Goal: Task Accomplishment & Management: Complete application form

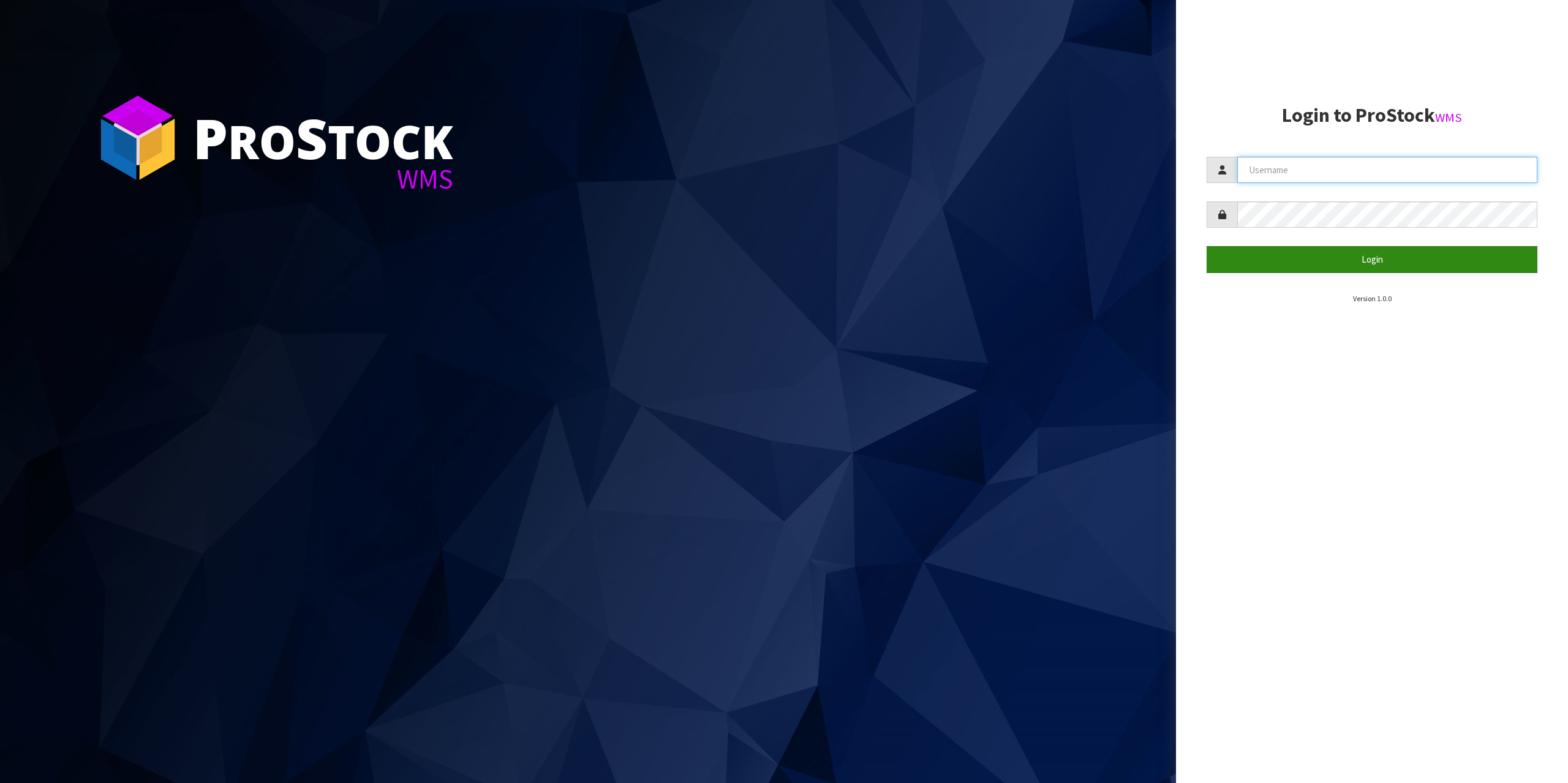
type input "[EMAIL_ADDRESS][DOMAIN_NAME]"
click at [1307, 272] on button "Login" at bounding box center [1372, 259] width 330 height 26
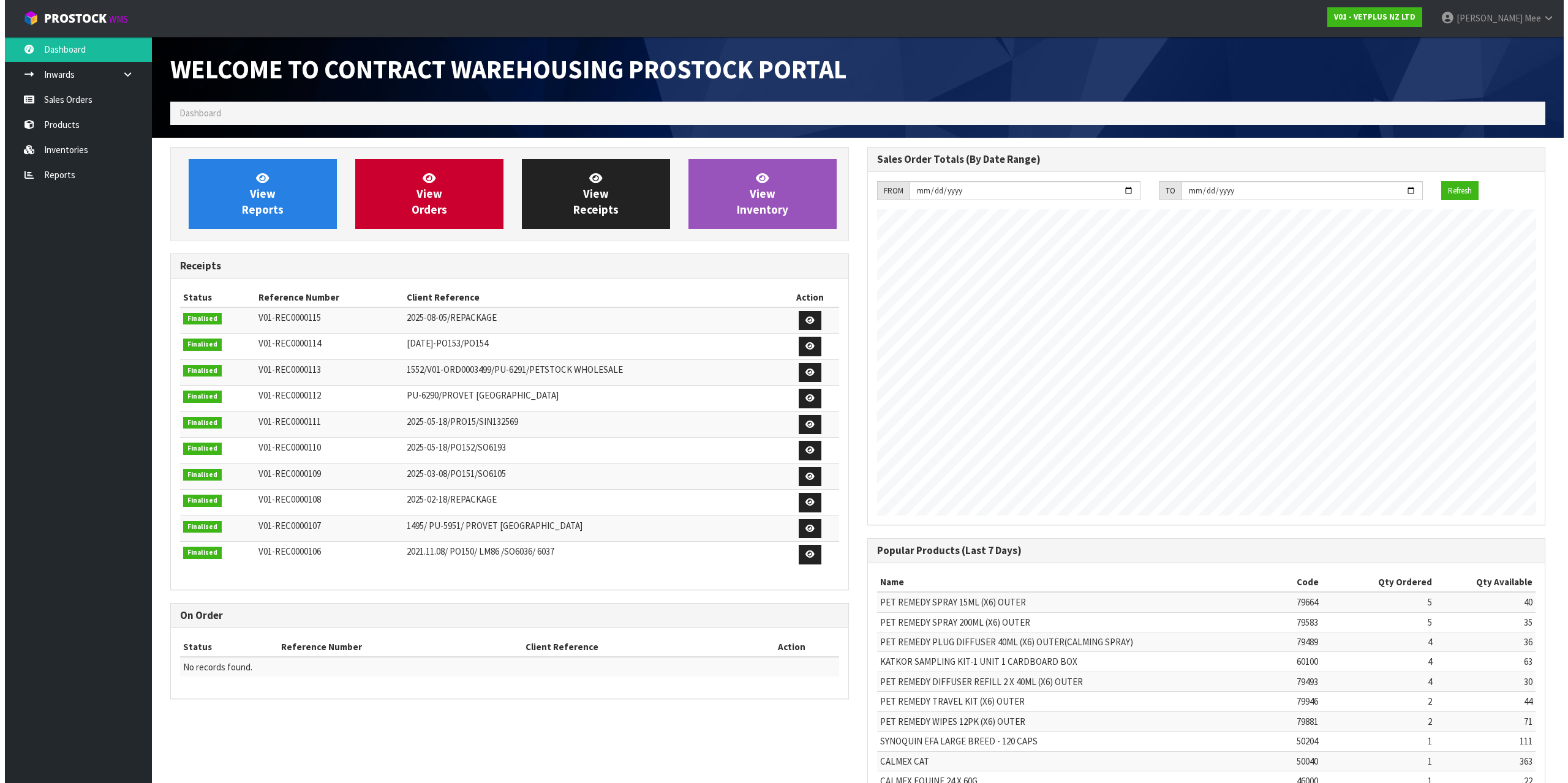
scroll to position [679, 696]
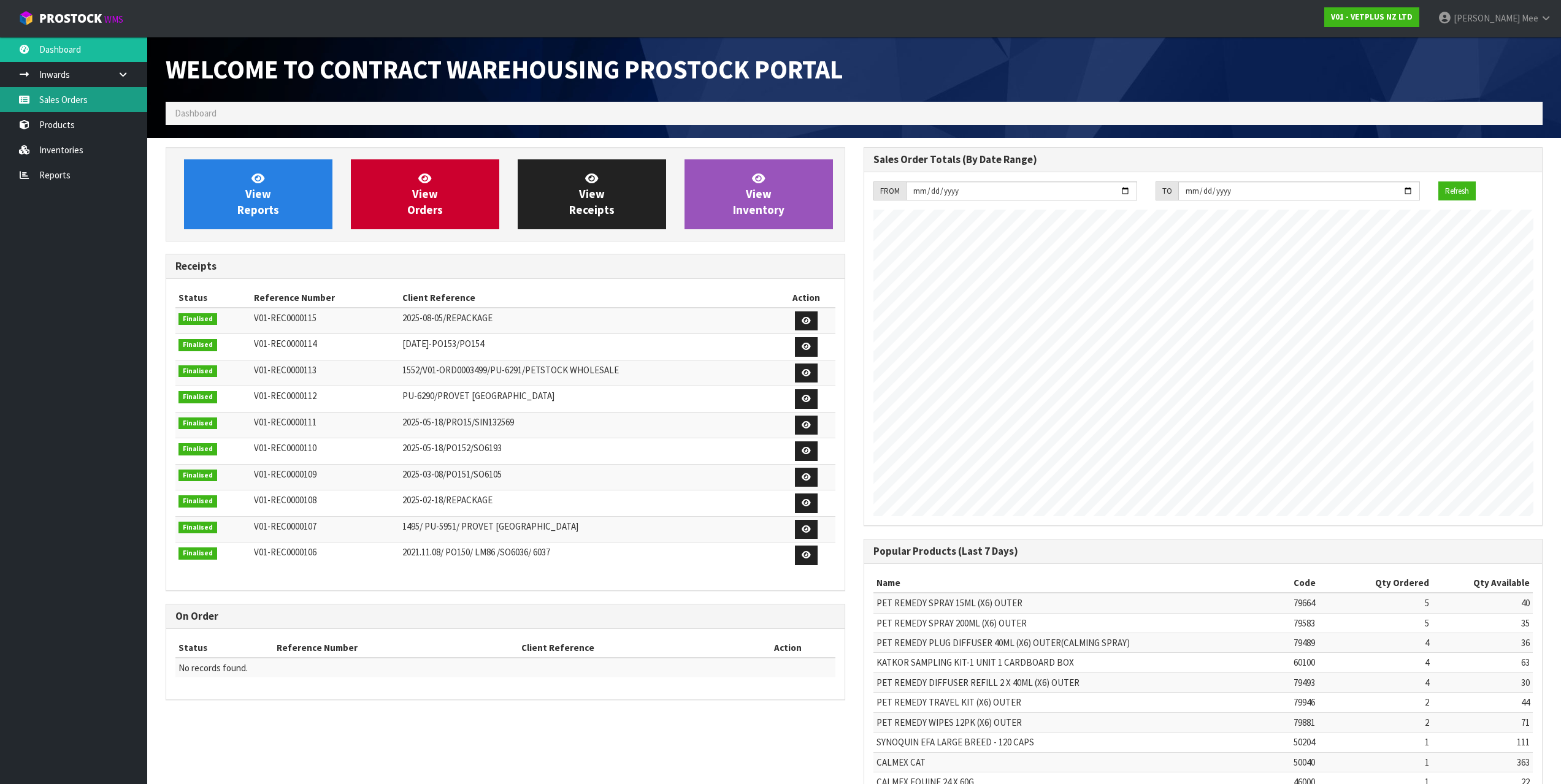
click at [75, 87] on link "Sales Orders" at bounding box center [73, 99] width 147 height 25
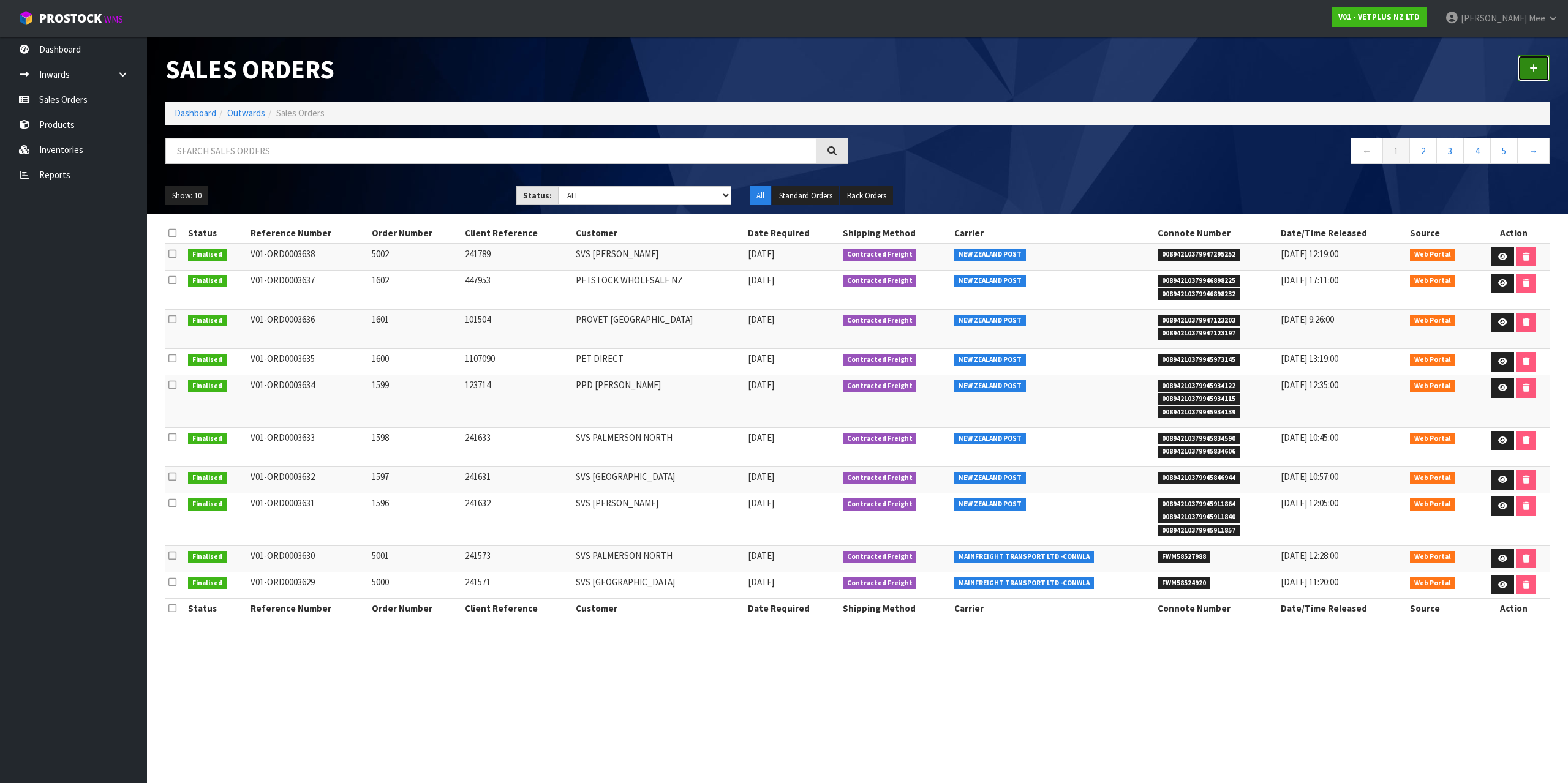
click at [1534, 64] on link at bounding box center [1534, 68] width 32 height 26
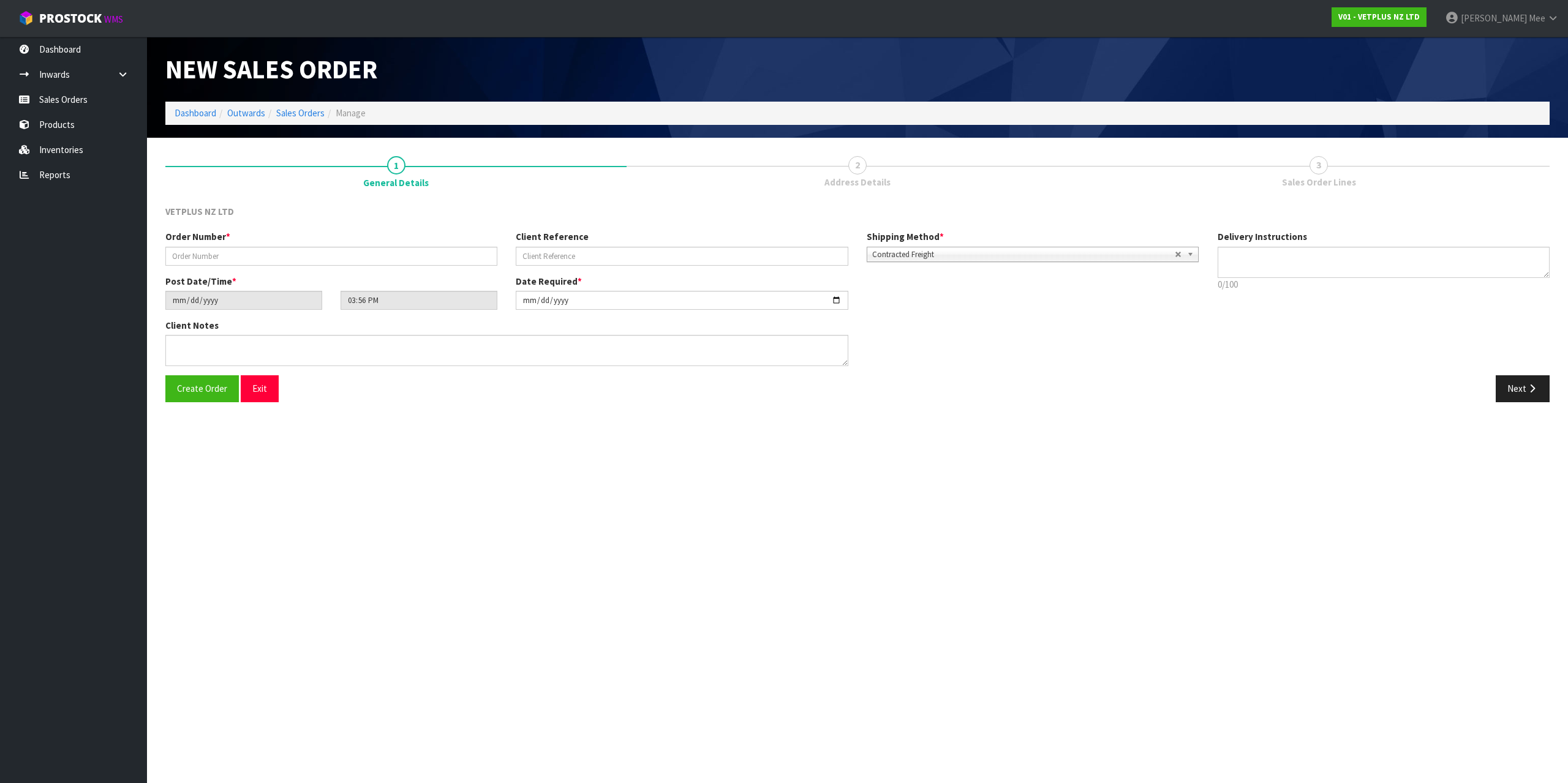
click at [263, 243] on div "Order Number *" at bounding box center [330, 248] width 350 height 35
drag, startPoint x: 280, startPoint y: 257, endPoint x: 302, endPoint y: 262, distance: 22.6
click at [282, 258] on input "text" at bounding box center [331, 256] width 332 height 19
type input "5004"
type input "241873"
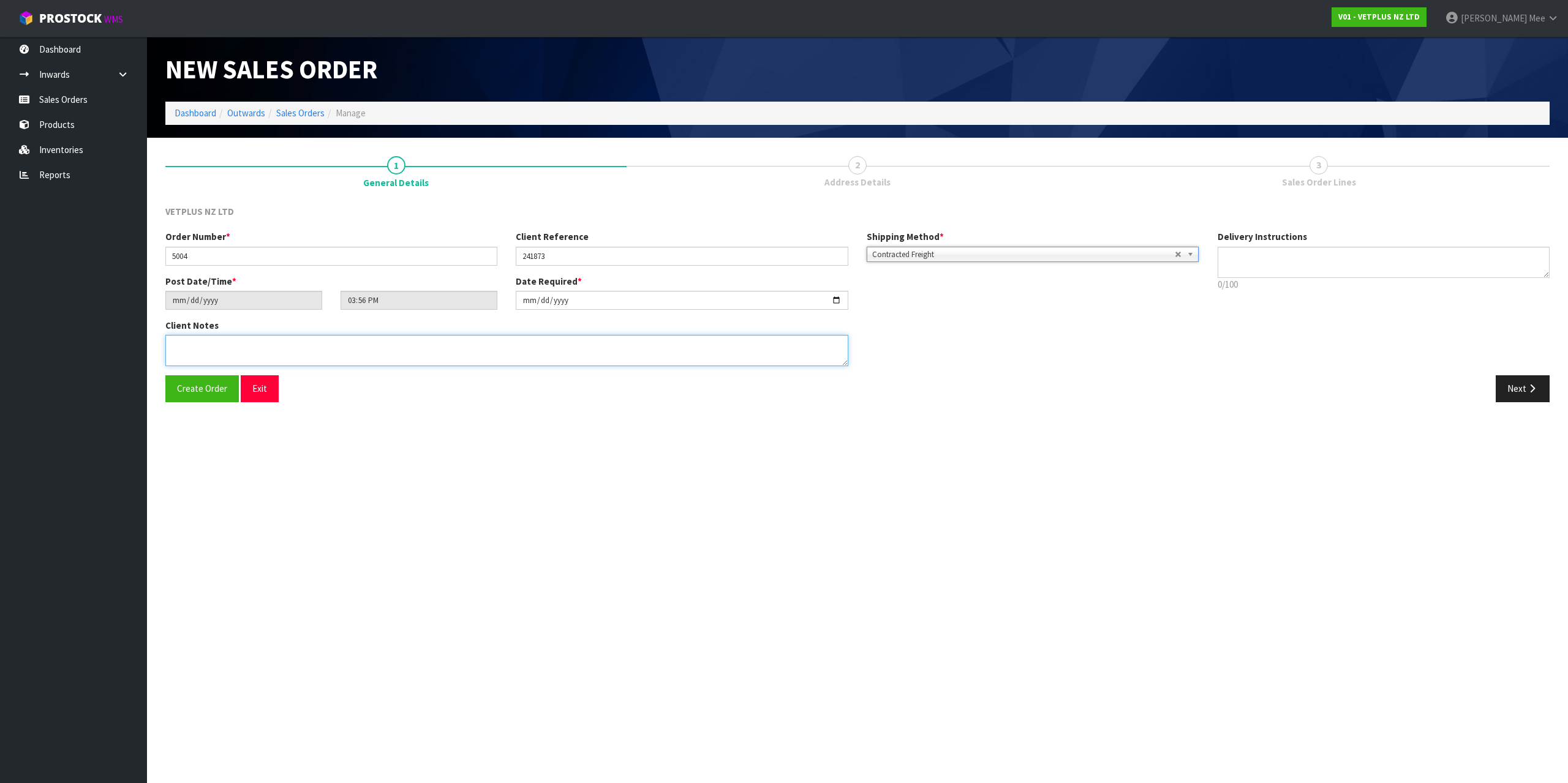
click at [175, 342] on textarea at bounding box center [507, 351] width 683 height 31
type textarea "BACK ORDER: 50125 APRYLIC X 12"
click at [1515, 384] on button "Next" at bounding box center [1523, 389] width 54 height 26
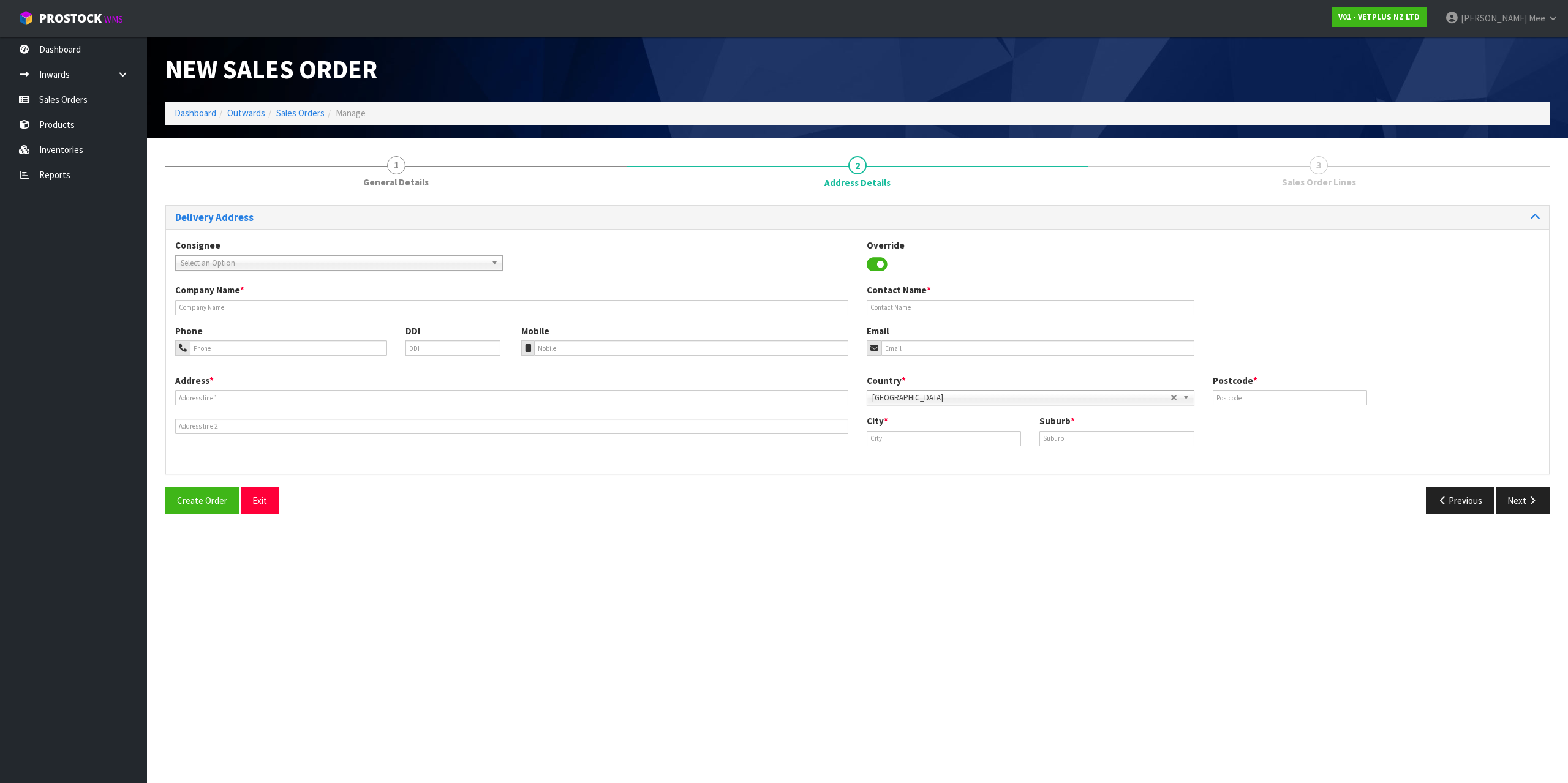
click at [212, 259] on span "Select an Option" at bounding box center [333, 263] width 306 height 15
type input "svs pal"
click at [268, 298] on li "SVS PAL [PERSON_NAME] NORTH - SVS PALMERSON NORTH" at bounding box center [339, 298] width 321 height 16
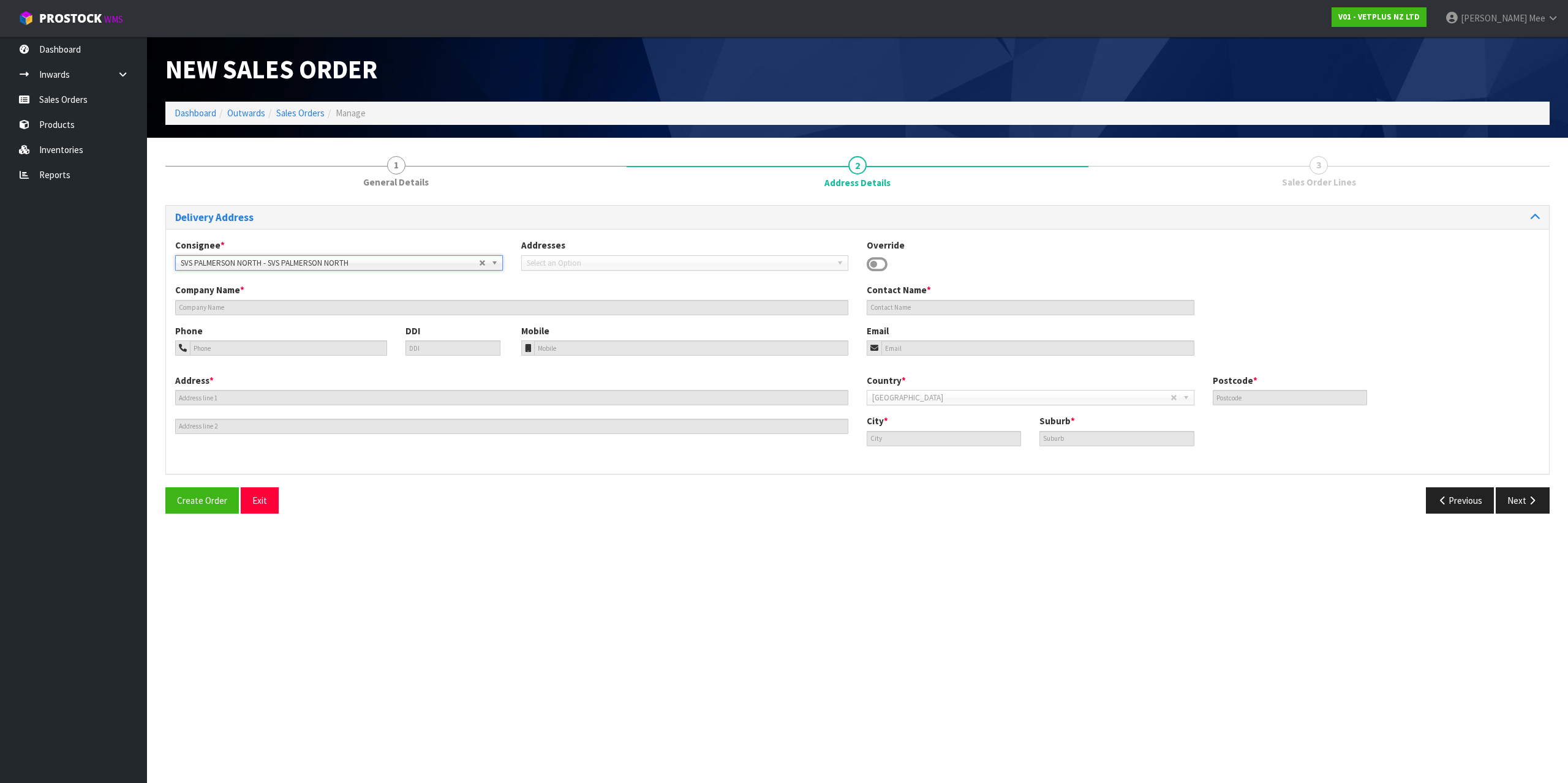
type input "SVS PALMERSON NORTH"
type input "[STREET_ADDRESS][PERSON_NAME]"
type input "4414"
type input "[GEOGRAPHIC_DATA]"
type input "[PERSON_NAME]"
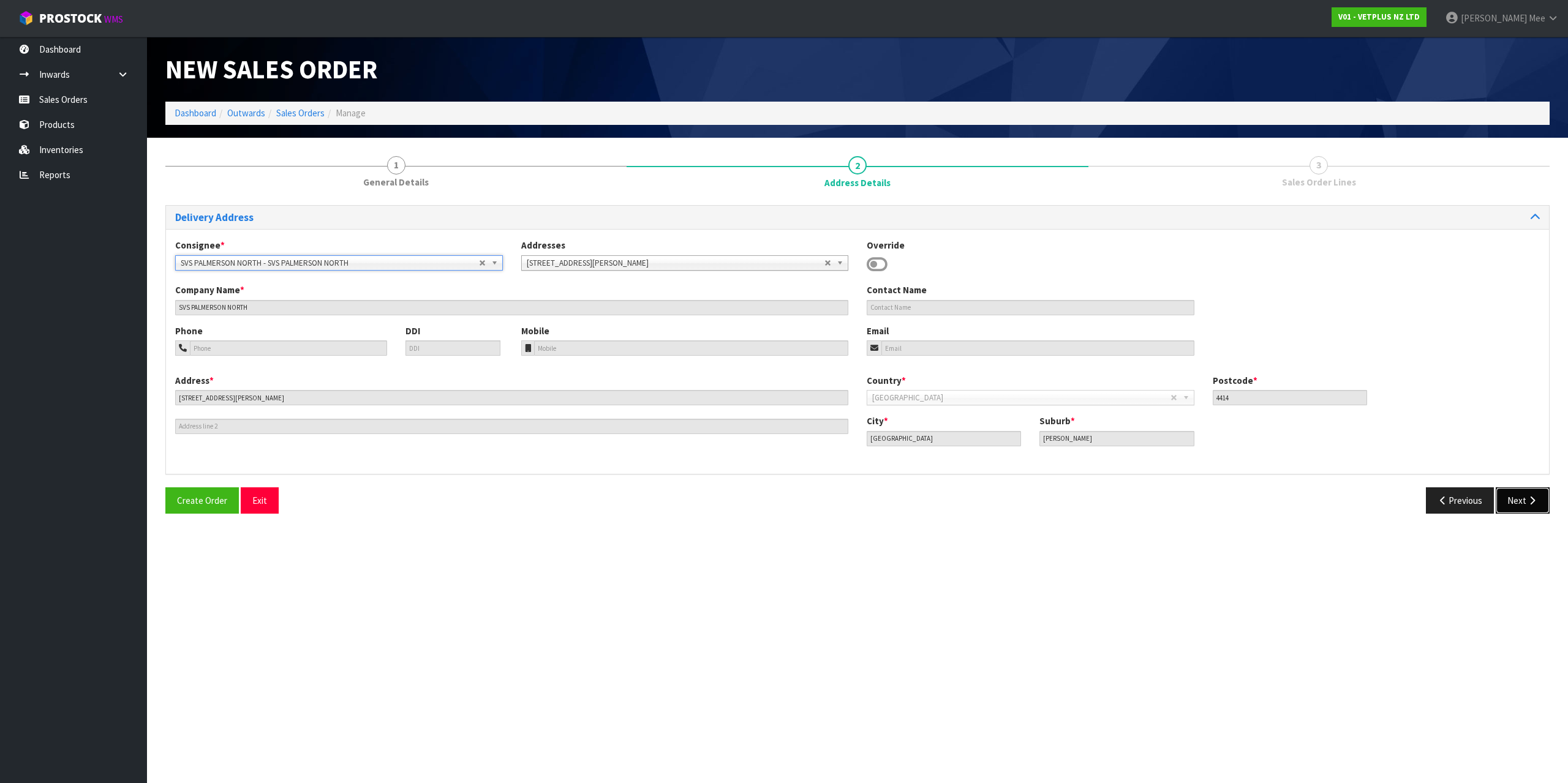
click at [1504, 503] on button "Next" at bounding box center [1523, 501] width 54 height 26
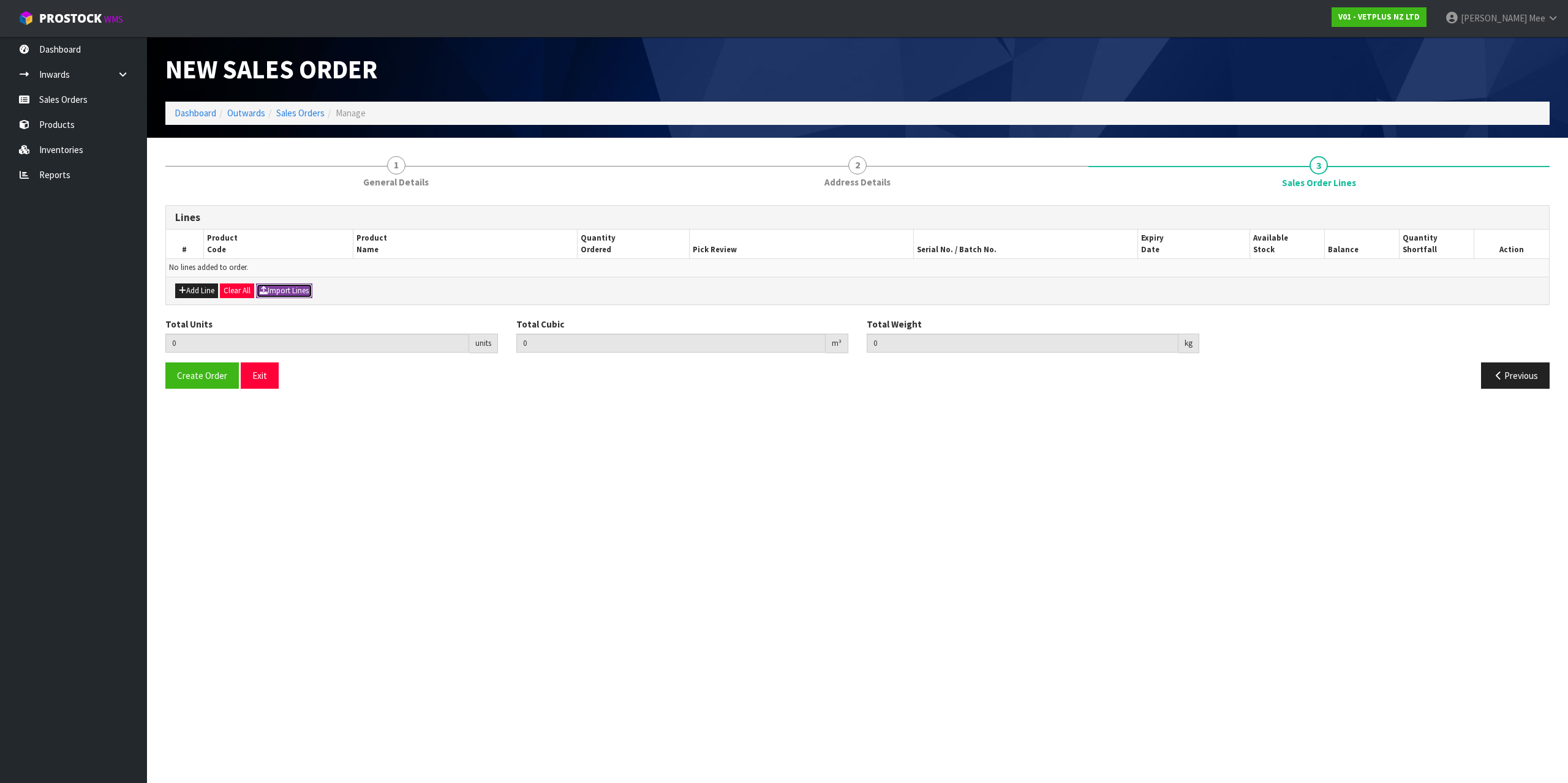
click at [305, 289] on button "Import Lines" at bounding box center [284, 291] width 57 height 15
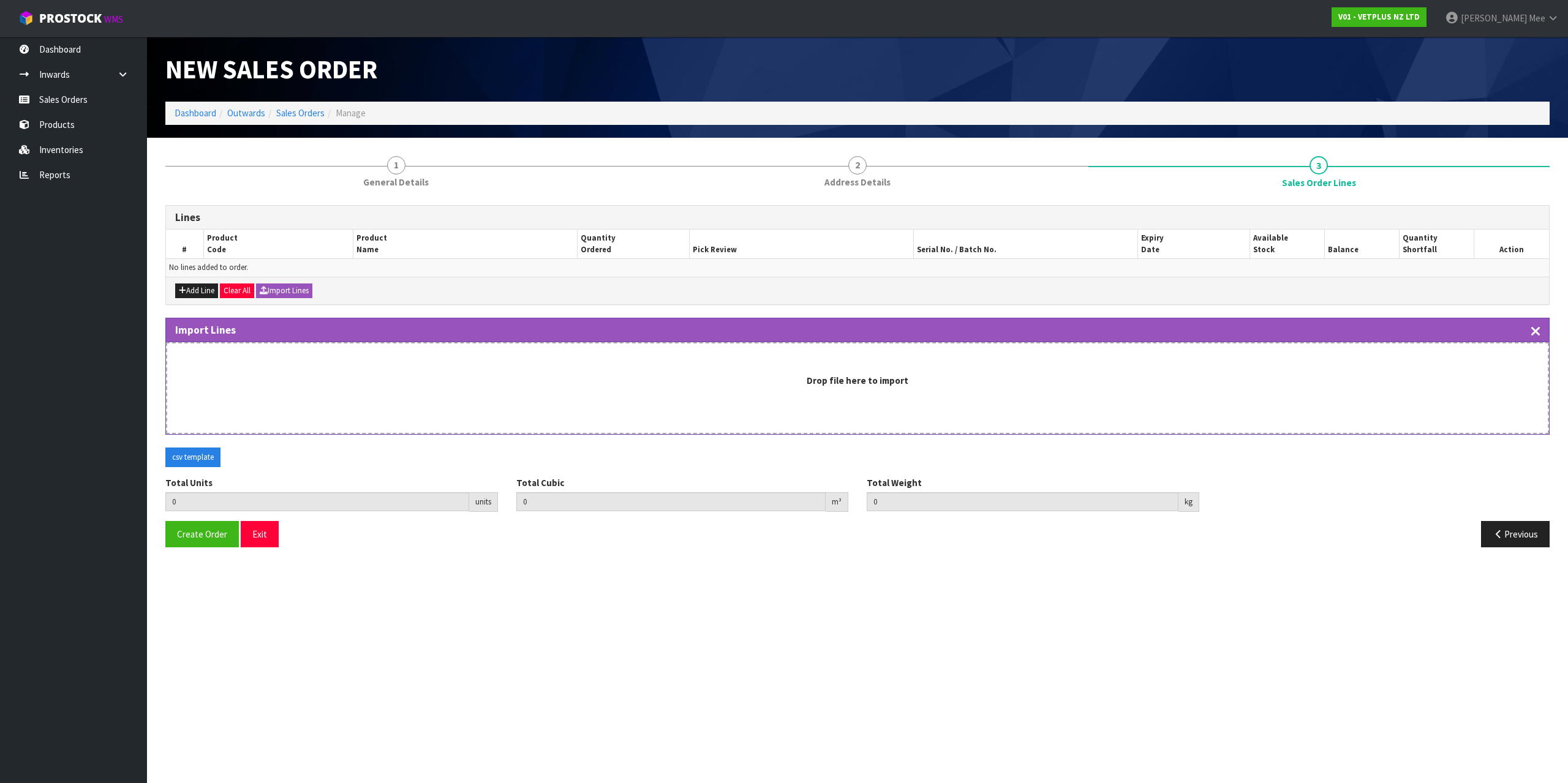
click at [1534, 331] on icon "button" at bounding box center [1535, 331] width 8 height 14
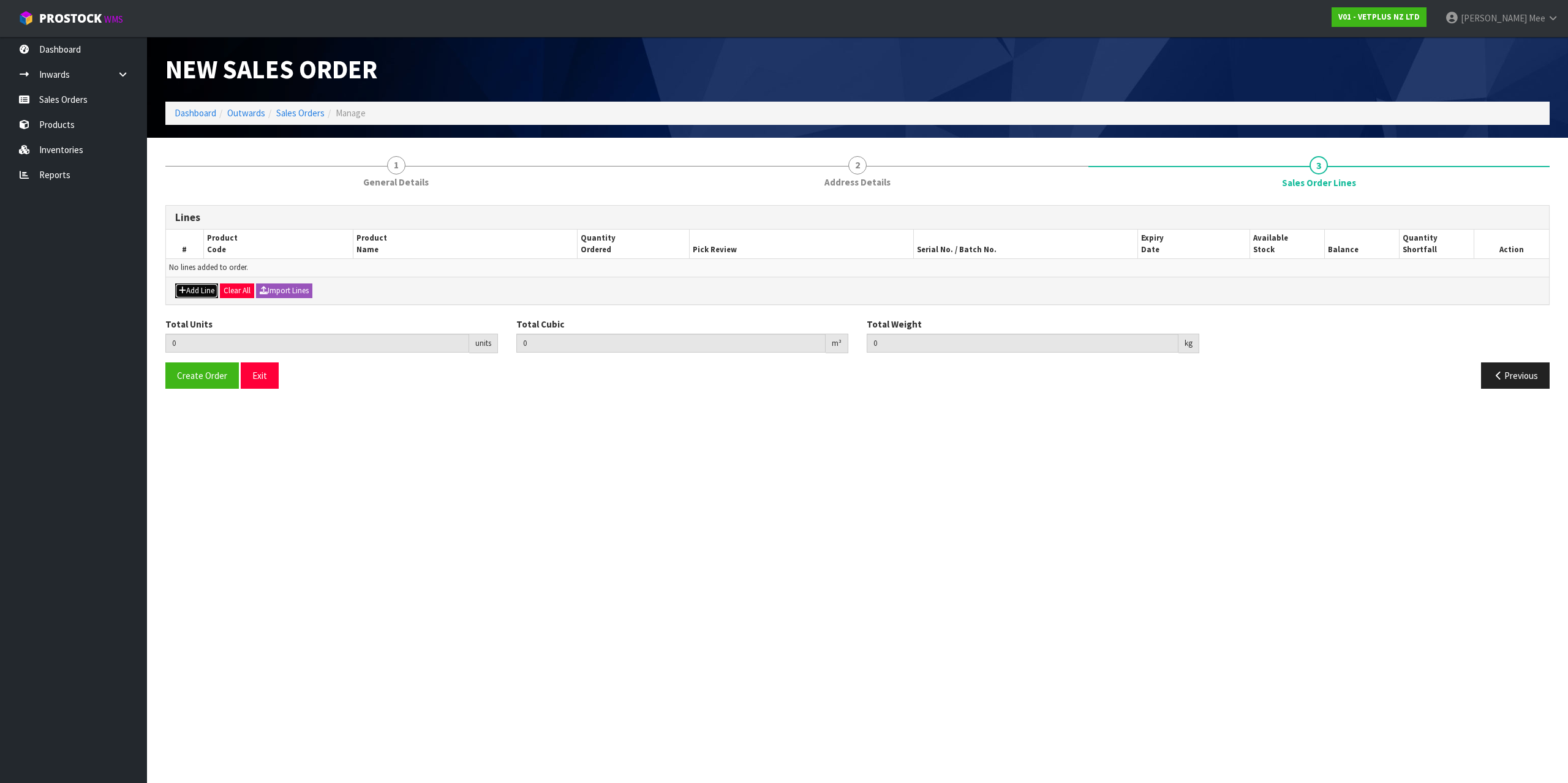
click at [201, 289] on button "Add Line" at bounding box center [197, 291] width 43 height 15
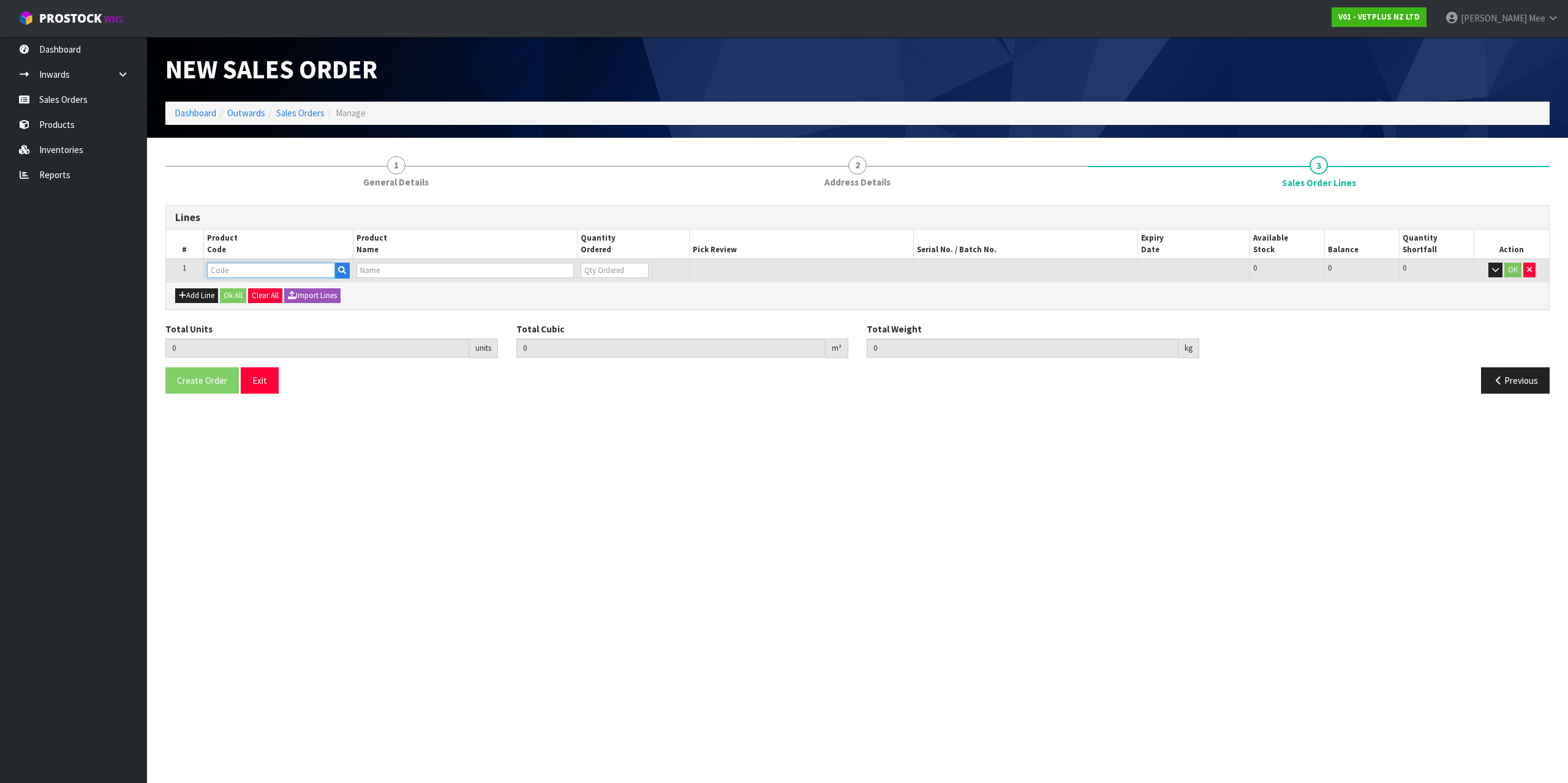
click at [226, 269] on input "text" at bounding box center [271, 270] width 128 height 16
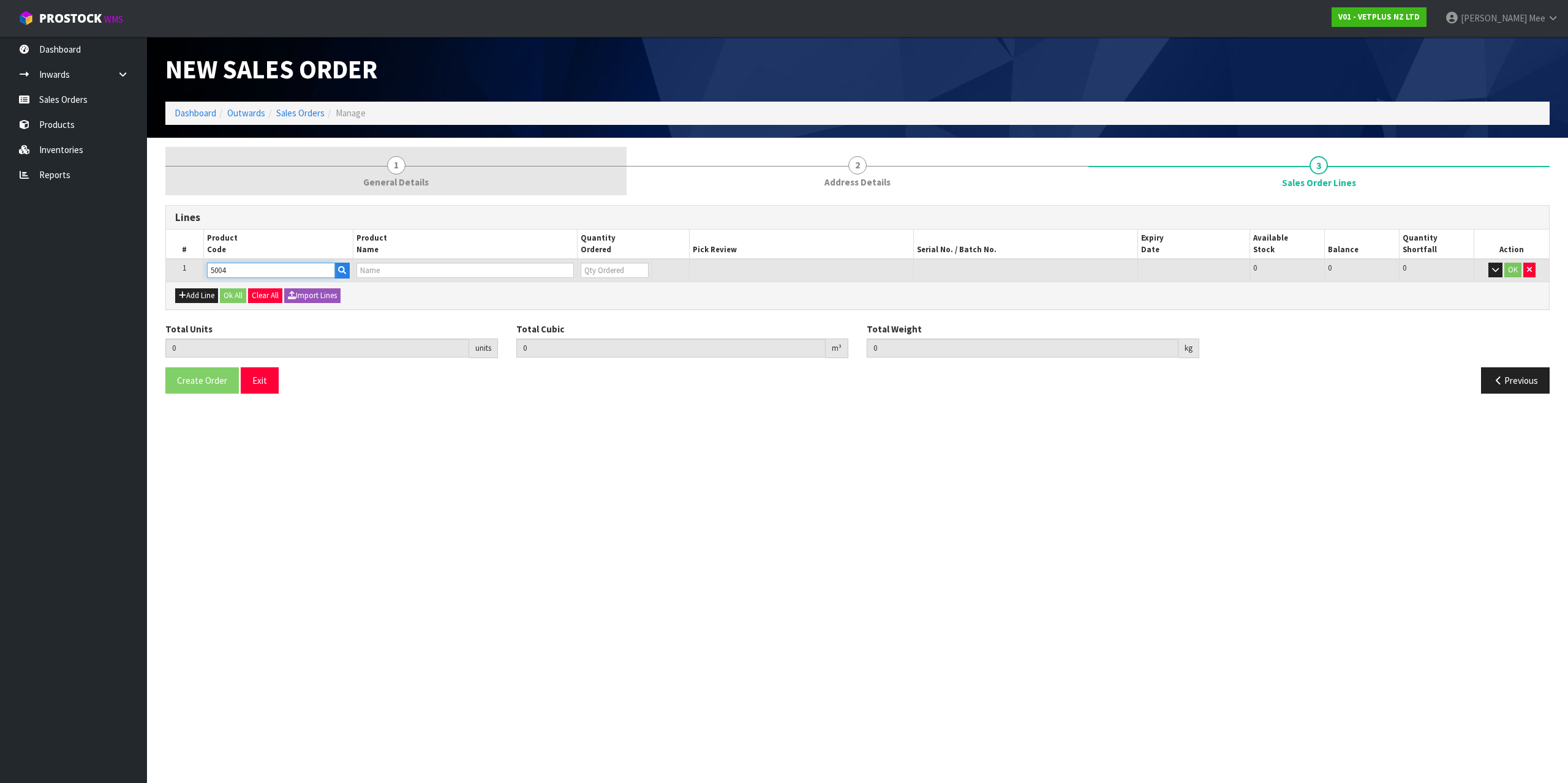
type input "50040"
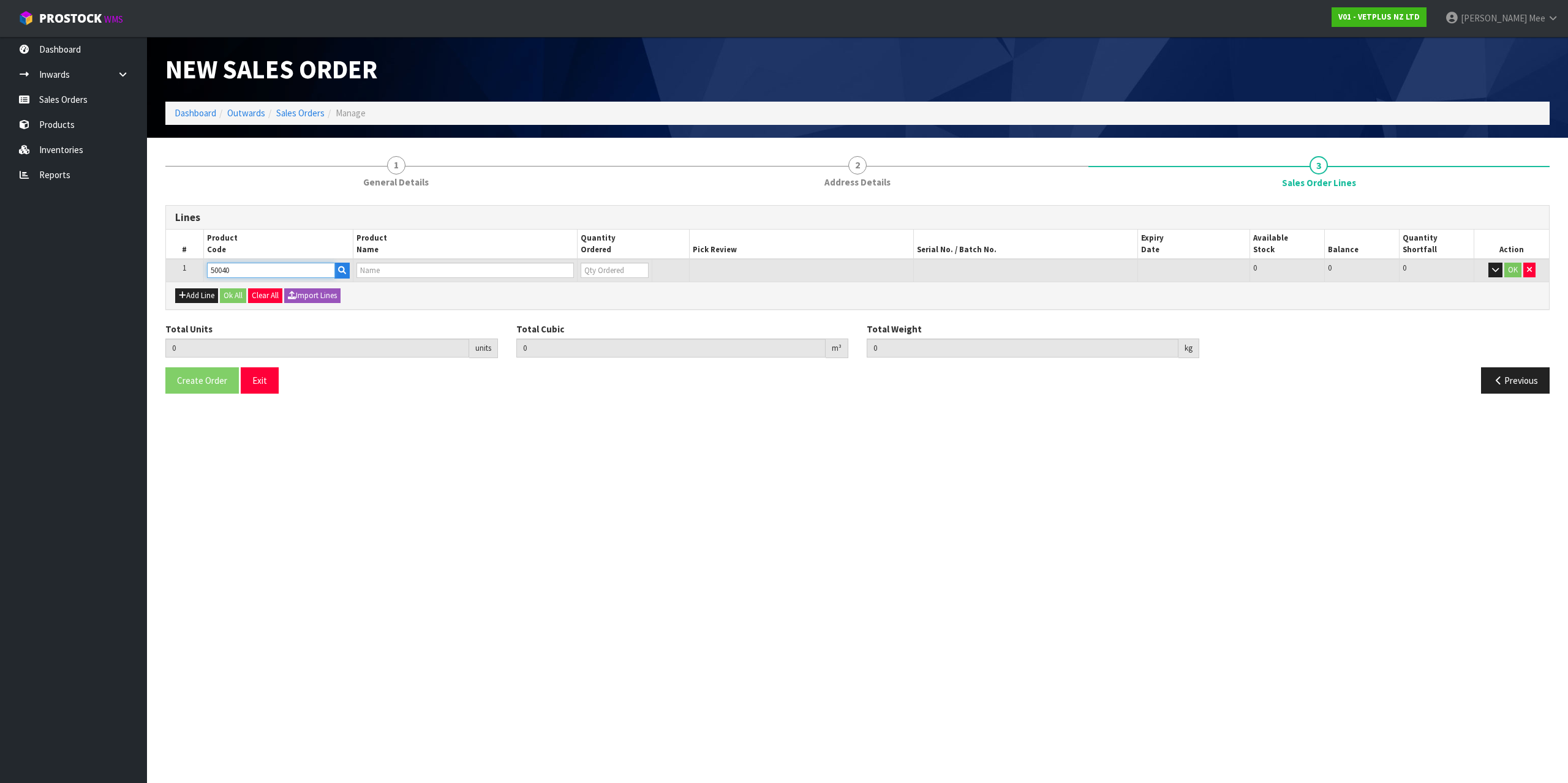
type input "0.000000"
type input "0.000"
type input "CALMEX CAT"
type input "0"
type input "50040"
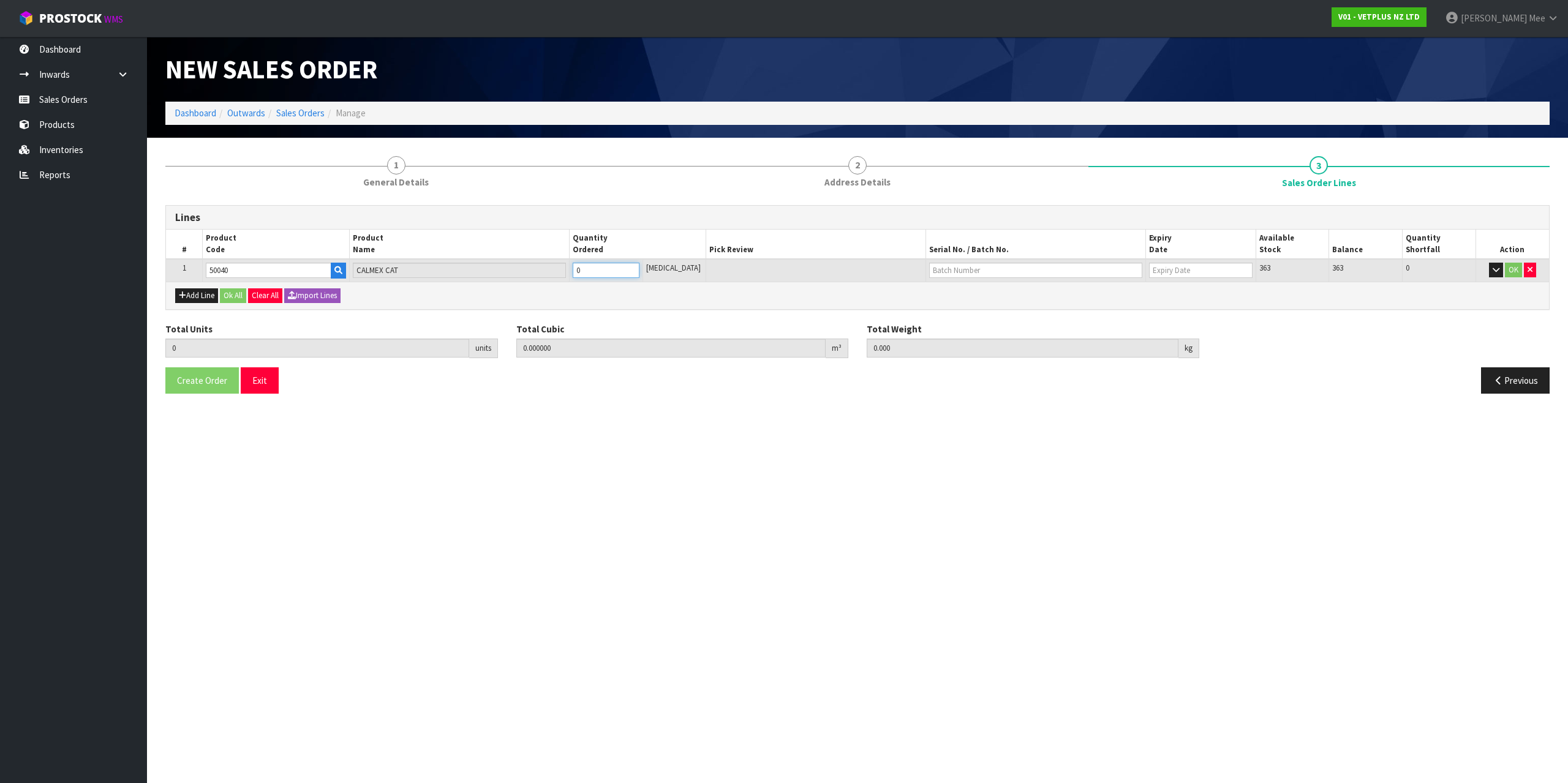
click at [536, 271] on tr "1 50040 CALMEX CAT 0 [MEDICAL_DATA] 363 363 0 OK" at bounding box center [857, 271] width 1383 height 23
type input "2"
type input "0.000528"
type input "0.3"
type input "2"
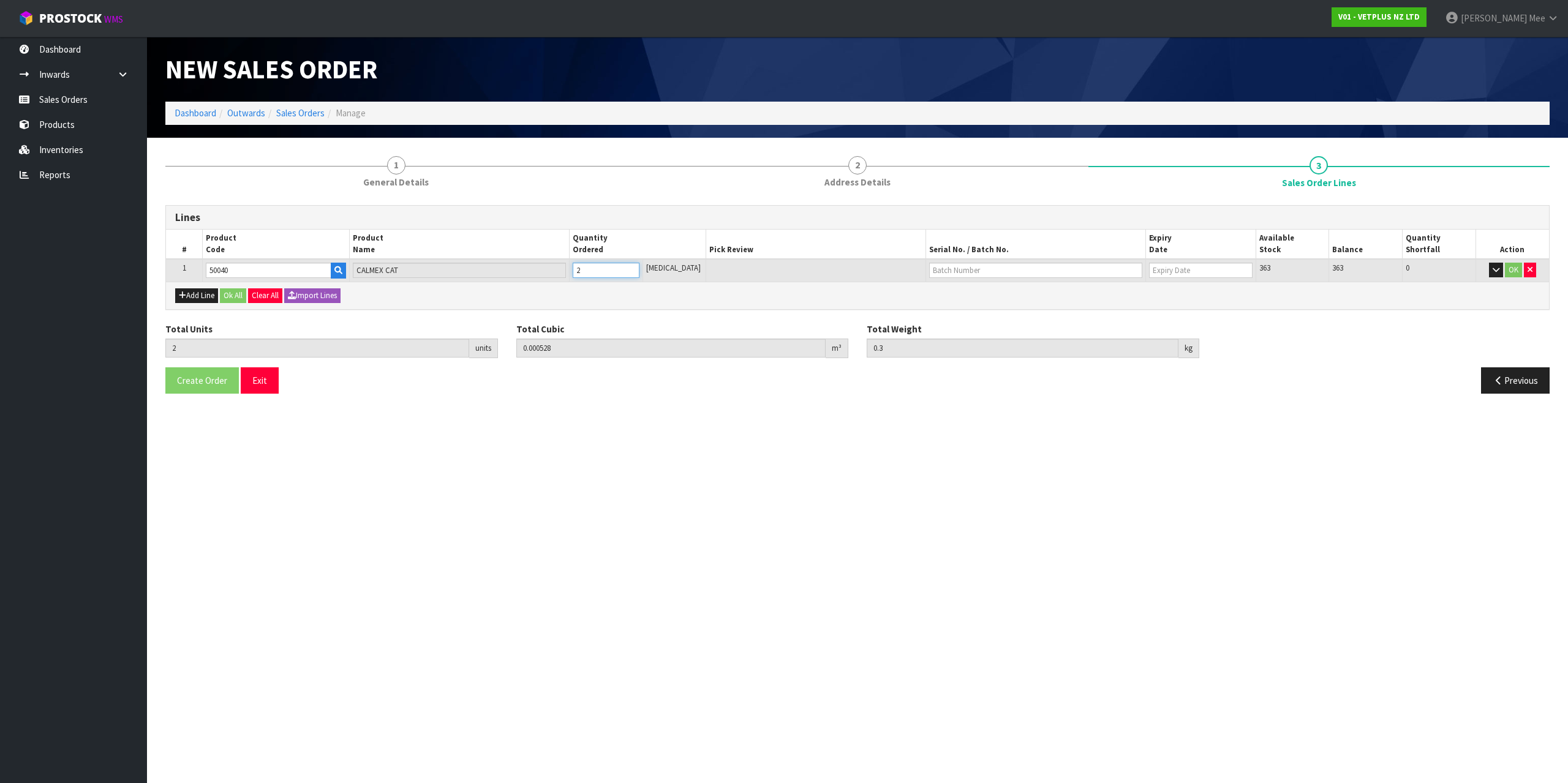
type input "24"
type input "0.006336"
type input "3.6"
type input "24"
click at [198, 294] on button "Add Line" at bounding box center [197, 296] width 43 height 15
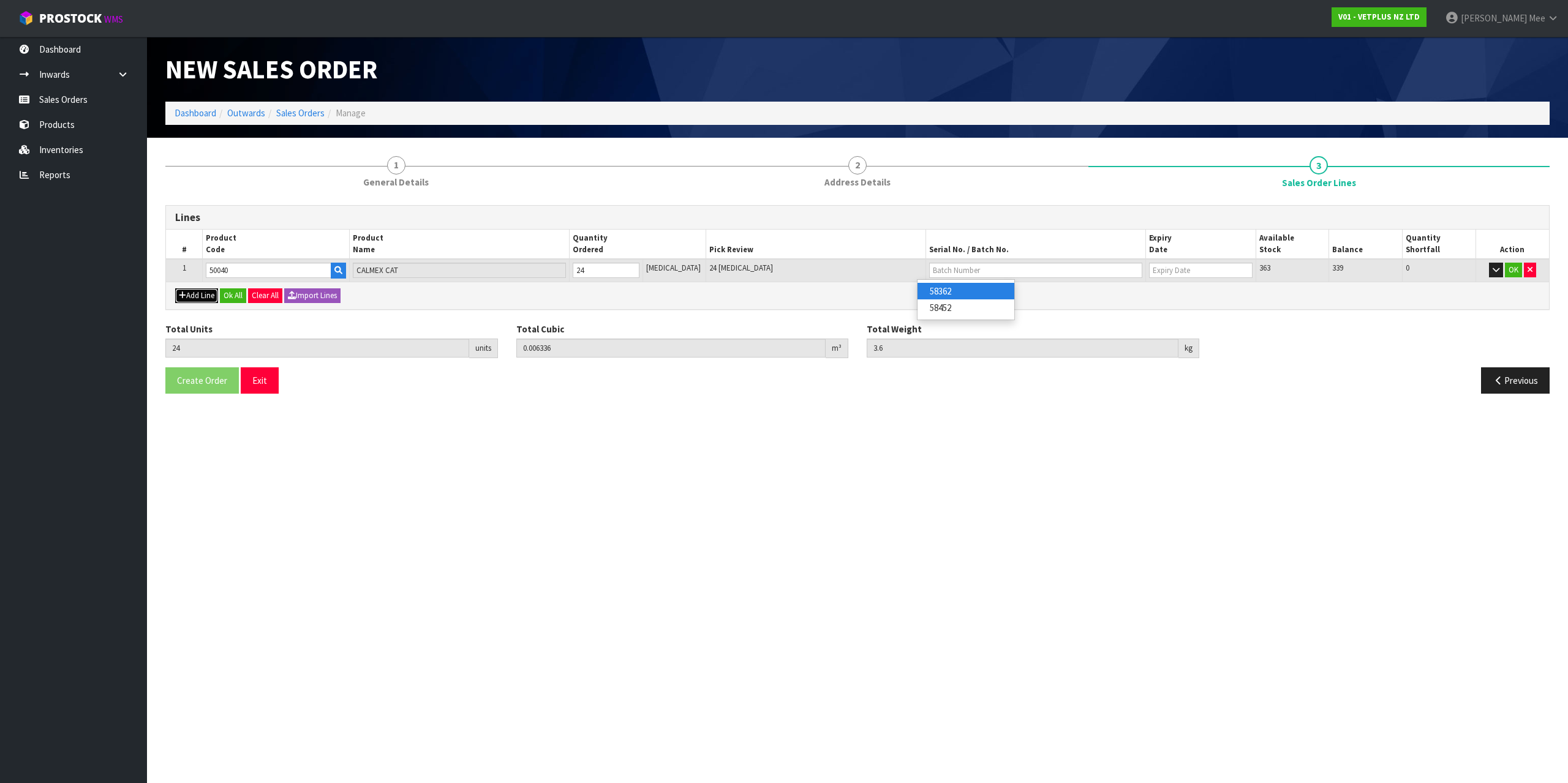
type input "0"
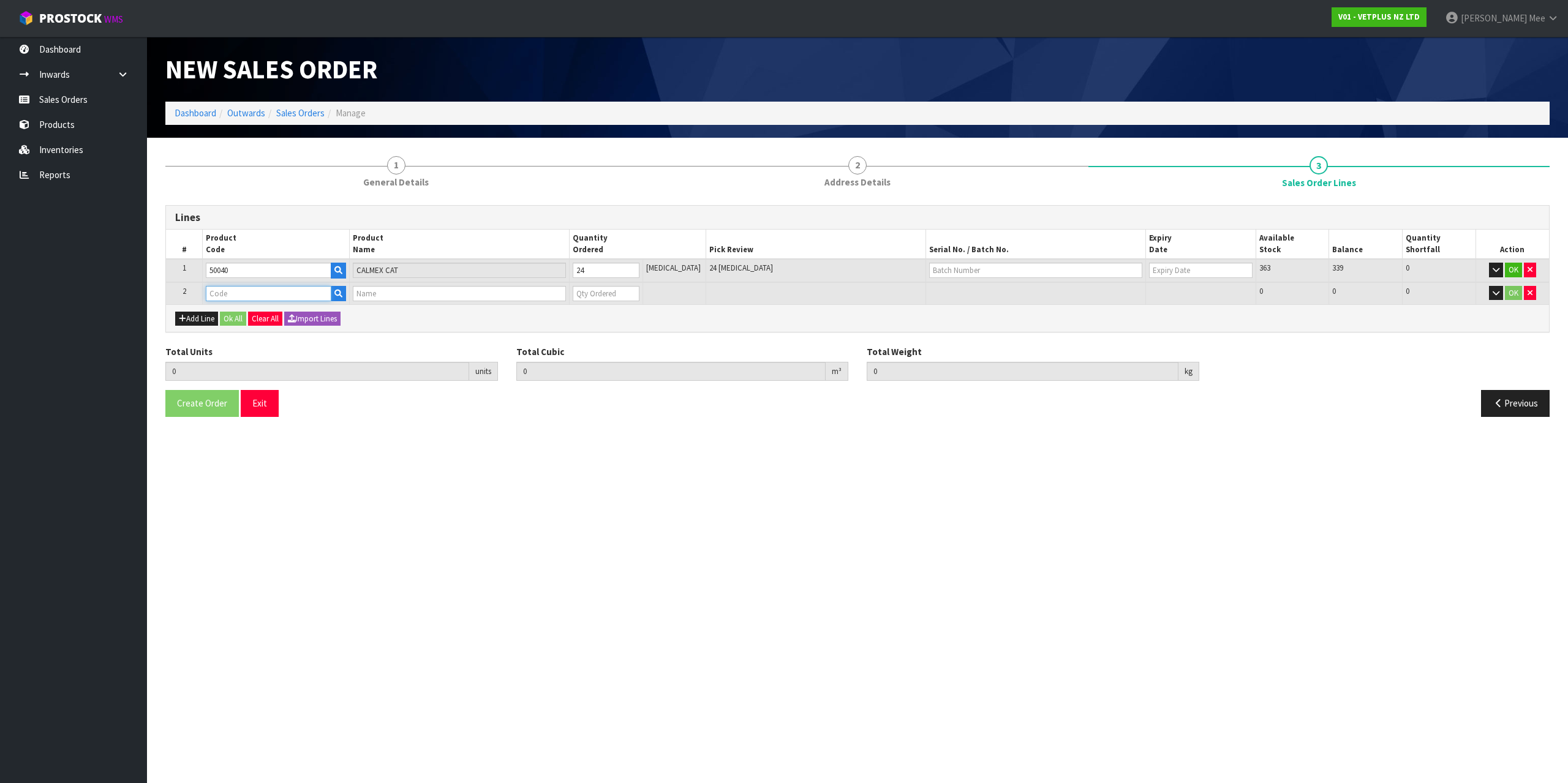
click at [219, 295] on input "text" at bounding box center [268, 294] width 125 height 16
type input "50020"
click at [248, 289] on input "text" at bounding box center [268, 294] width 125 height 16
type input "50020"
type input "24"
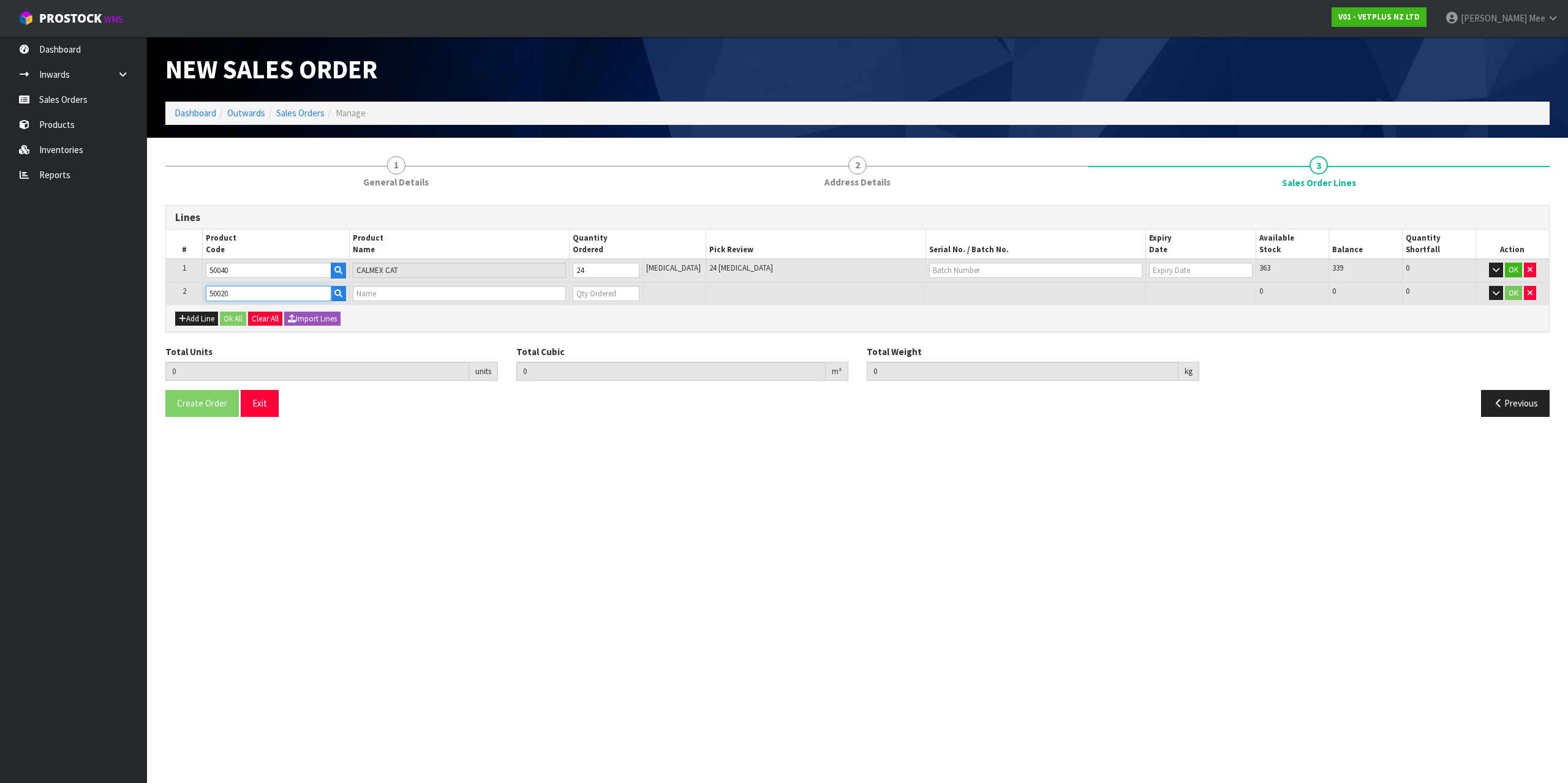
type input "0.006336"
type input "3.6"
type input "CALMEX (6X10)"
type input "0"
type input "50020"
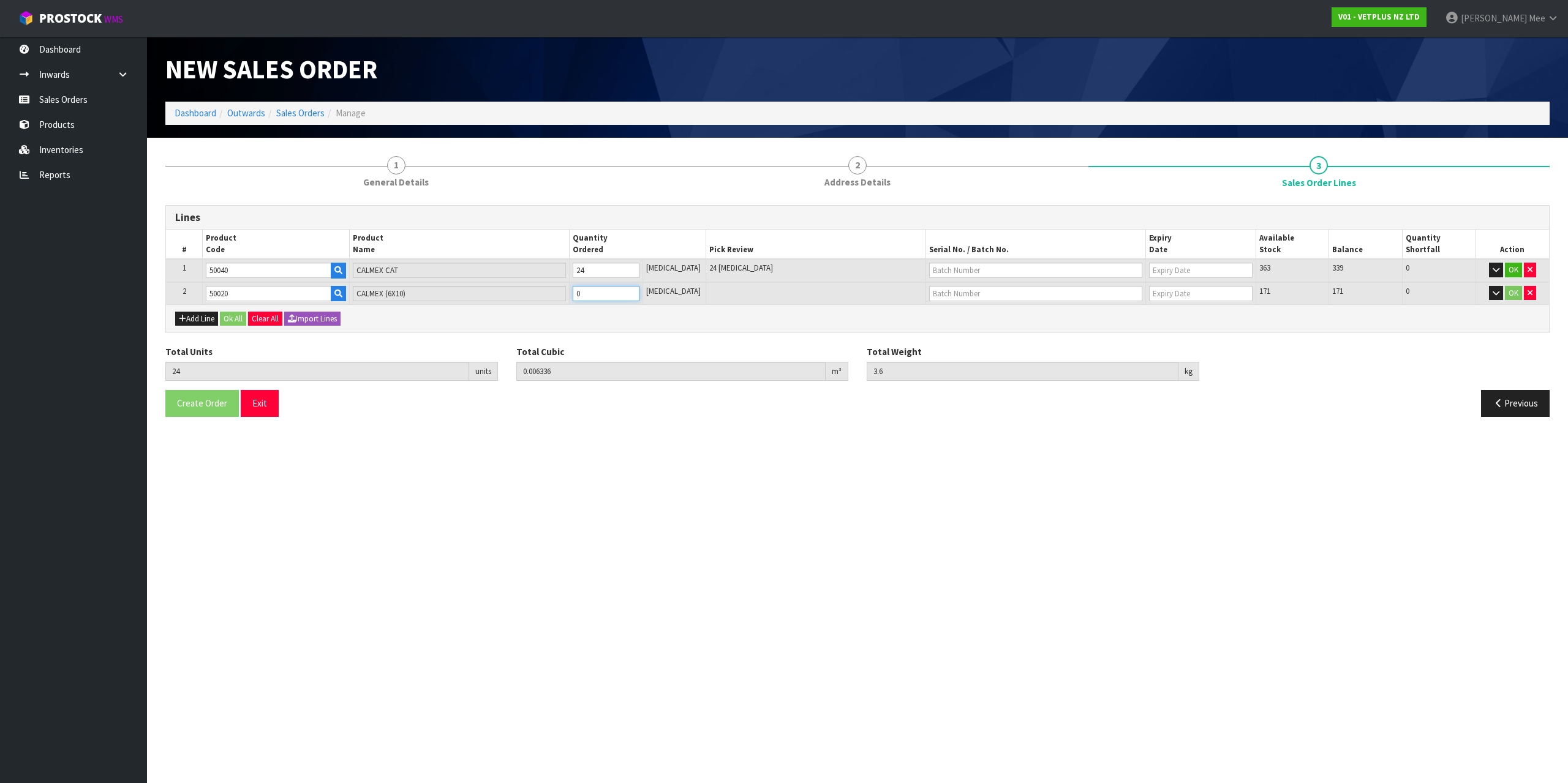
click at [554, 294] on tr "2 50020 CALMEX (6X10) 0 [MEDICAL_DATA] 171 171 0 OK" at bounding box center [857, 294] width 1383 height 23
type input "4"
type input "28"
type input "0.00936"
type input "4.4"
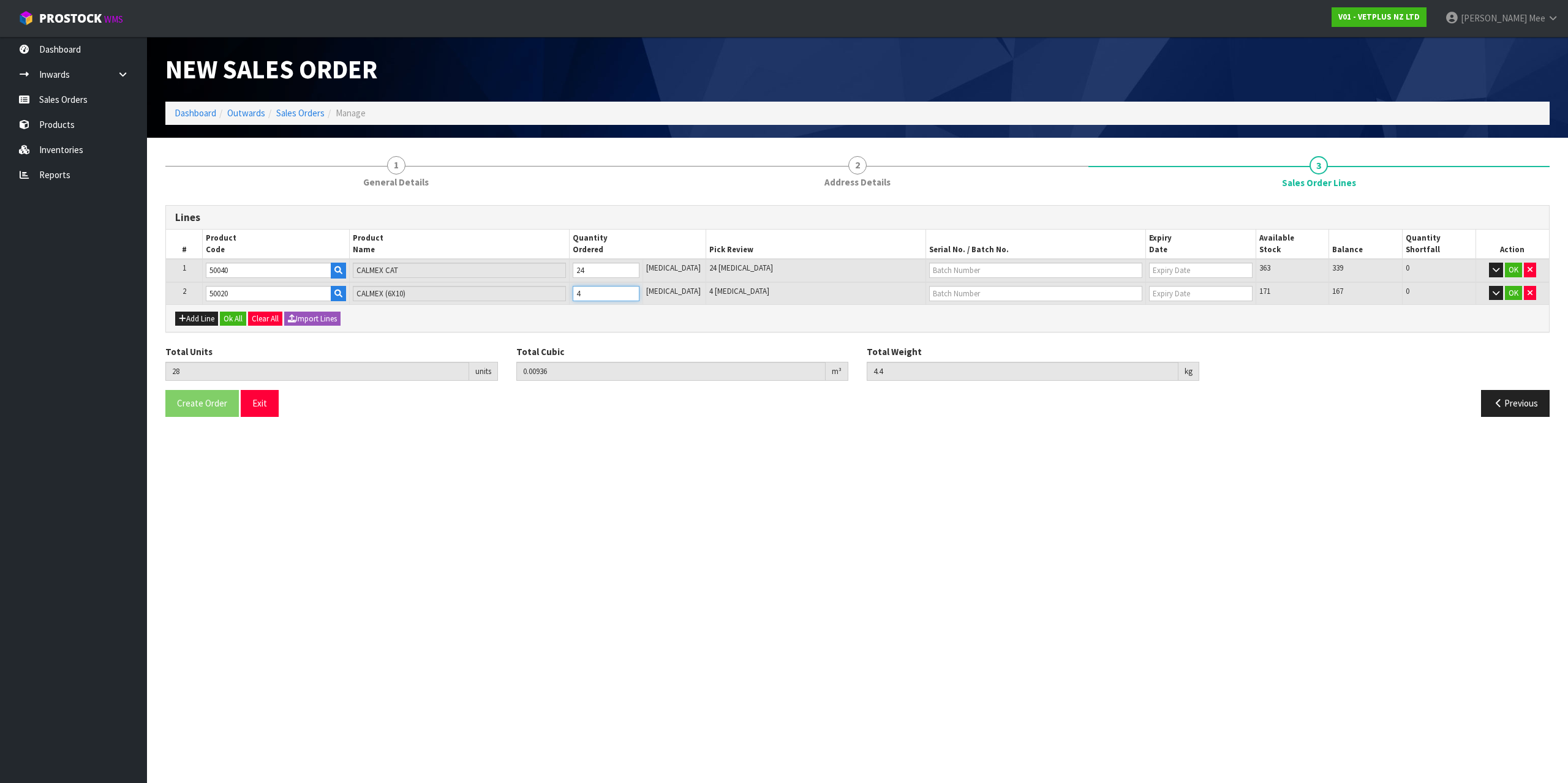
type input "4"
click at [236, 319] on button "Ok All" at bounding box center [233, 319] width 26 height 15
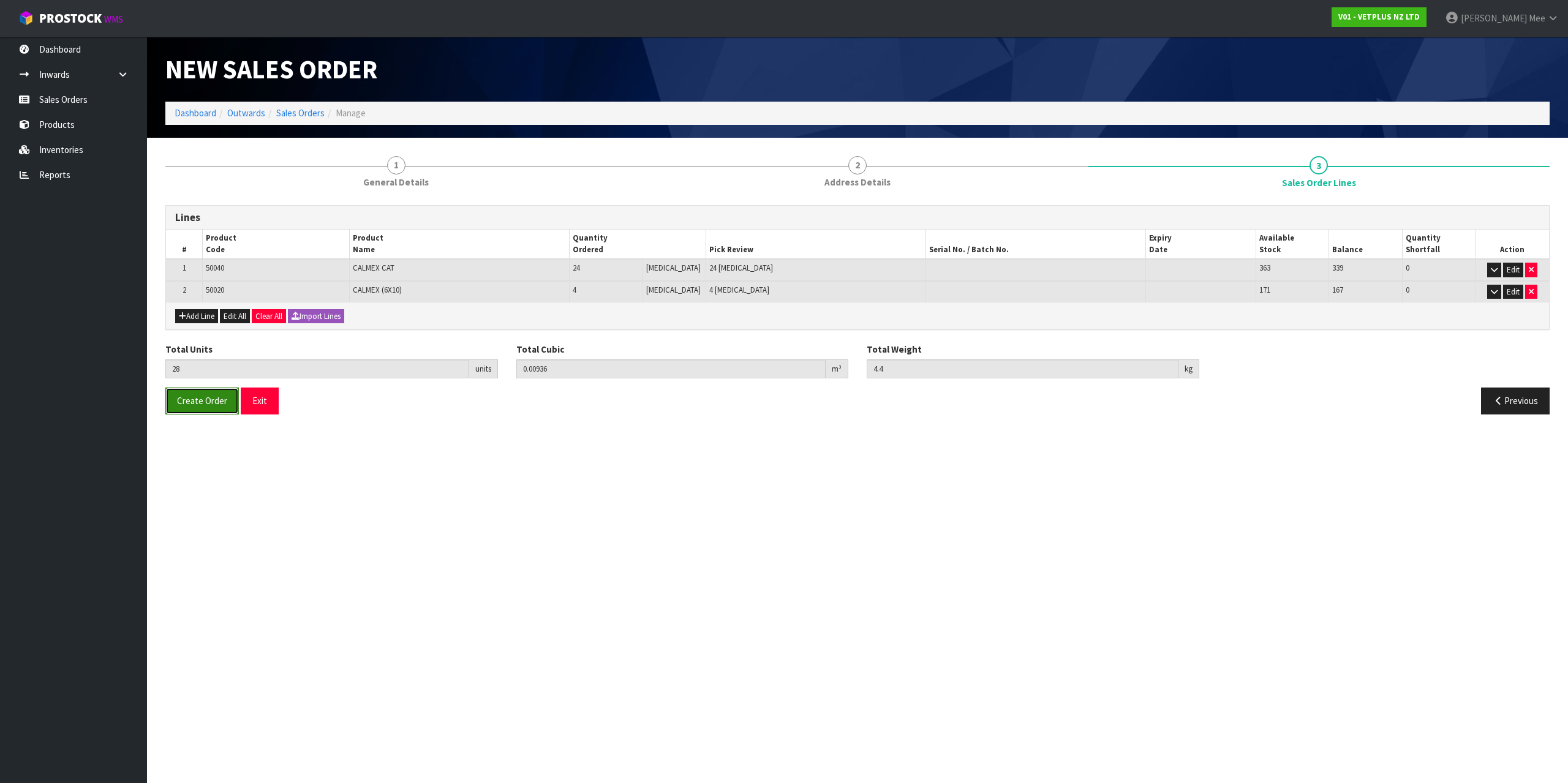
click at [203, 404] on span "Create Order" at bounding box center [202, 401] width 50 height 11
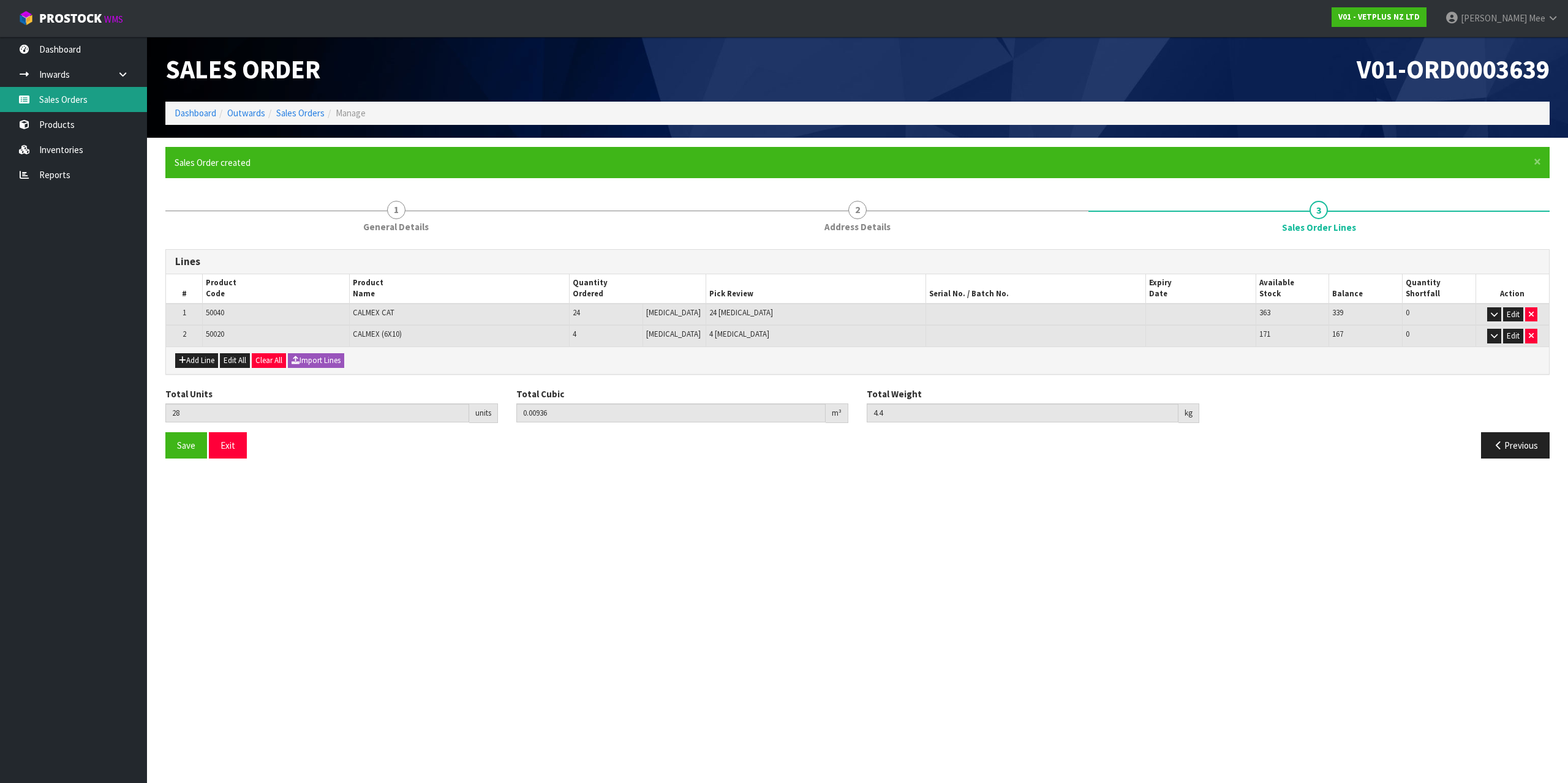
click at [68, 104] on link "Sales Orders" at bounding box center [73, 99] width 147 height 25
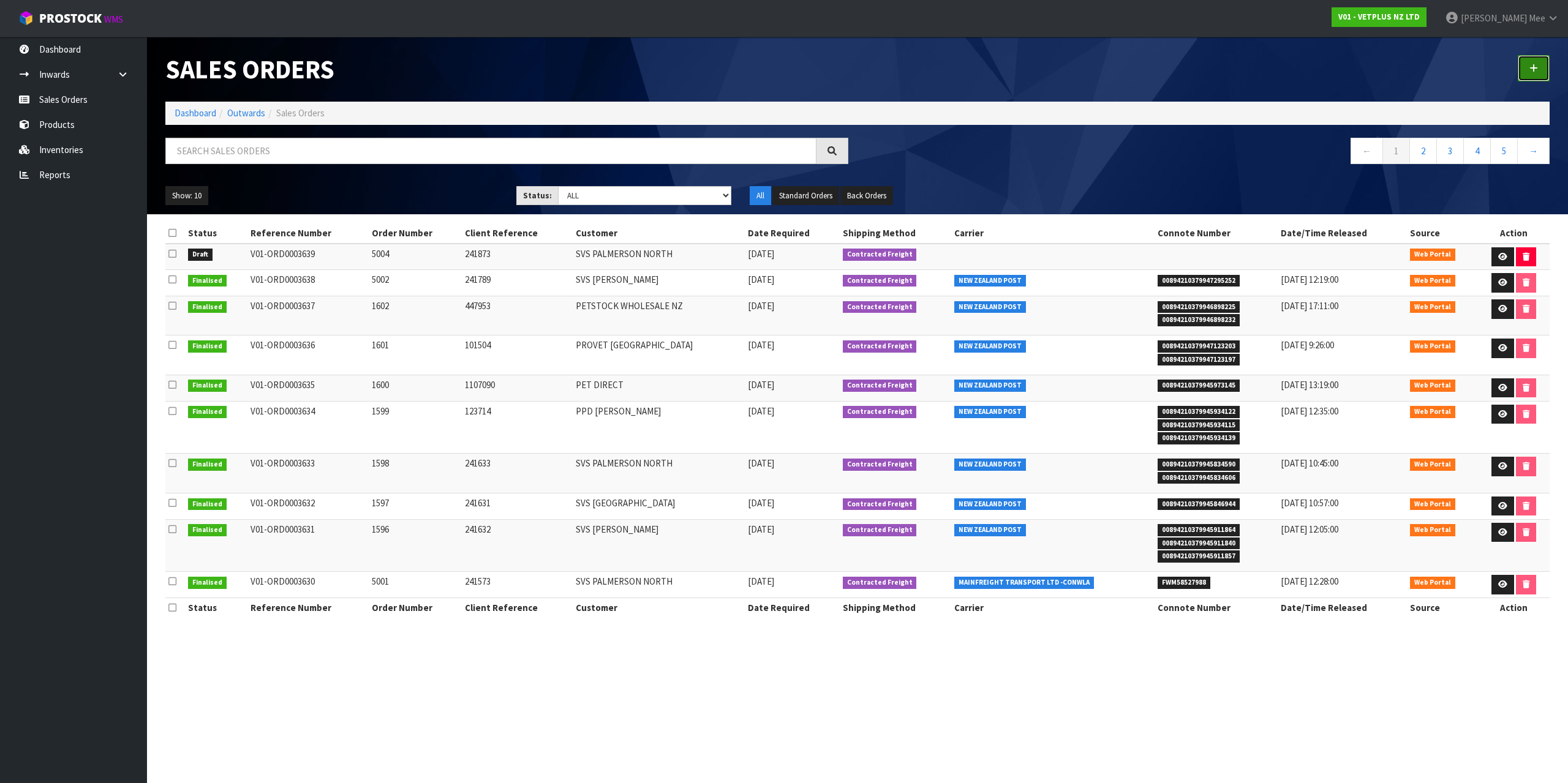
click at [1537, 71] on icon at bounding box center [1534, 68] width 8 height 9
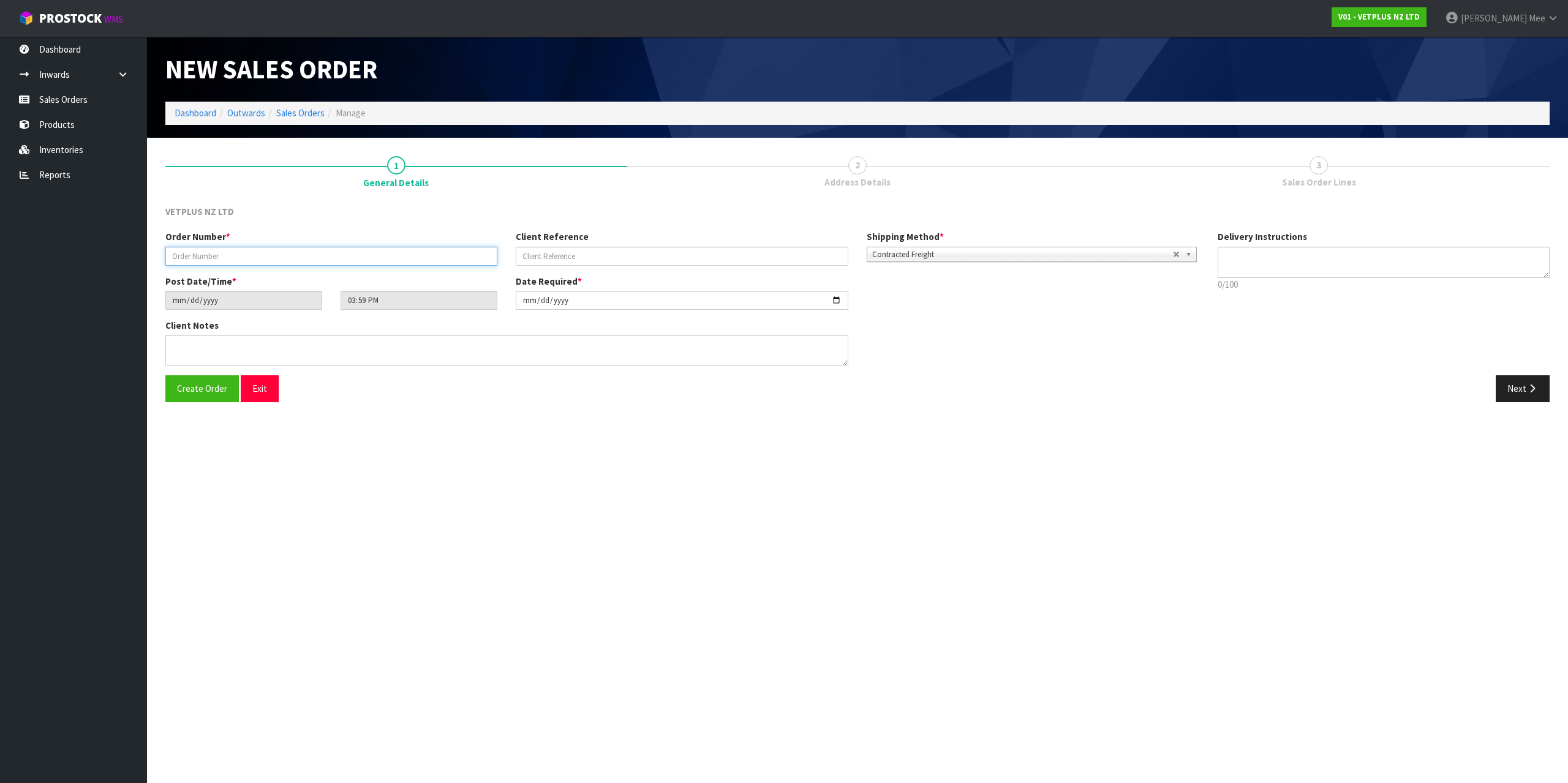
click at [218, 247] on input "text" at bounding box center [331, 256] width 332 height 19
type input "5005"
type input "241871"
click at [180, 341] on textarea at bounding box center [507, 351] width 683 height 31
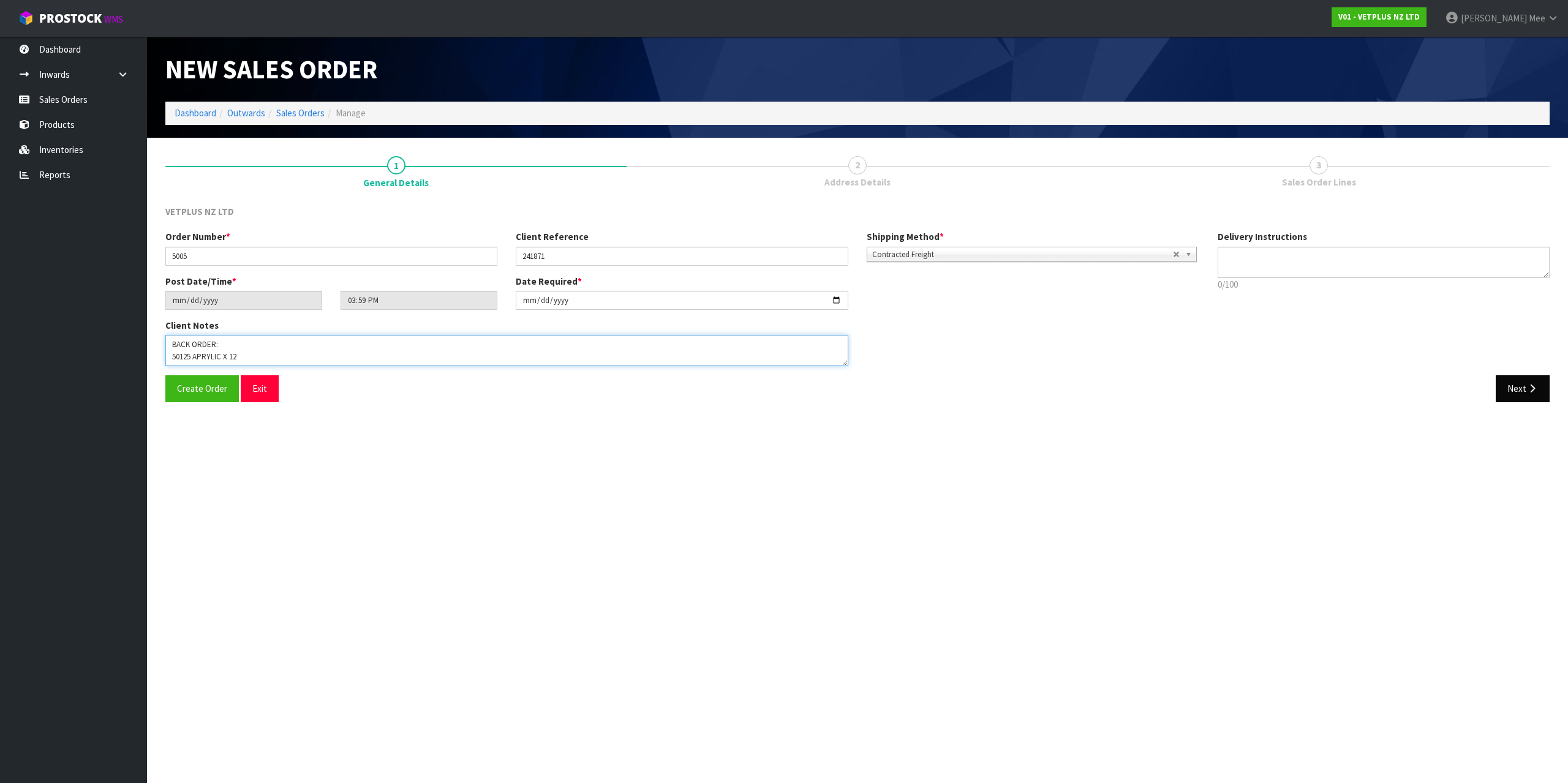
type textarea "BACK ORDER: 50125 APRYLIC X 12"
click at [1521, 396] on button "Next" at bounding box center [1523, 389] width 54 height 26
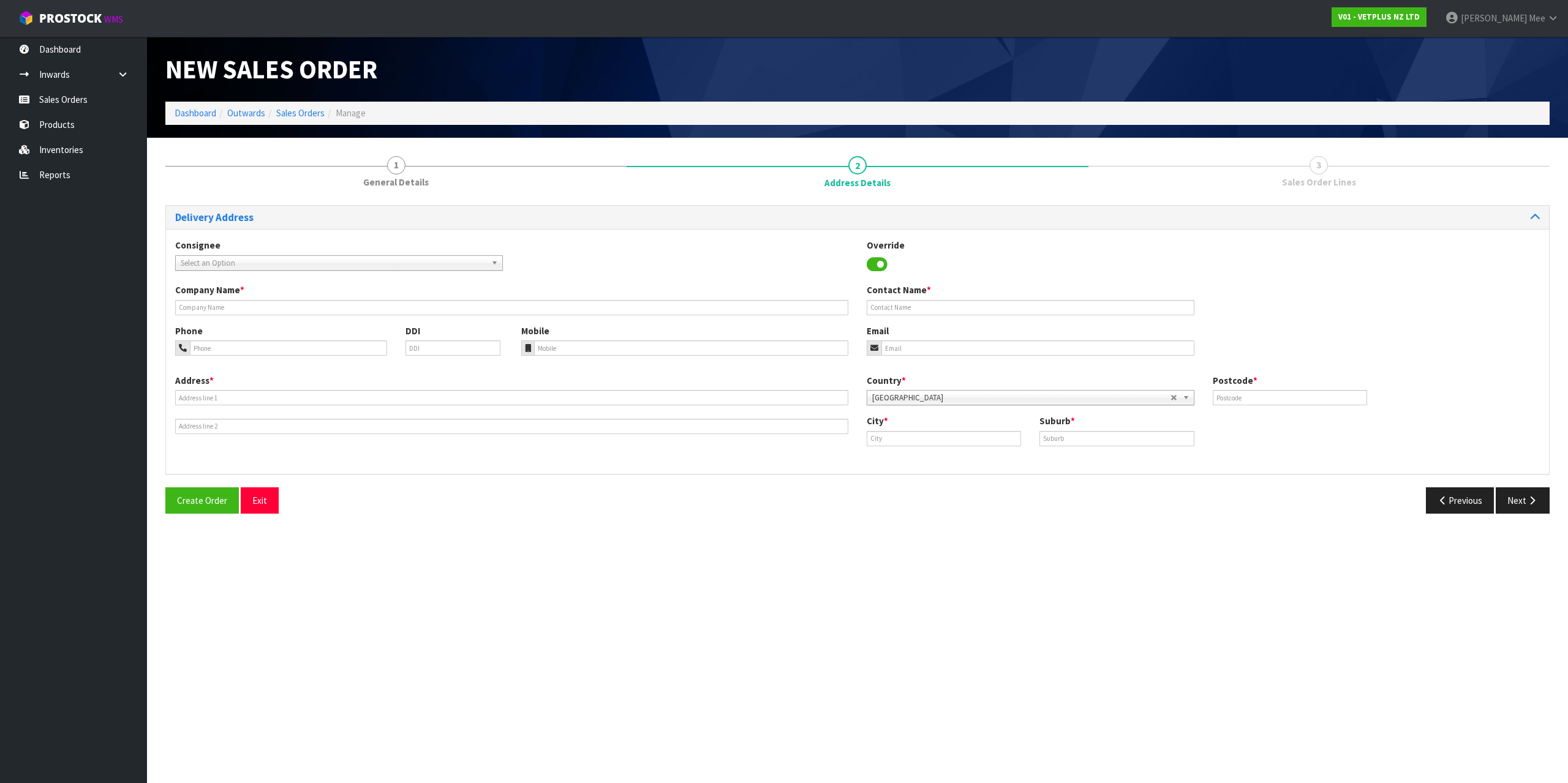
click at [261, 266] on span "Select an Option" at bounding box center [333, 263] width 306 height 15
type input "svs ch"
click at [382, 294] on li "SVSCHRCHC - SVS CH RISTCHURCH" at bounding box center [339, 298] width 321 height 16
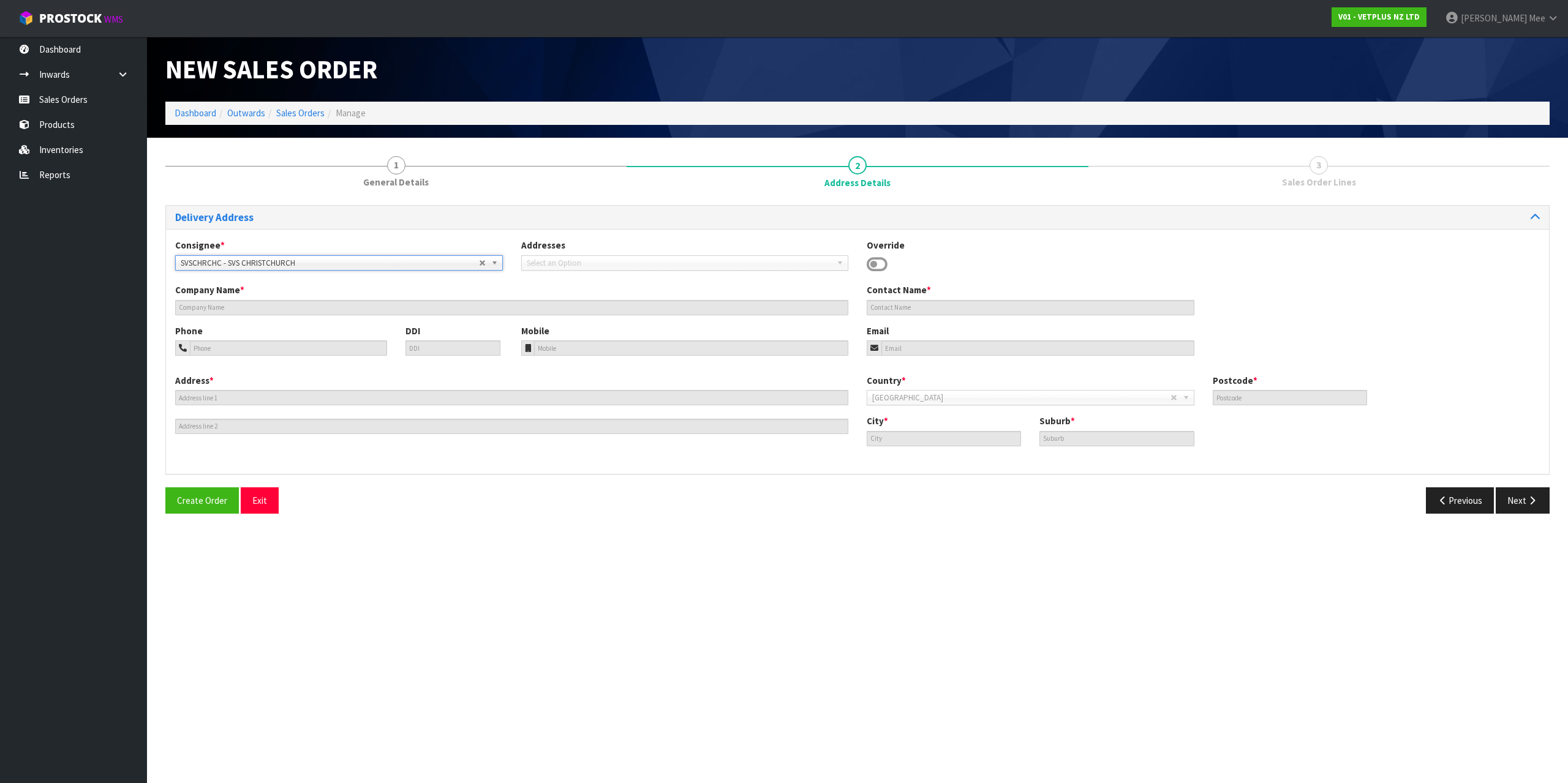
type input "SVS [GEOGRAPHIC_DATA]"
type input "[STREET_ADDRESS]"
type input "8042"
type input "[GEOGRAPHIC_DATA]"
type input "WIGRAM"
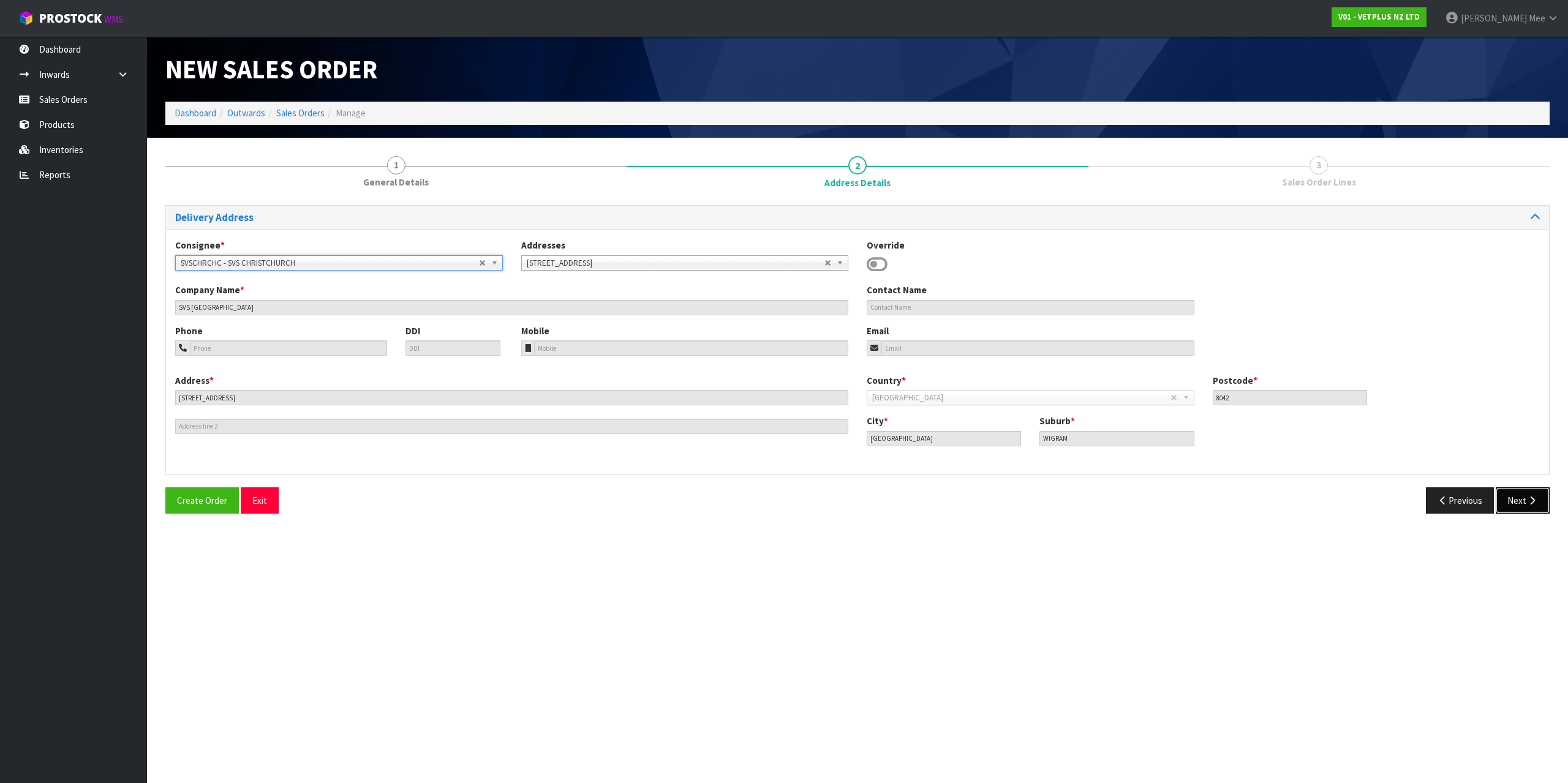
click at [1524, 494] on button "Next" at bounding box center [1523, 501] width 54 height 26
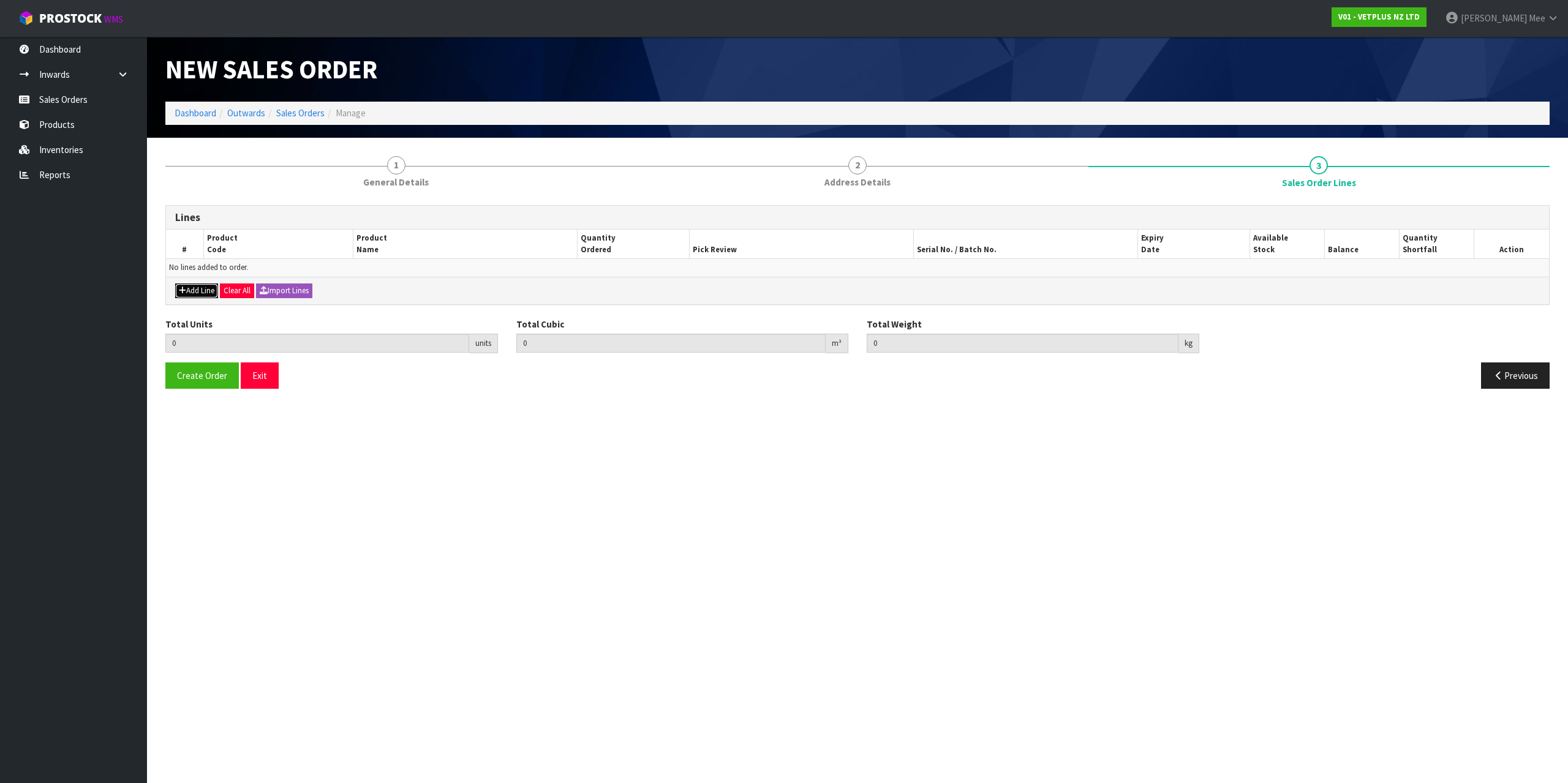
click at [189, 289] on button "Add Line" at bounding box center [197, 291] width 43 height 15
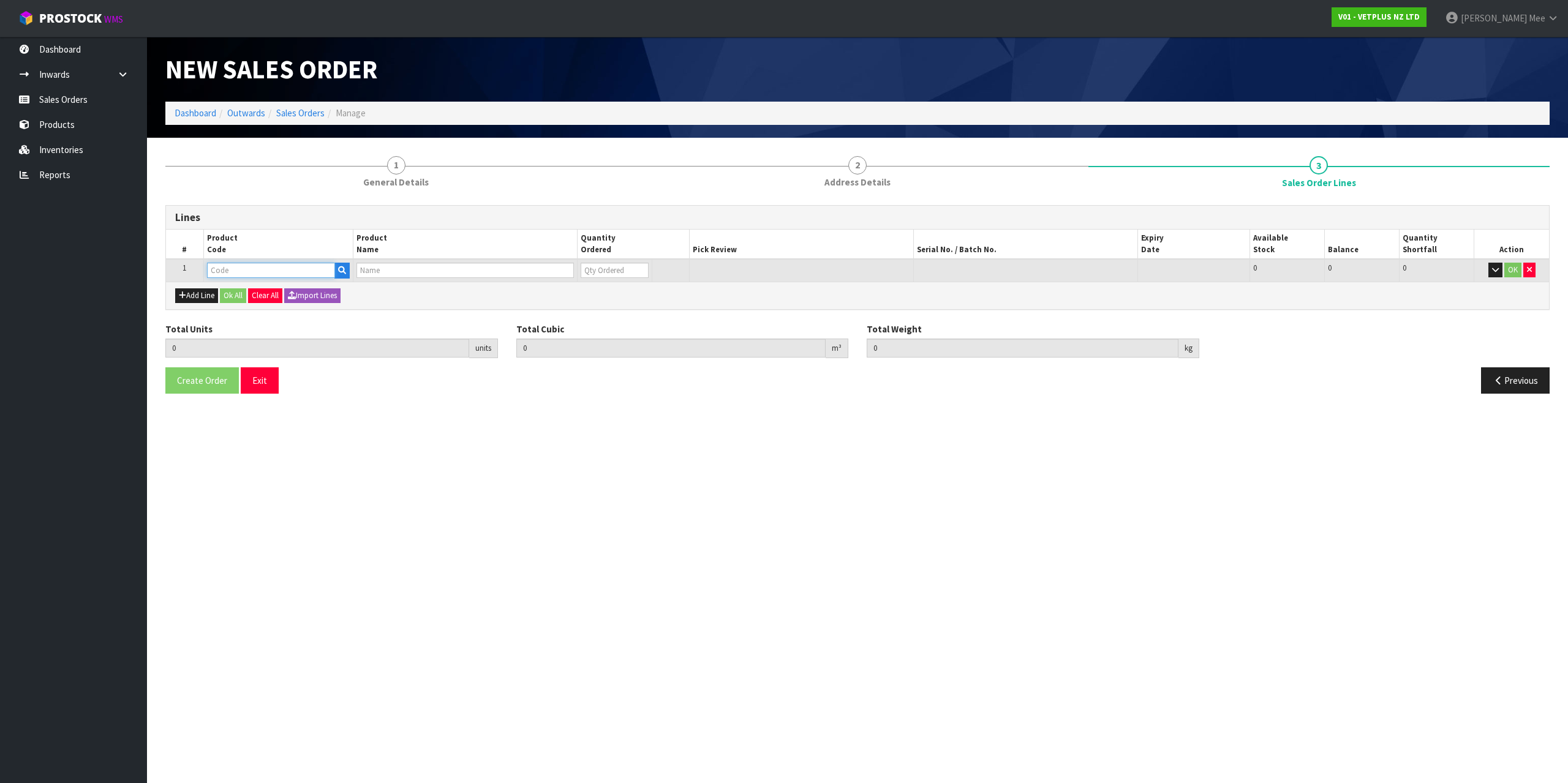
drag, startPoint x: 217, startPoint y: 270, endPoint x: 316, endPoint y: 266, distance: 99.1
click at [218, 270] on input "text" at bounding box center [271, 270] width 128 height 16
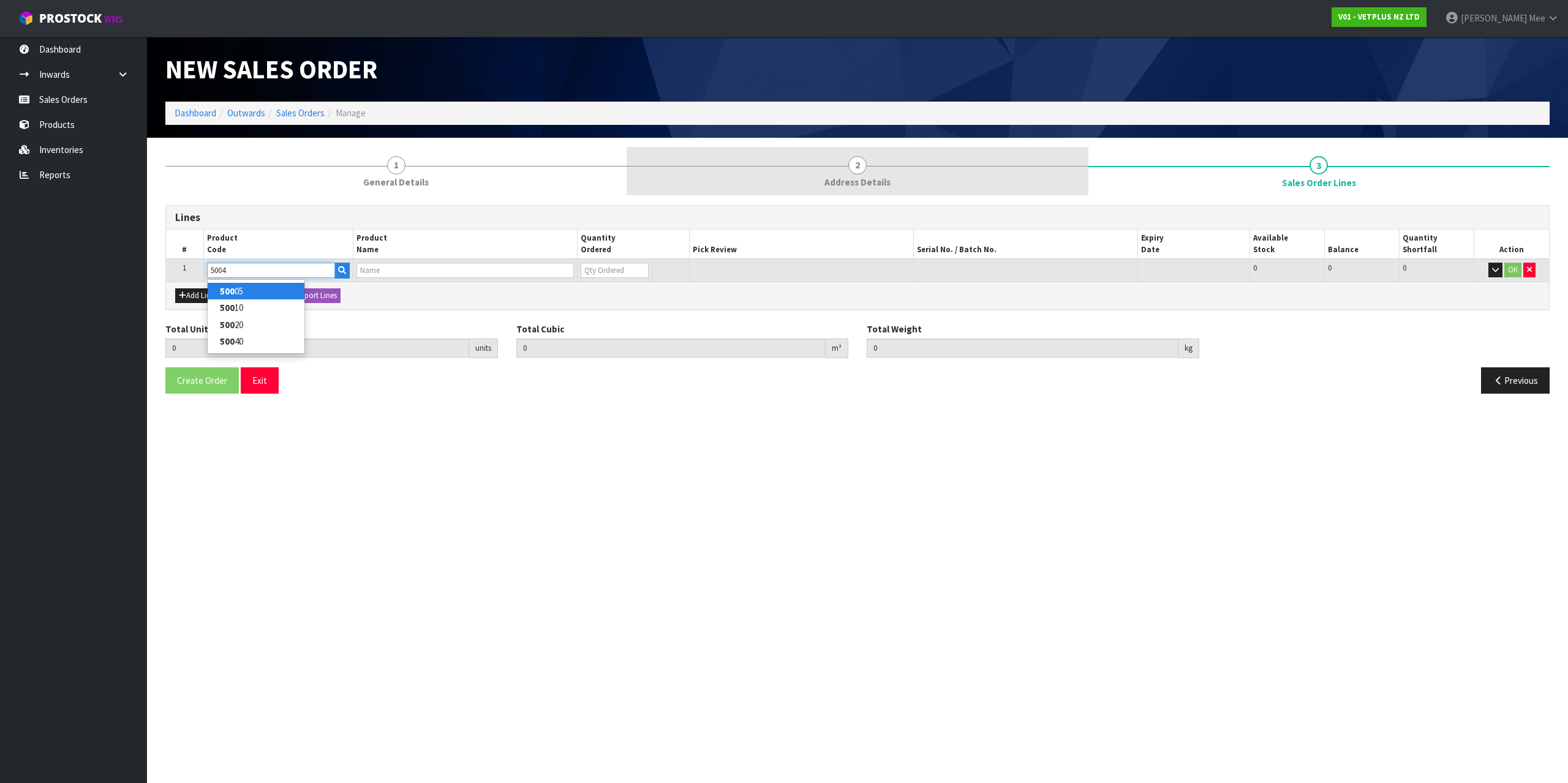
type input "50040"
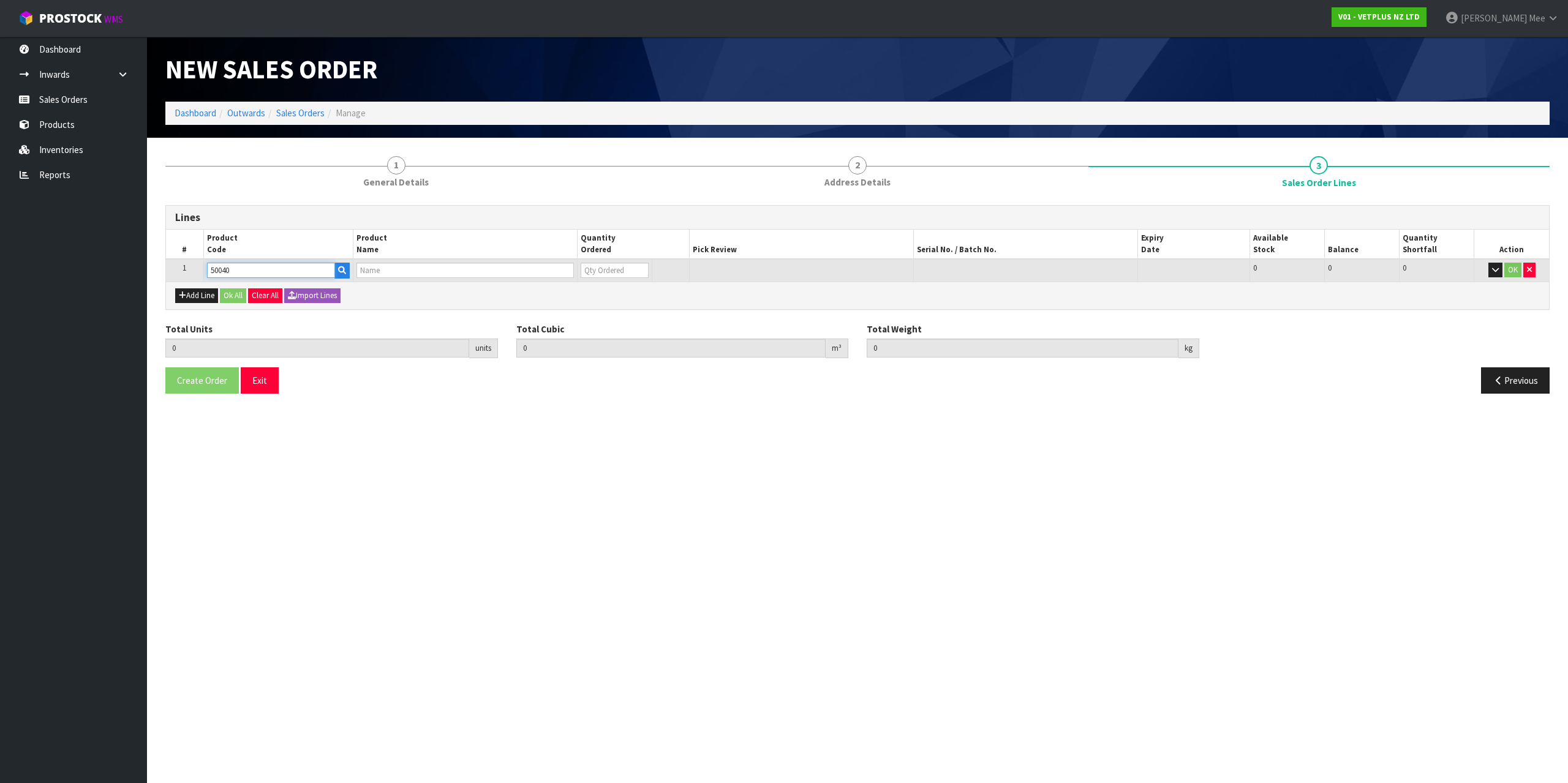
type input "0.000000"
type input "0.000"
type input "CALMEX CAT"
type input "0"
type input "50040"
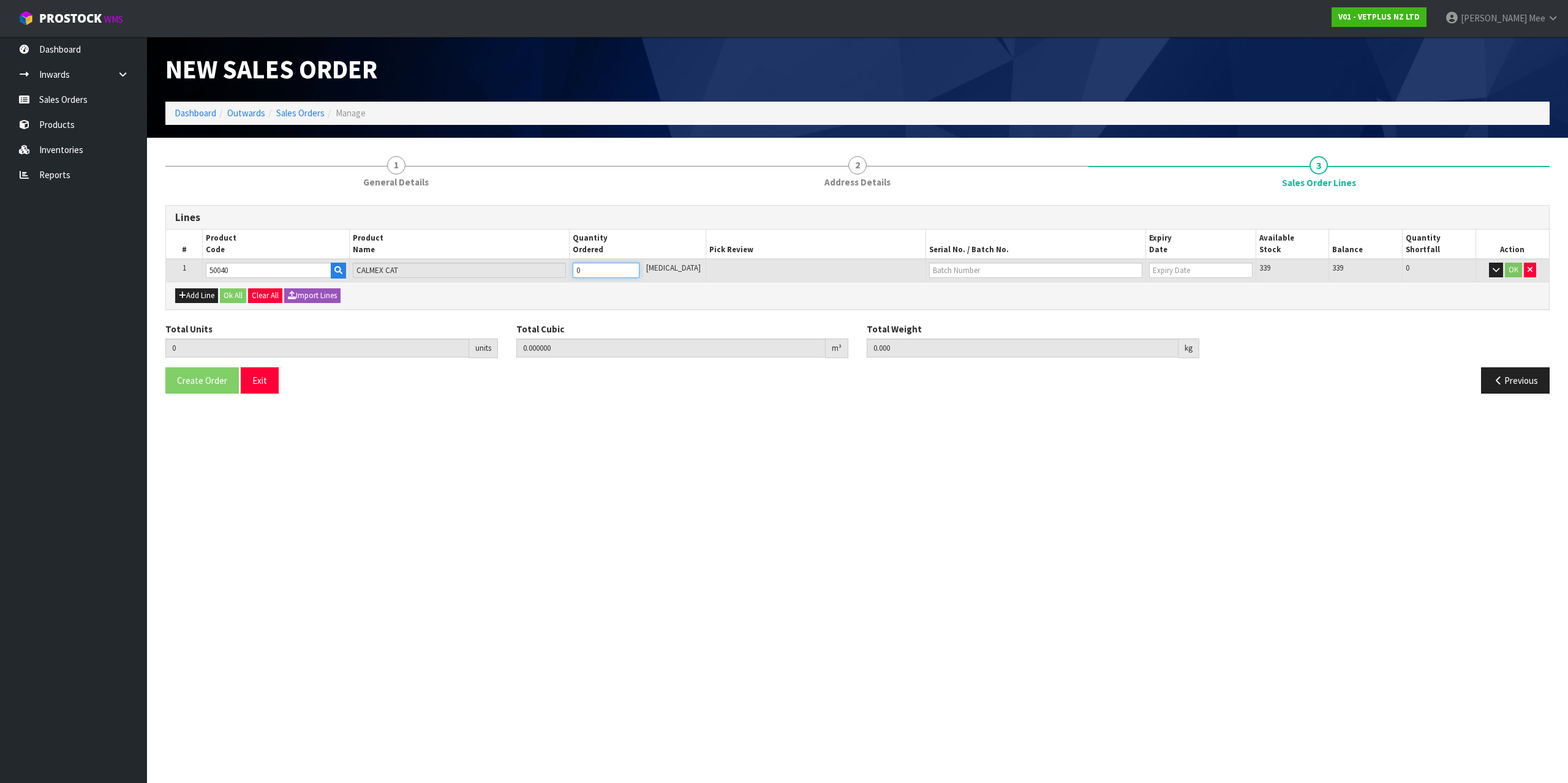
drag, startPoint x: 589, startPoint y: 275, endPoint x: 546, endPoint y: 266, distance: 43.9
click at [575, 275] on tr "1 50040 CALMEX CAT 0 [MEDICAL_DATA] 339 339 0 OK" at bounding box center [857, 271] width 1383 height 23
type input "2"
type input "0.000528"
type input "0.3"
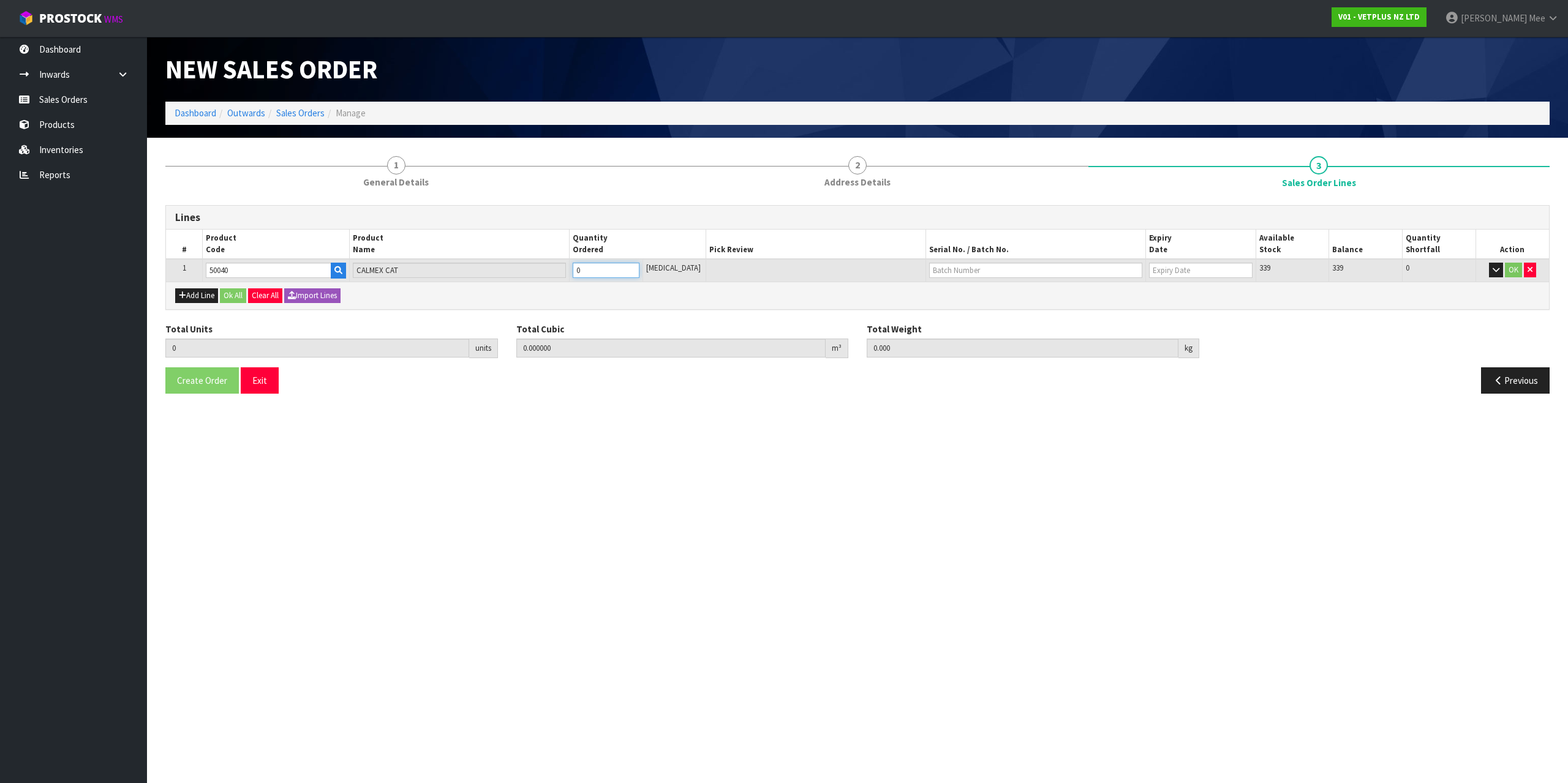
type input "2"
type input "24"
type input "0.006336"
type input "3.6"
type input "24"
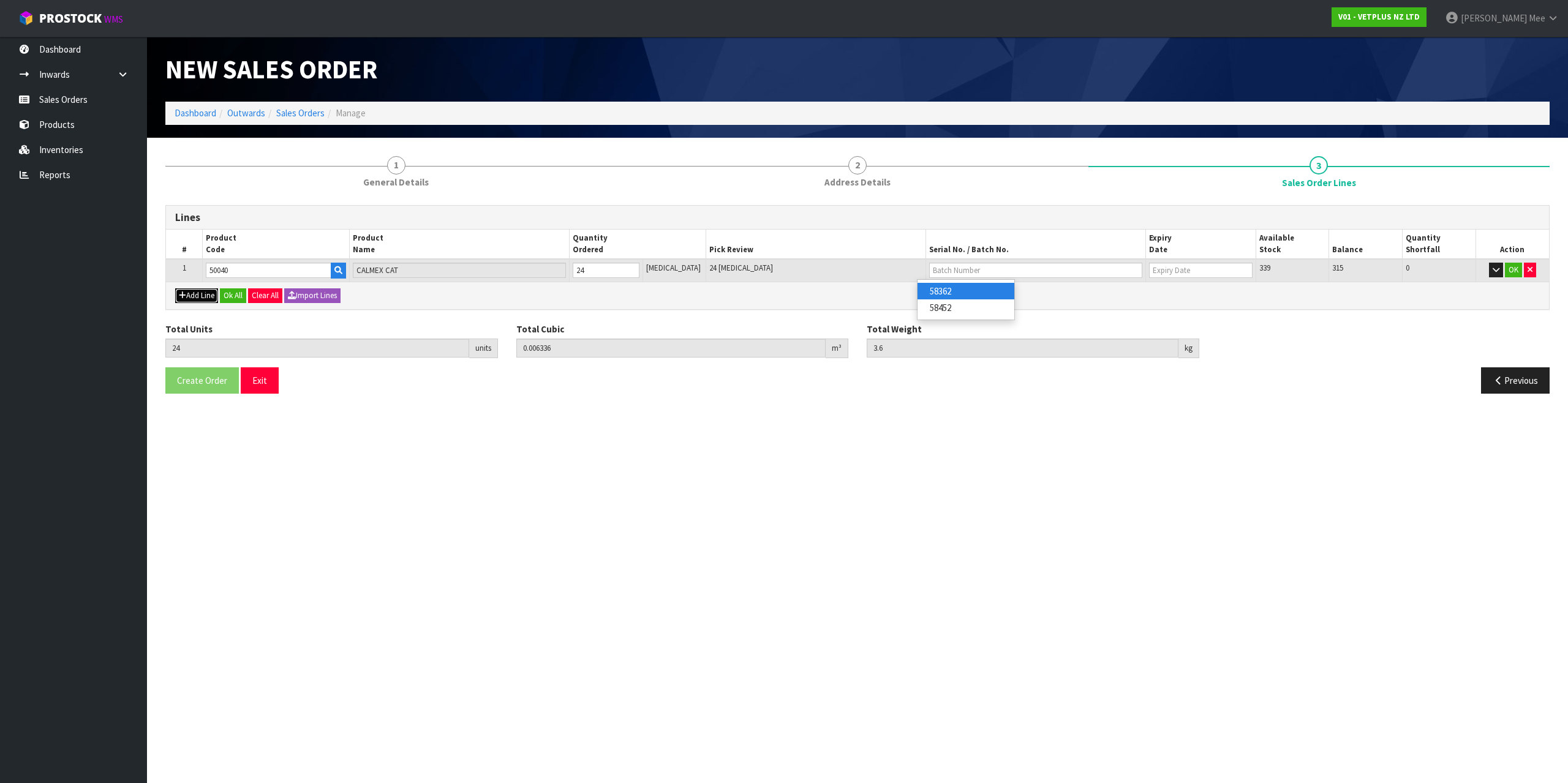
click at [182, 303] on button "Add Line" at bounding box center [197, 296] width 43 height 15
type input "0"
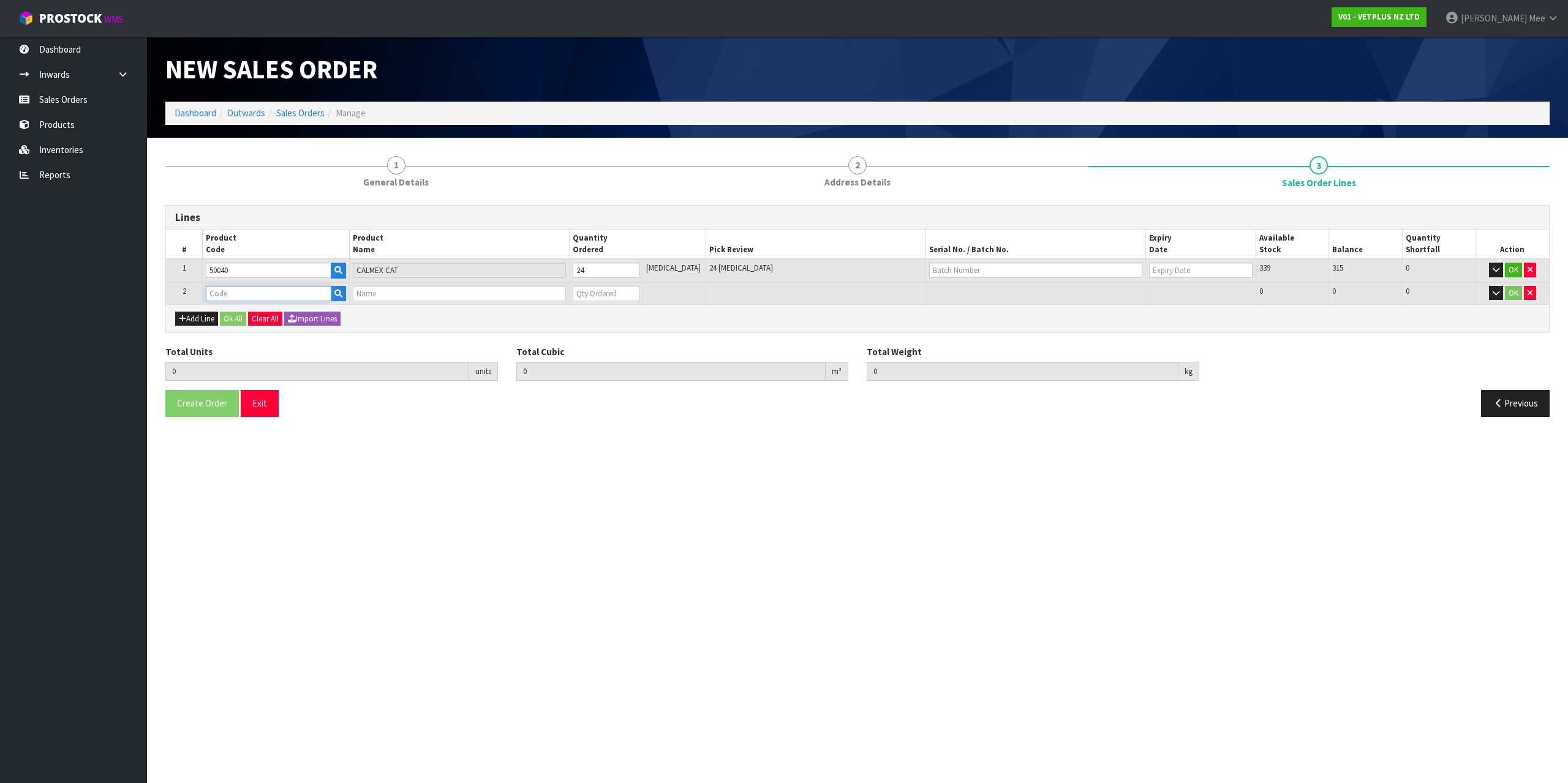
click at [219, 296] on input "text" at bounding box center [268, 294] width 125 height 16
type input "50020"
type input "24"
type input "0.006336"
type input "3.6"
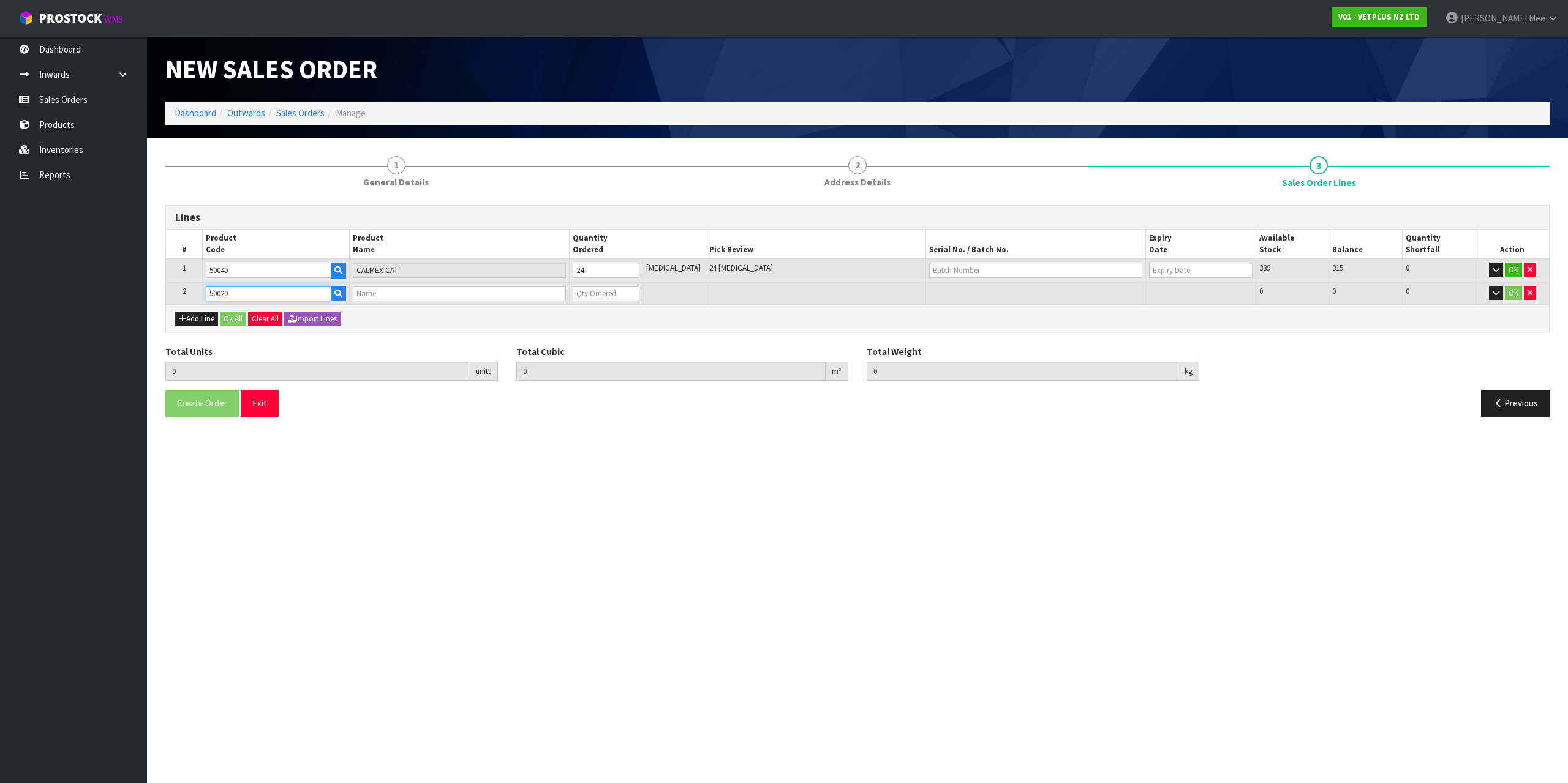
type input "CALMEX (6X10)"
type input "0"
type input "50020"
click at [604, 296] on input "0" at bounding box center [605, 294] width 66 height 16
type input "25"
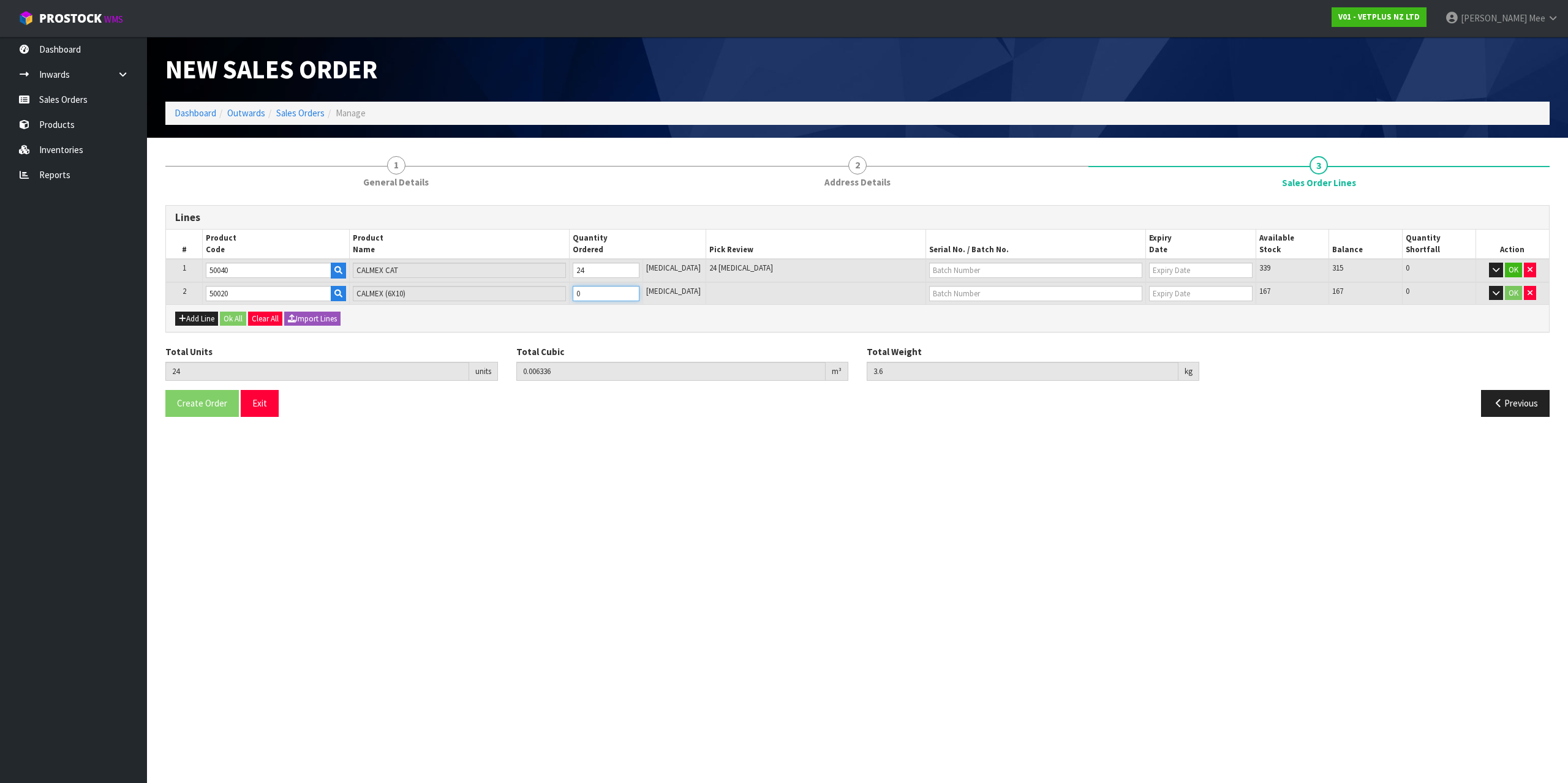
type input "0.007092"
type input "3.8"
type input "1"
click at [640, 290] on input "1" at bounding box center [605, 294] width 66 height 16
type input "26"
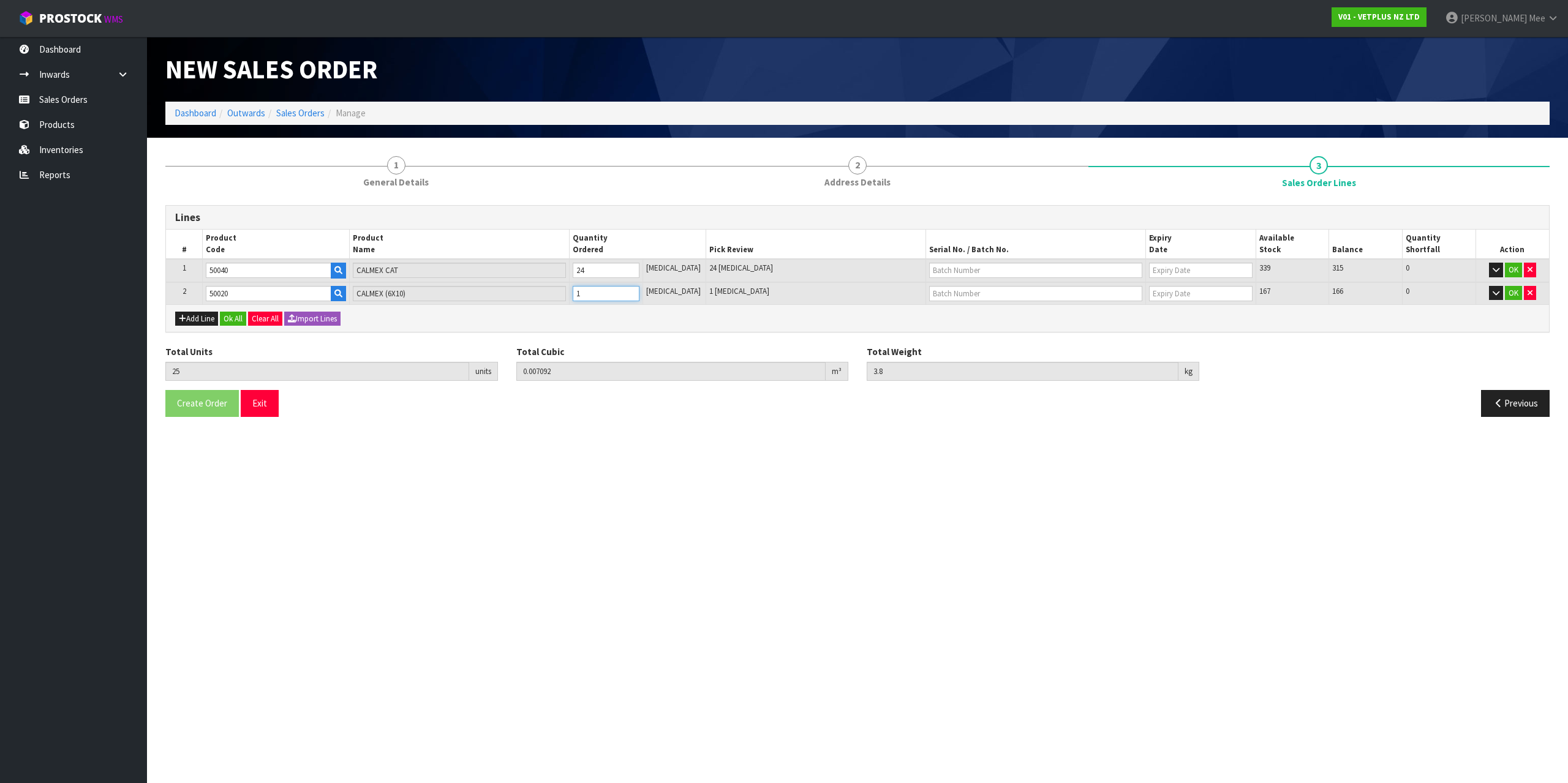
type input "0.007848"
type input "4"
type input "2"
click at [640, 289] on input "2" at bounding box center [605, 294] width 66 height 16
type input "27"
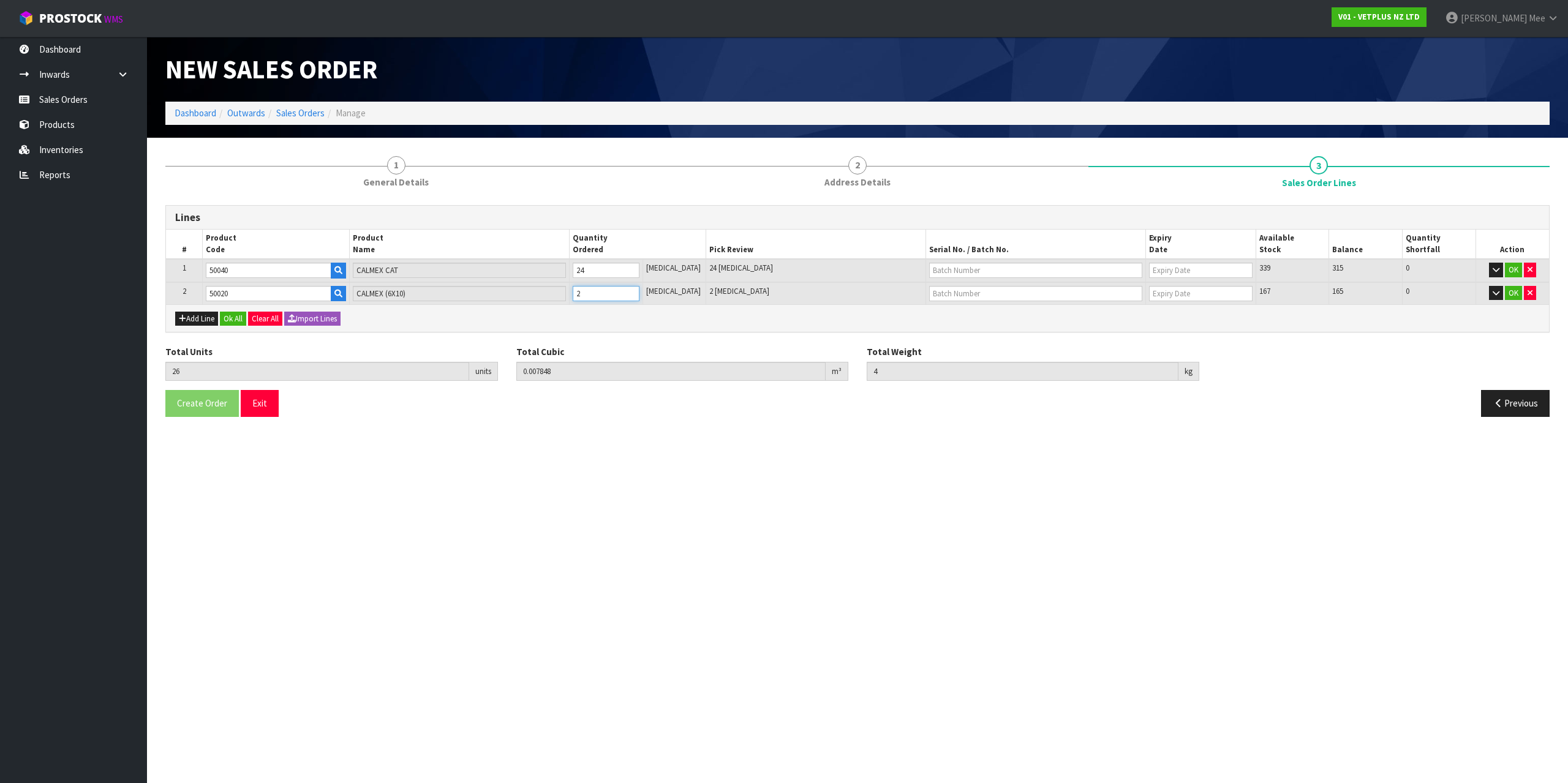
type input "0.008604"
type input "4.2"
type input "3"
click at [640, 289] on input "3" at bounding box center [605, 294] width 66 height 16
type input "28"
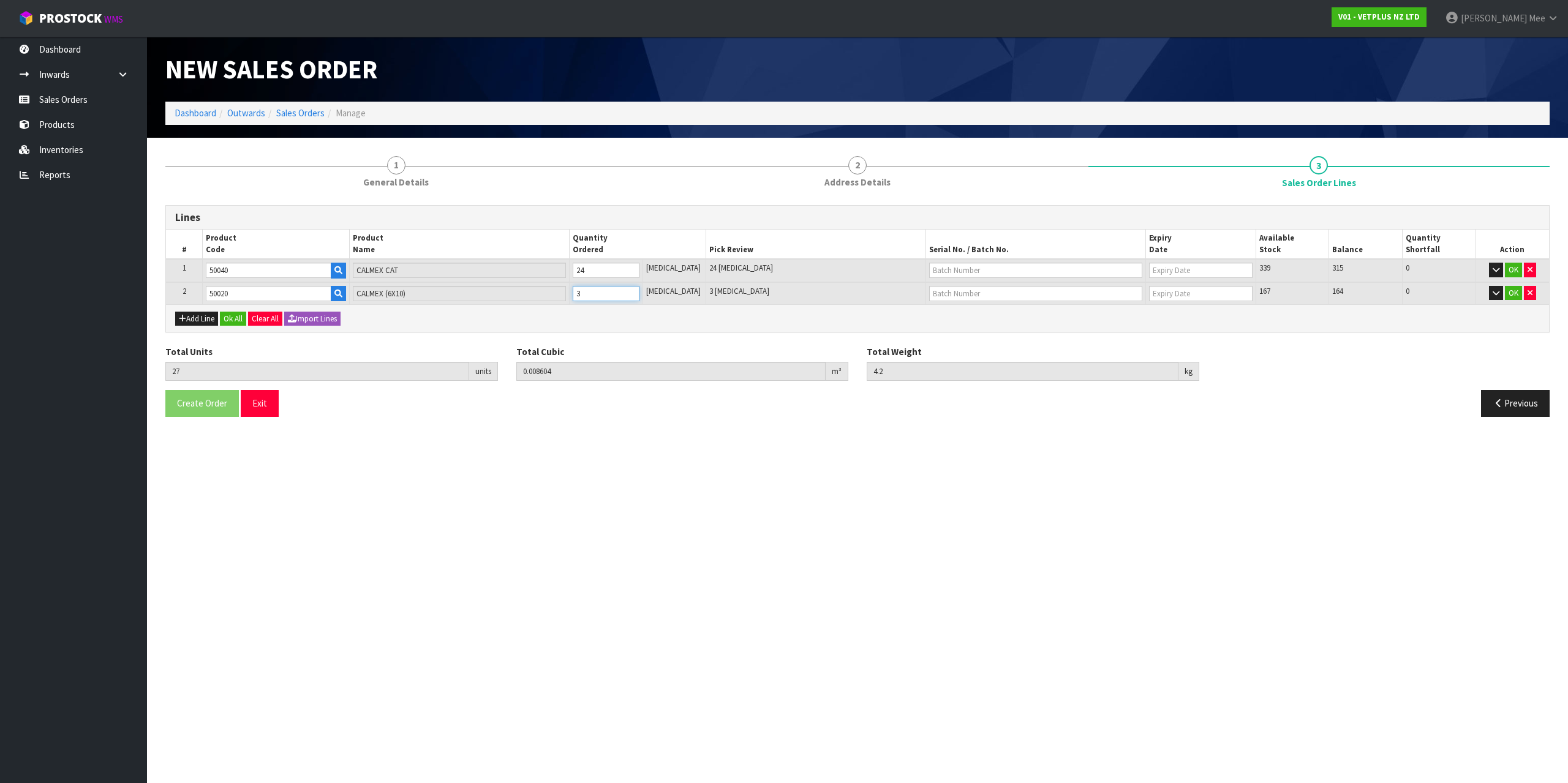
type input "0.00936"
type input "4.4"
type input "4"
click at [640, 289] on input "4" at bounding box center [605, 294] width 66 height 16
click at [241, 316] on button "Ok All" at bounding box center [233, 319] width 26 height 15
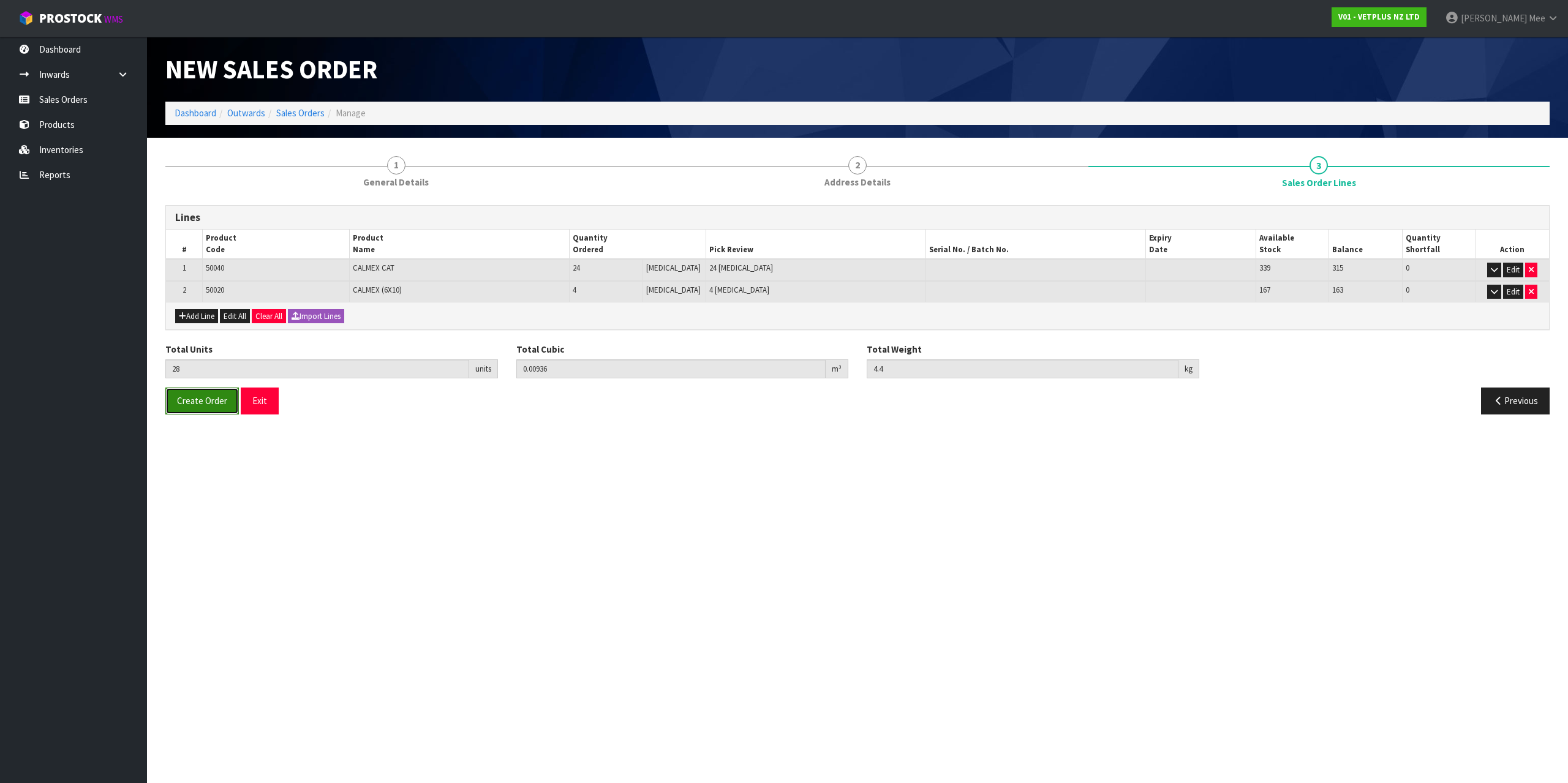
click at [195, 396] on span "Create Order" at bounding box center [202, 401] width 50 height 11
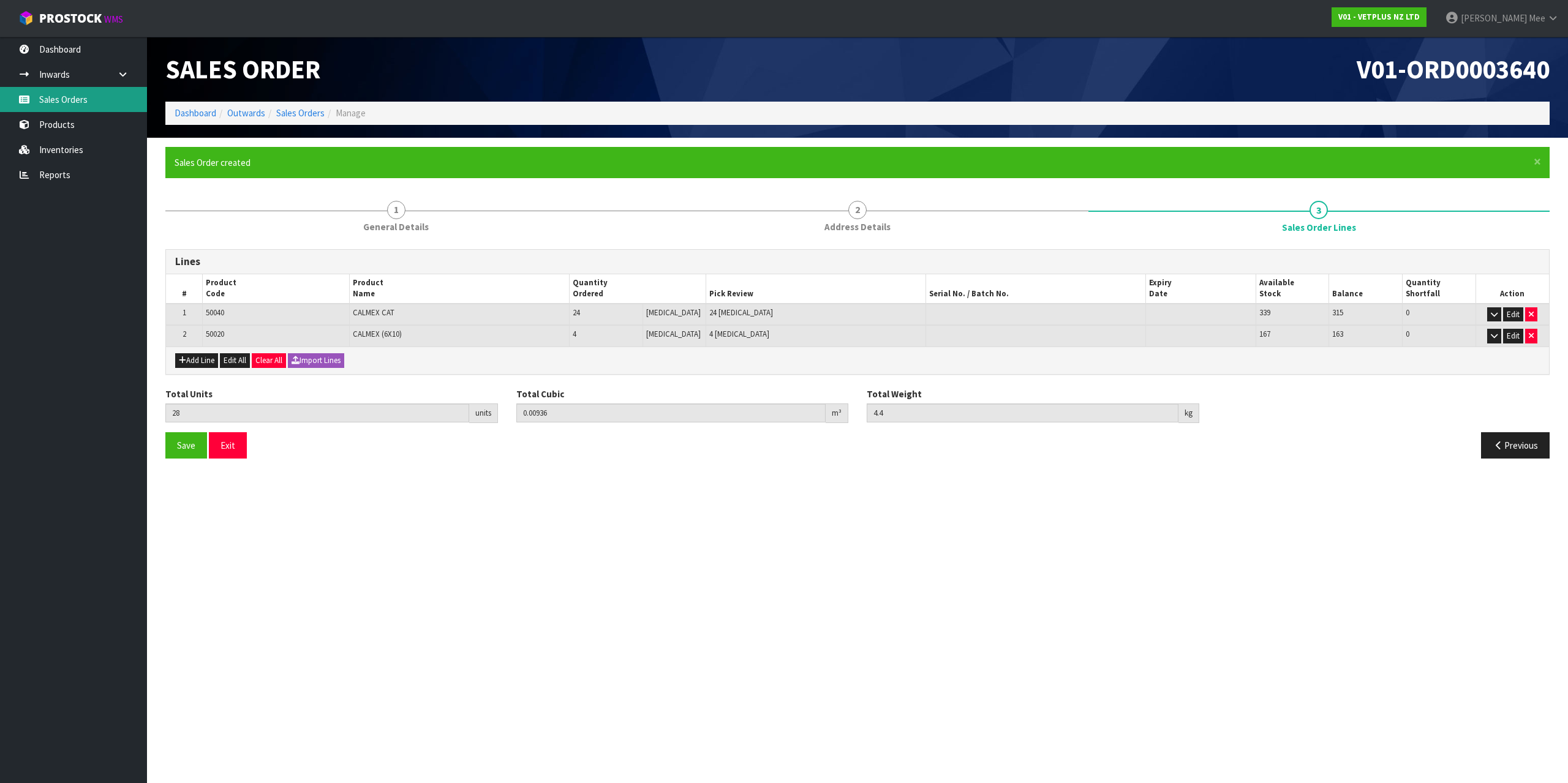
click at [63, 97] on link "Sales Orders" at bounding box center [73, 99] width 147 height 25
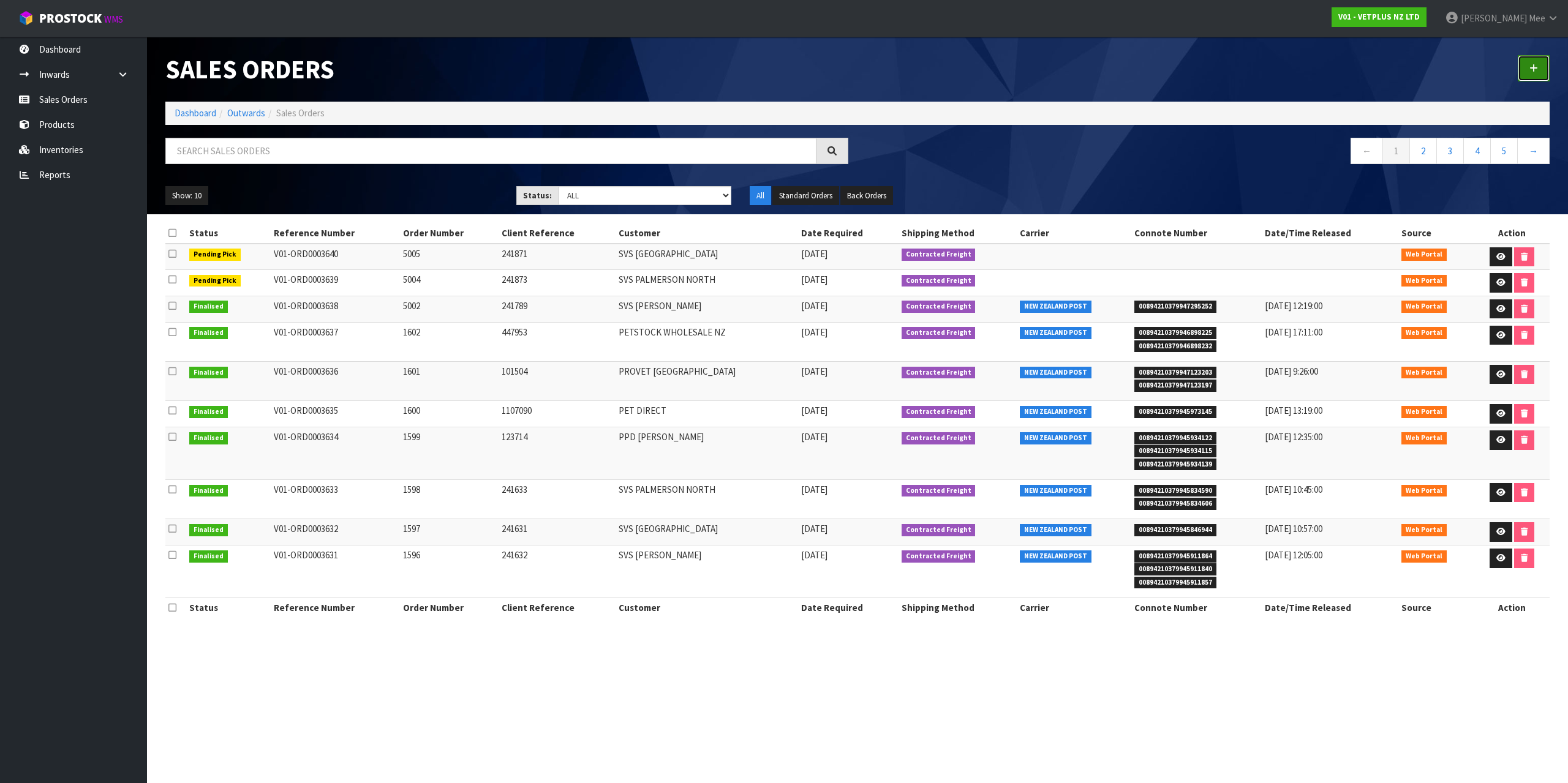
click at [1541, 71] on link at bounding box center [1534, 68] width 32 height 26
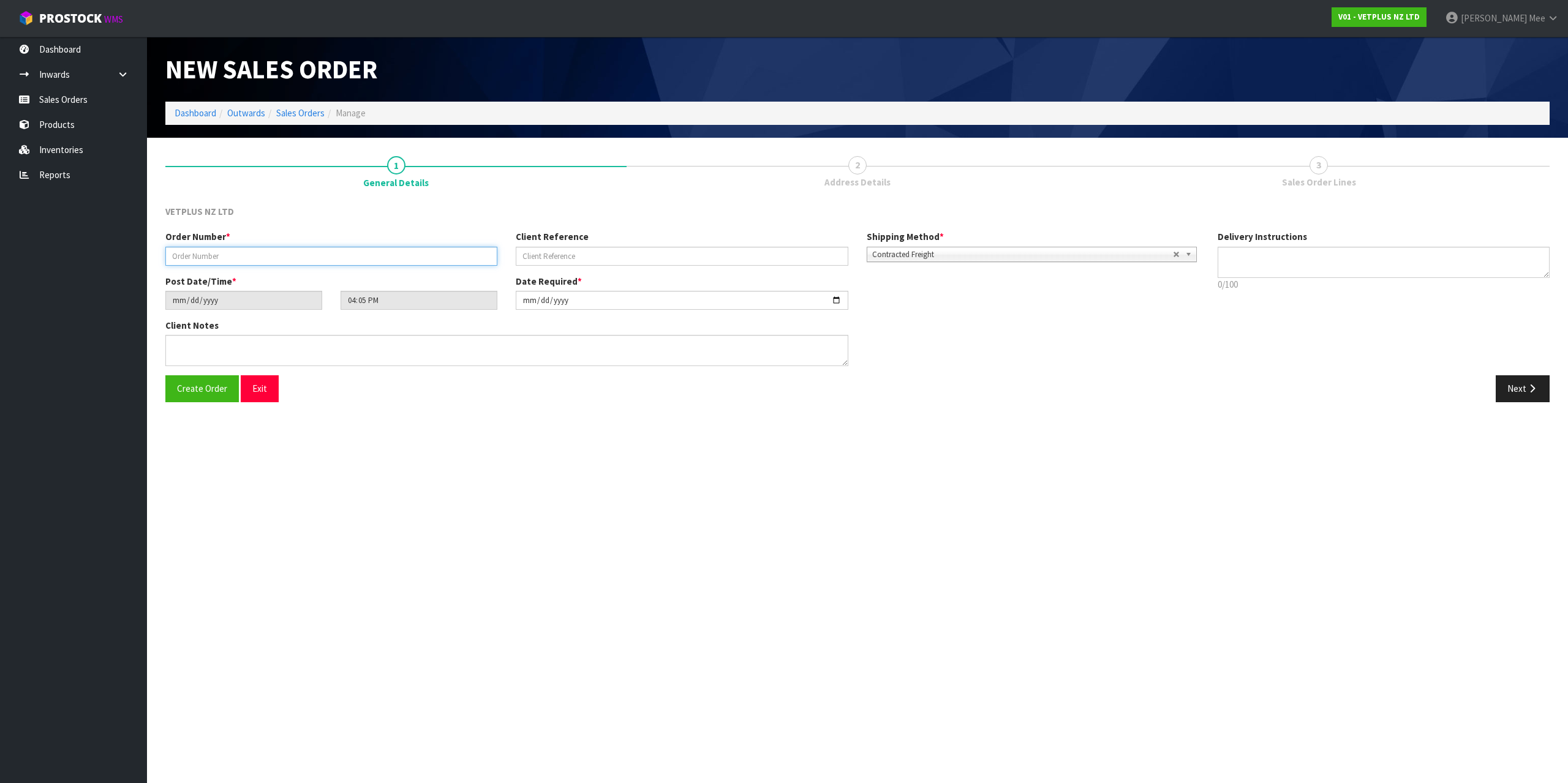
click at [310, 250] on input "text" at bounding box center [331, 256] width 332 height 19
type input "1603"
type input "1107207"
click at [1529, 394] on icon "button" at bounding box center [1533, 388] width 11 height 9
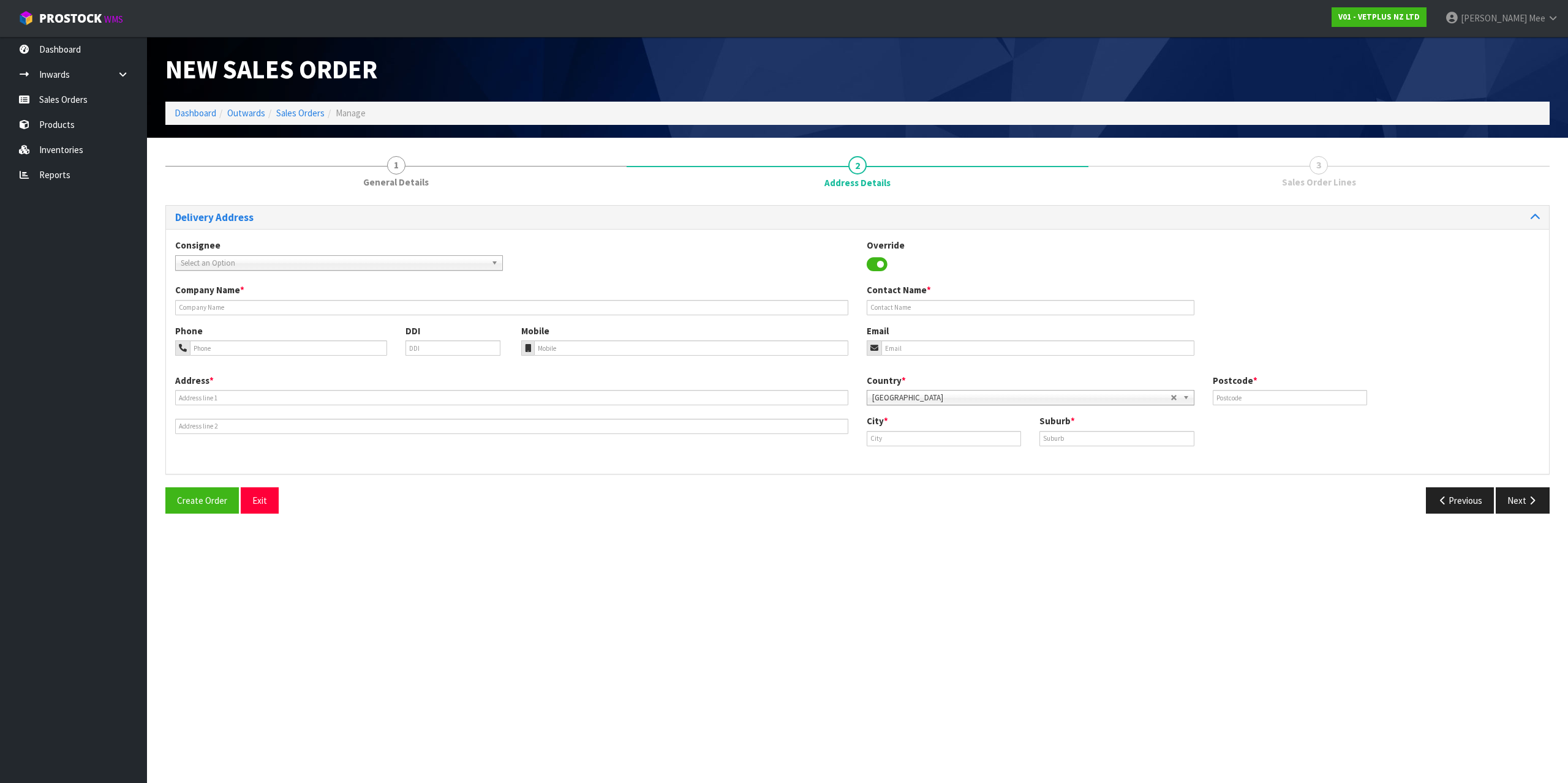
click at [231, 259] on span "Select an Option" at bounding box center [333, 263] width 306 height 15
type input "pet direct"
click at [290, 296] on li "PETDIRCHC - PET DIRECT - [GEOGRAPHIC_DATA]" at bounding box center [339, 298] width 321 height 16
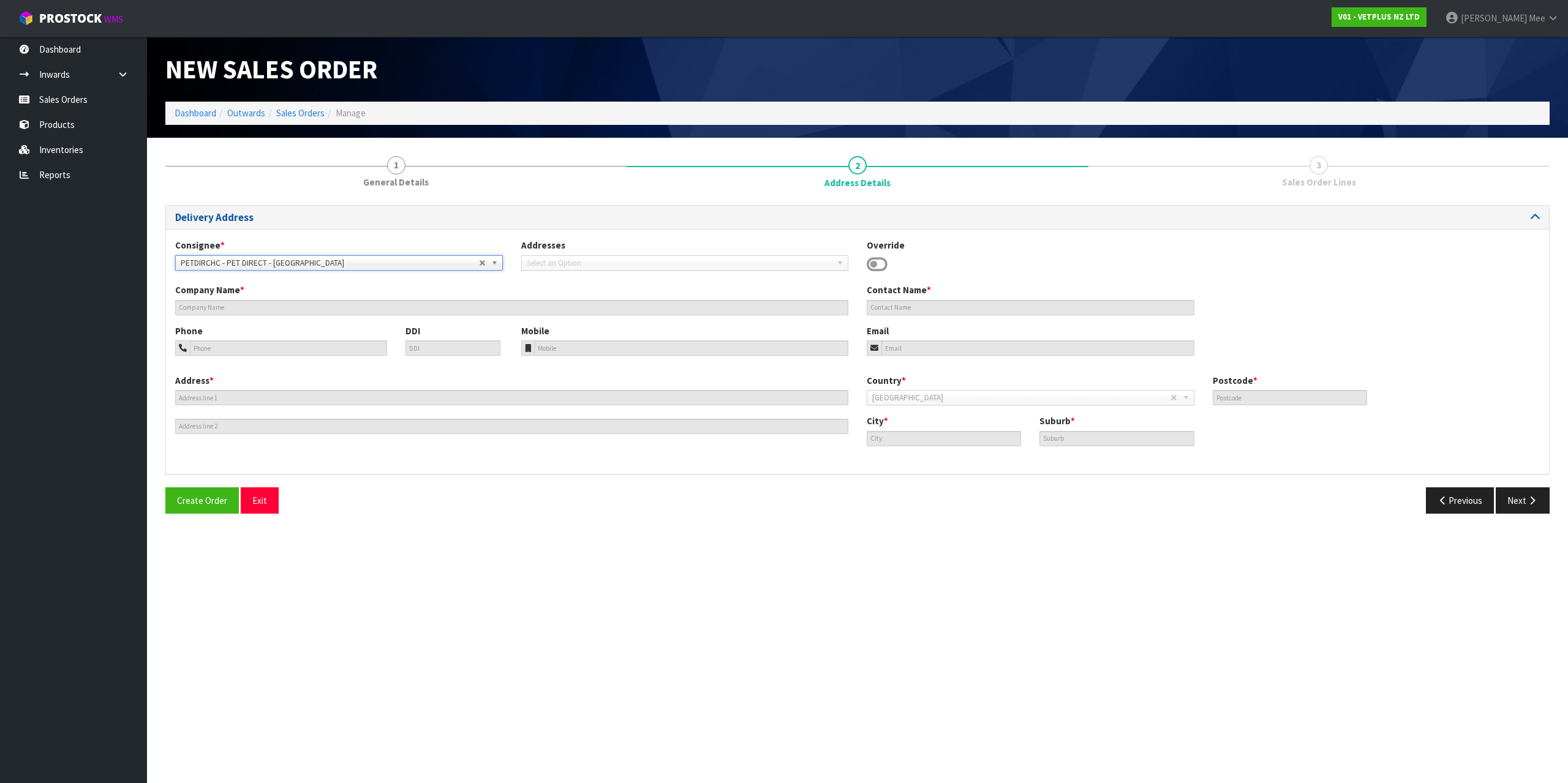
type input "PET DIRECT - [GEOGRAPHIC_DATA]"
type input "[STREET_ADDRESS]"
type input "8042"
type input "[GEOGRAPHIC_DATA]"
type input "ISLINGTON"
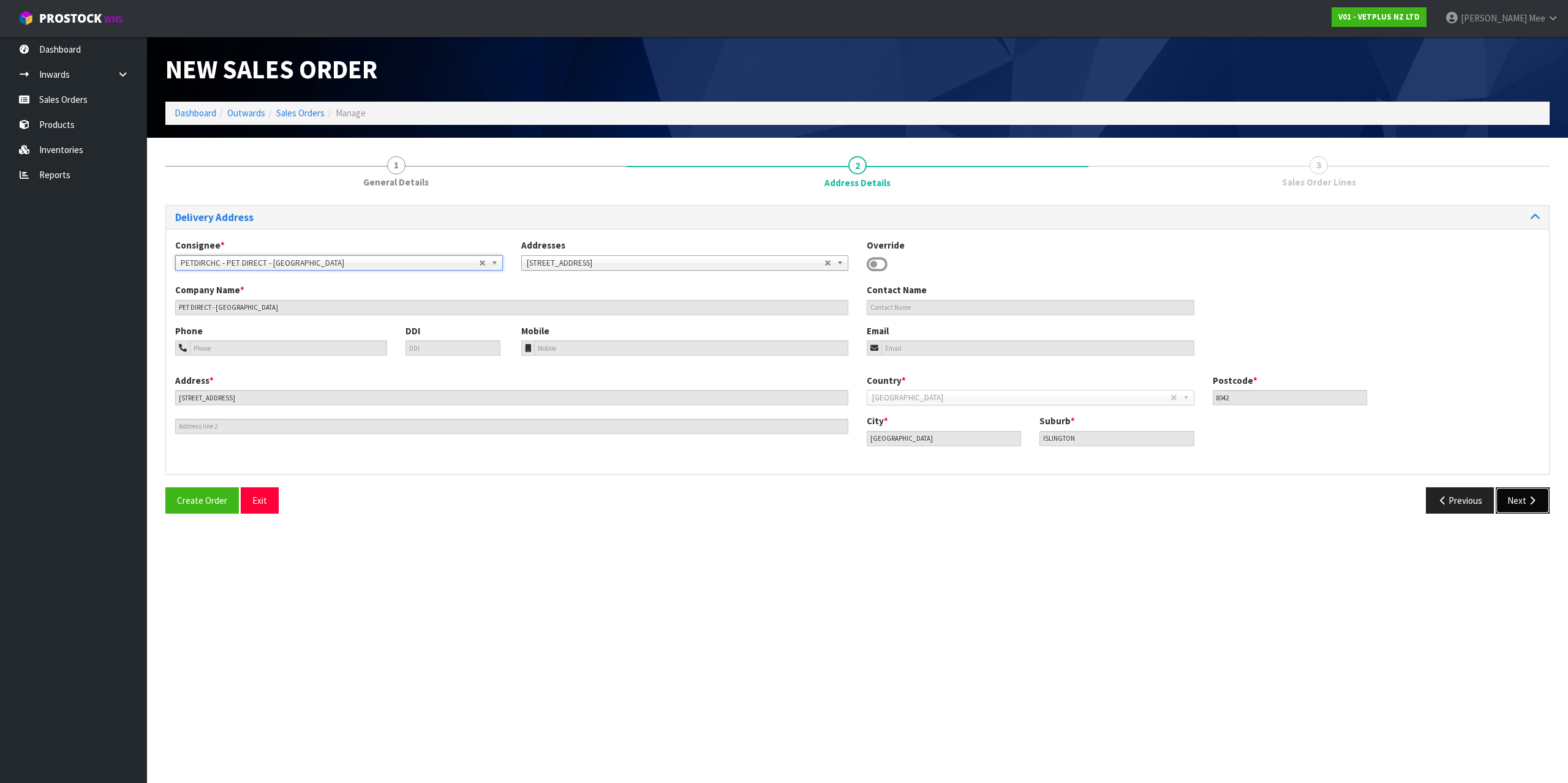
click at [1545, 492] on button "Next" at bounding box center [1523, 501] width 54 height 26
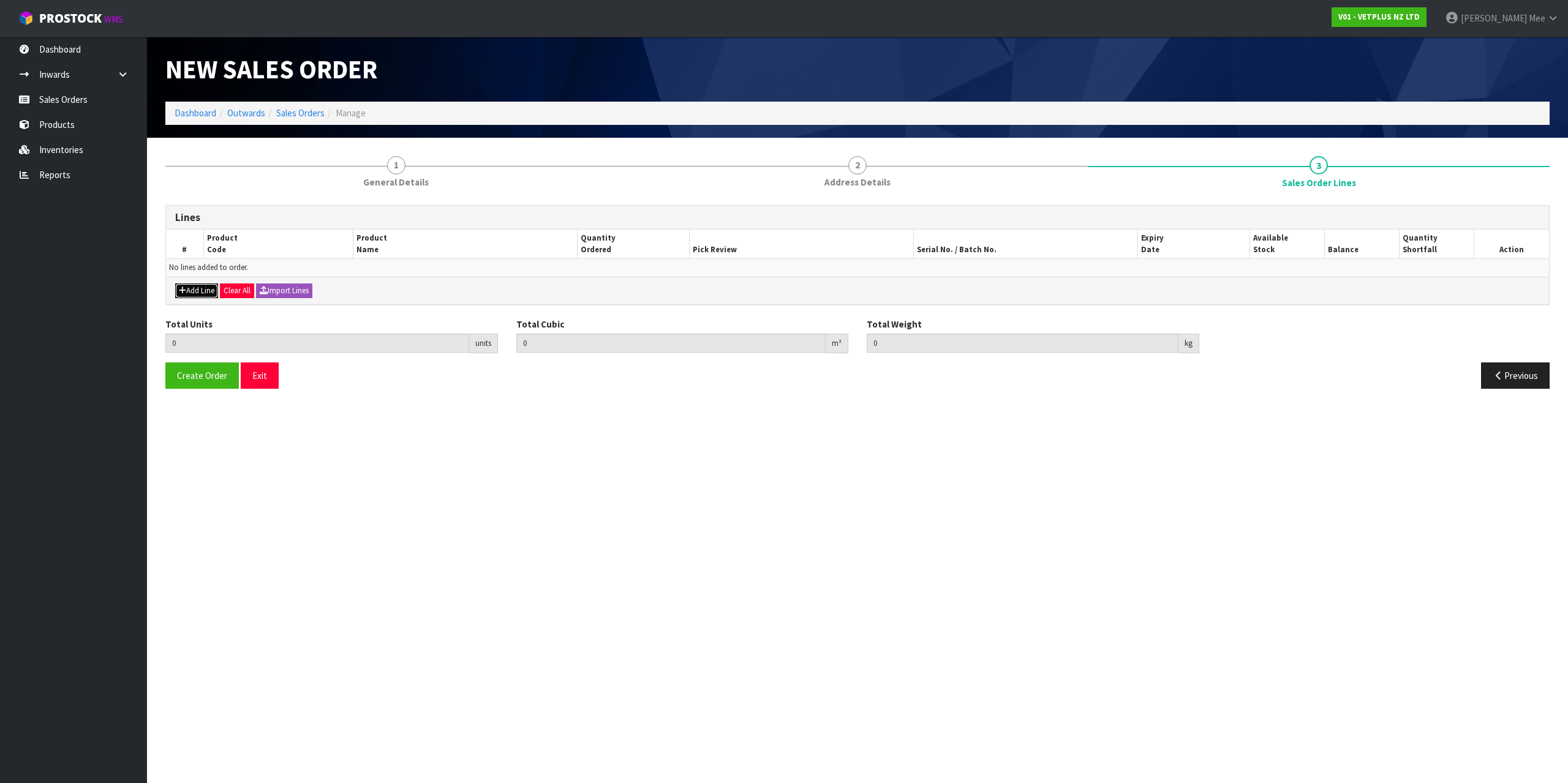
click at [193, 289] on button "Add Line" at bounding box center [197, 291] width 43 height 15
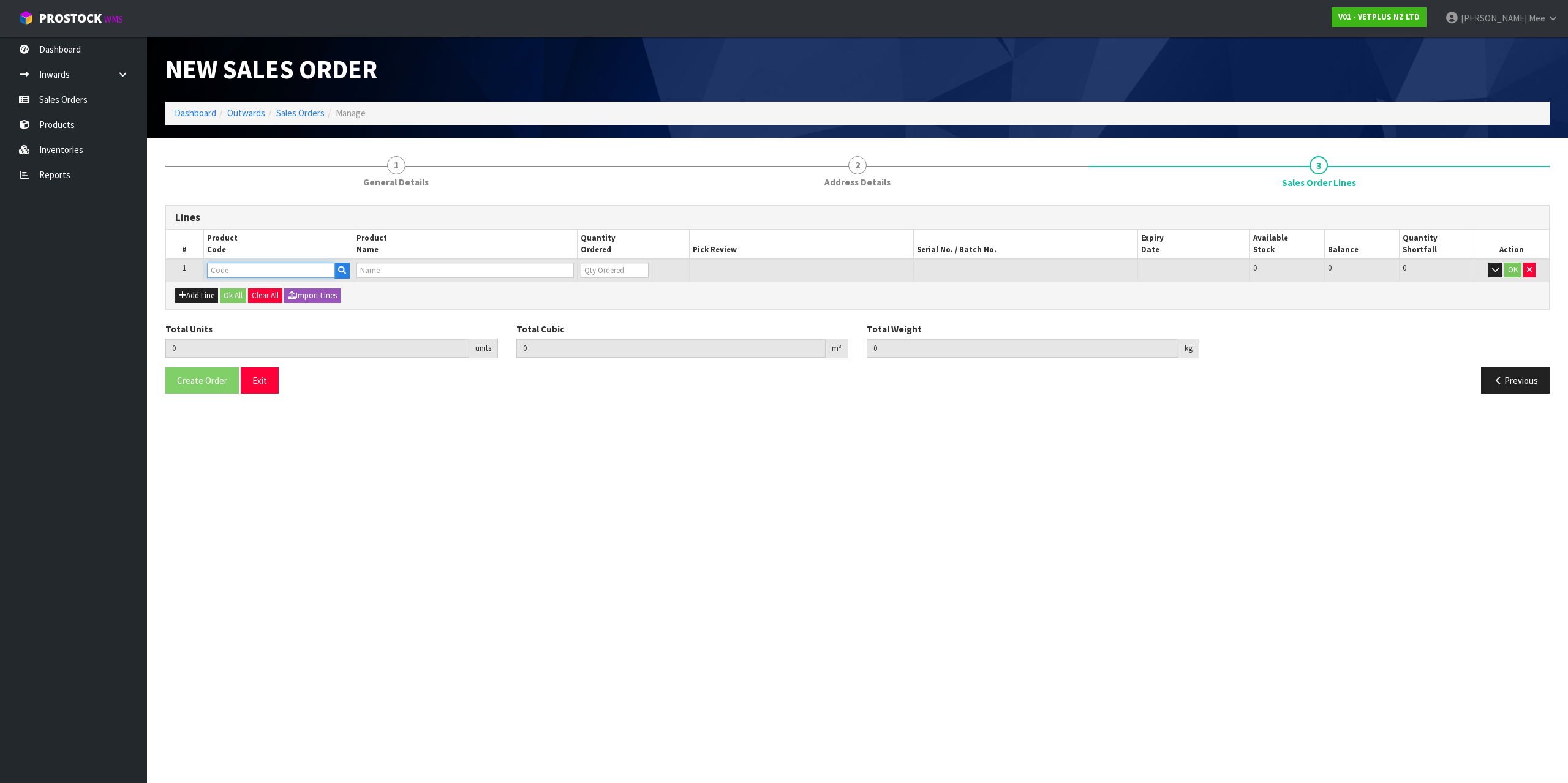
click at [231, 270] on input "text" at bounding box center [271, 270] width 128 height 16
type input "79664"
click at [261, 288] on link "79664" at bounding box center [258, 291] width 100 height 16
type input "79664"
type input "0.000000"
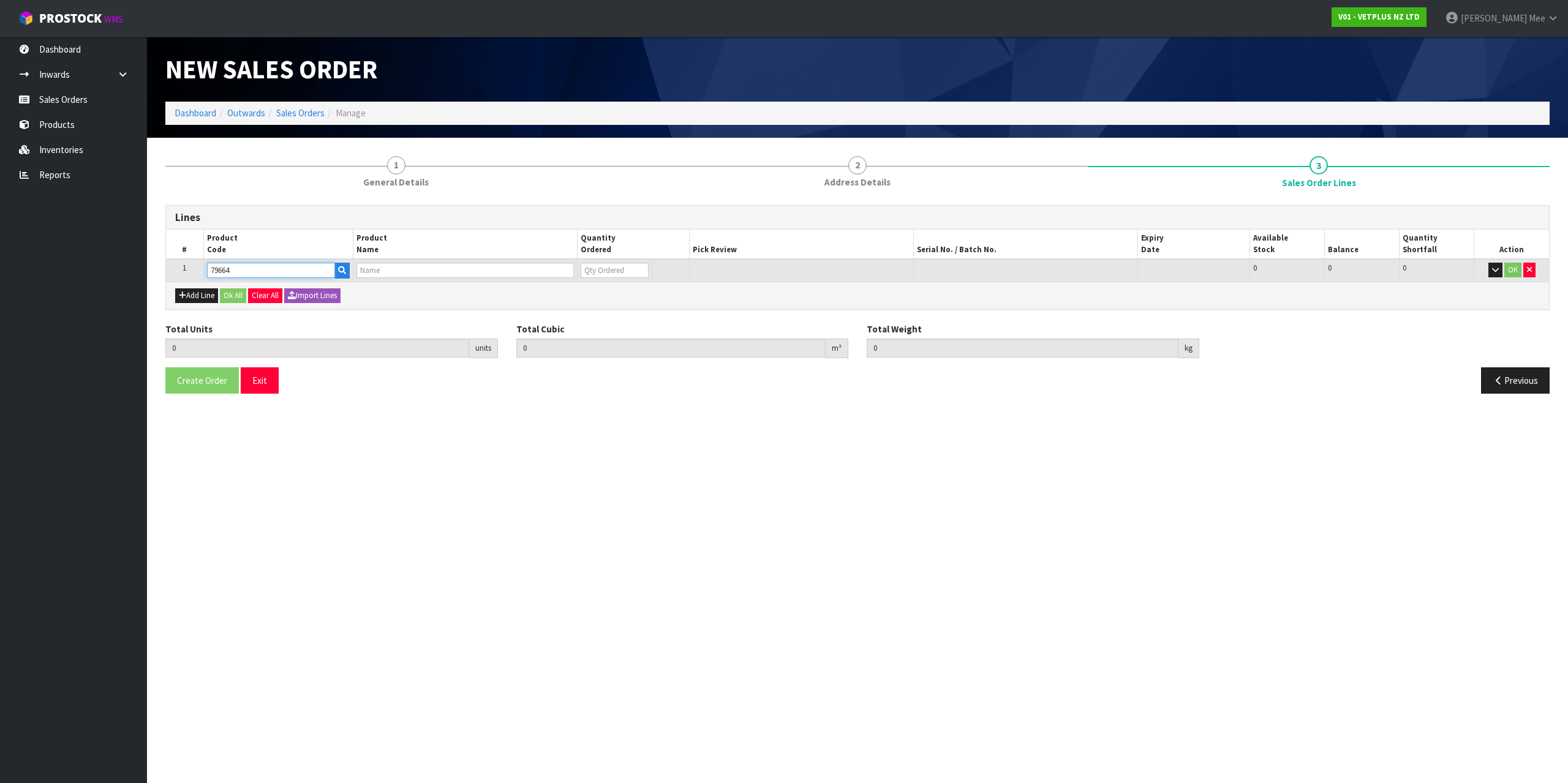
type input "0.000"
type input "PET REMEDY SPRAY 15ML (X6) OUTER"
type input "0"
type input "1"
type input "0.000794"
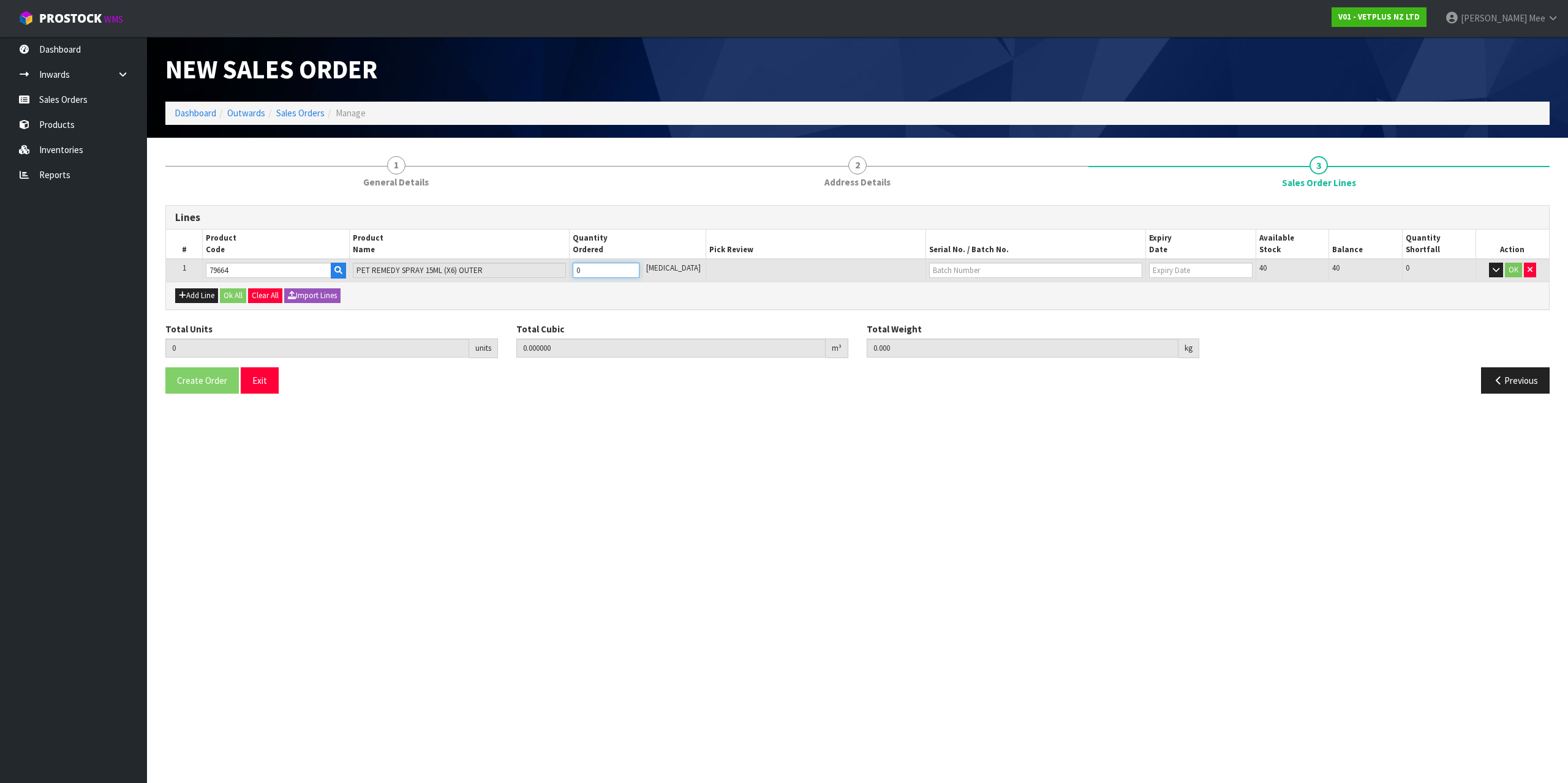
type input "0.25"
type input "1"
click at [640, 267] on input "1" at bounding box center [605, 270] width 66 height 16
click at [204, 291] on button "Add Line" at bounding box center [197, 296] width 43 height 15
type input "0"
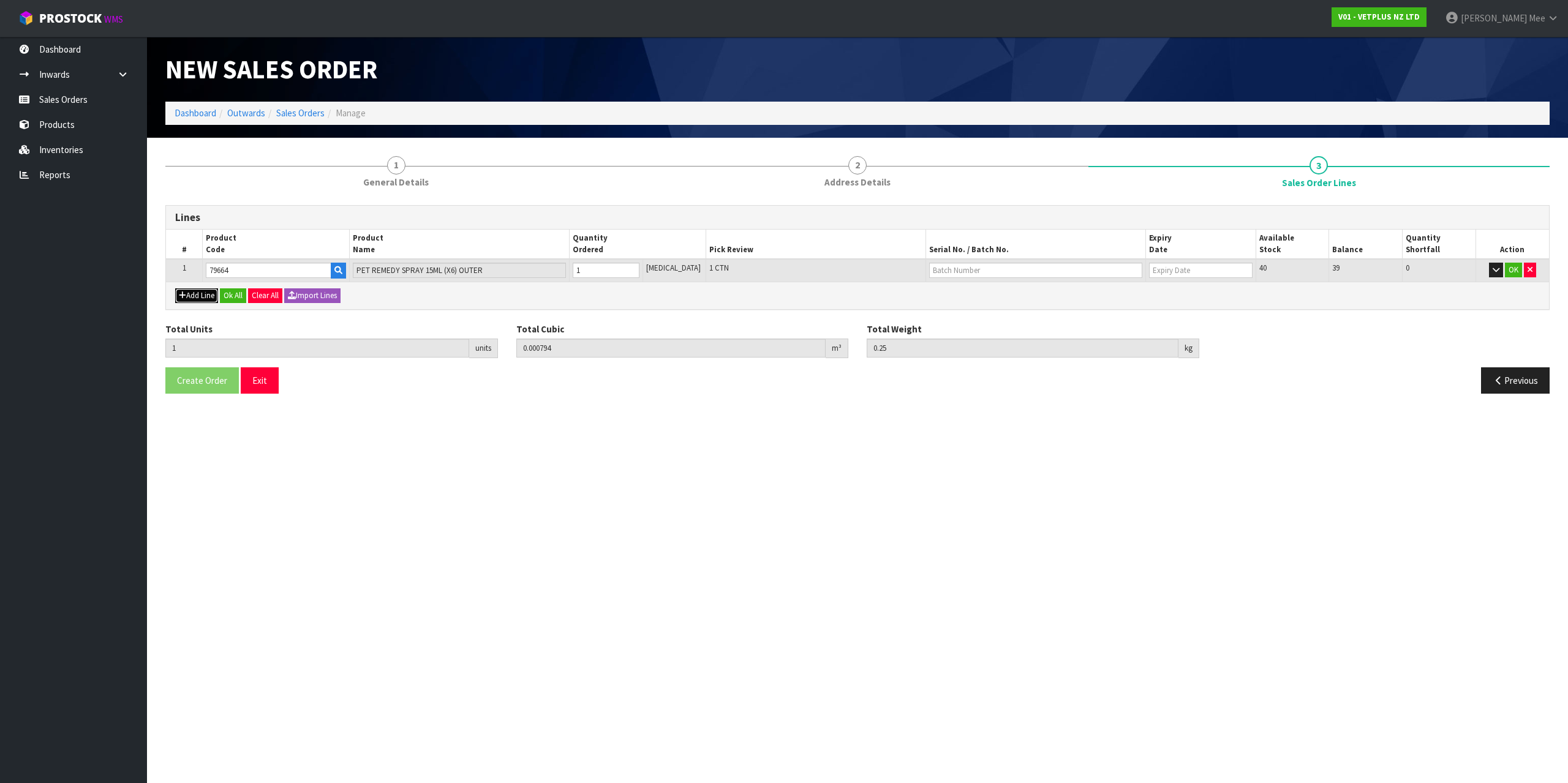
type input "0"
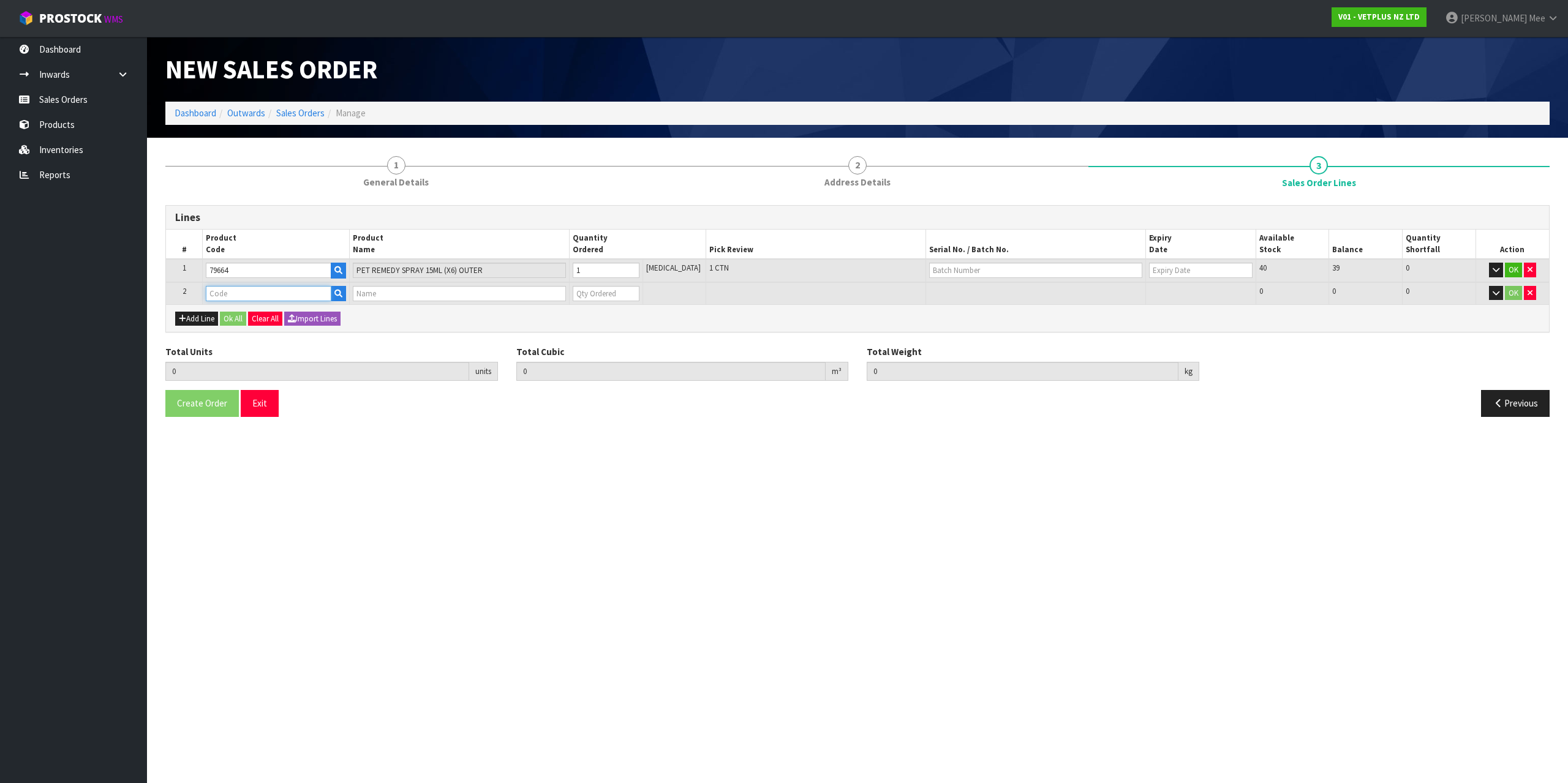
click at [222, 289] on input "text" at bounding box center [268, 294] width 125 height 16
type input "79946"
type input "1"
type input "0.000794"
type input "0.25"
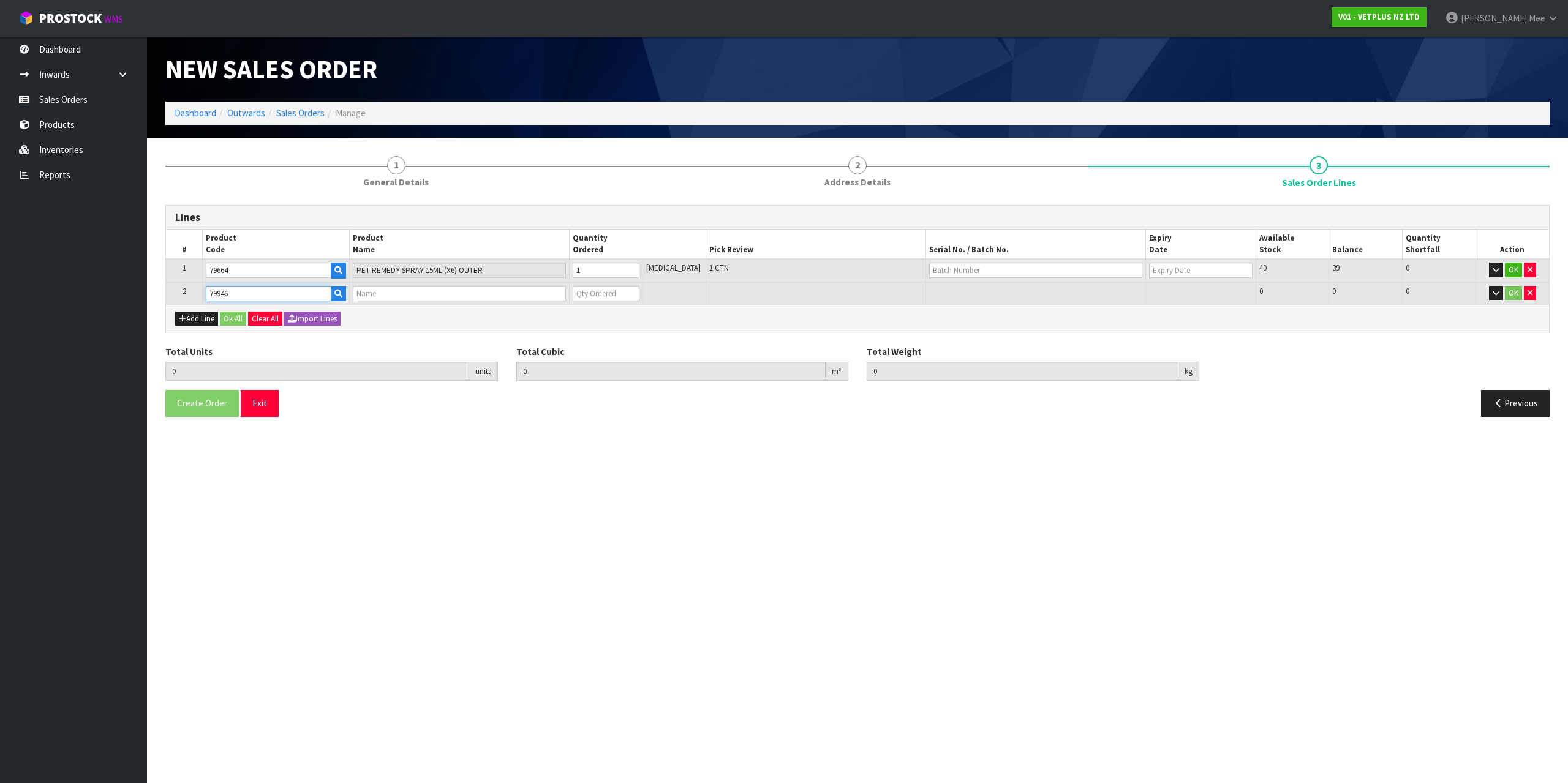
type input "PET REMEDY TRAVEL KIT (X6) OUTER"
type input "0"
type input "79946"
type input "2"
type input "0.004826"
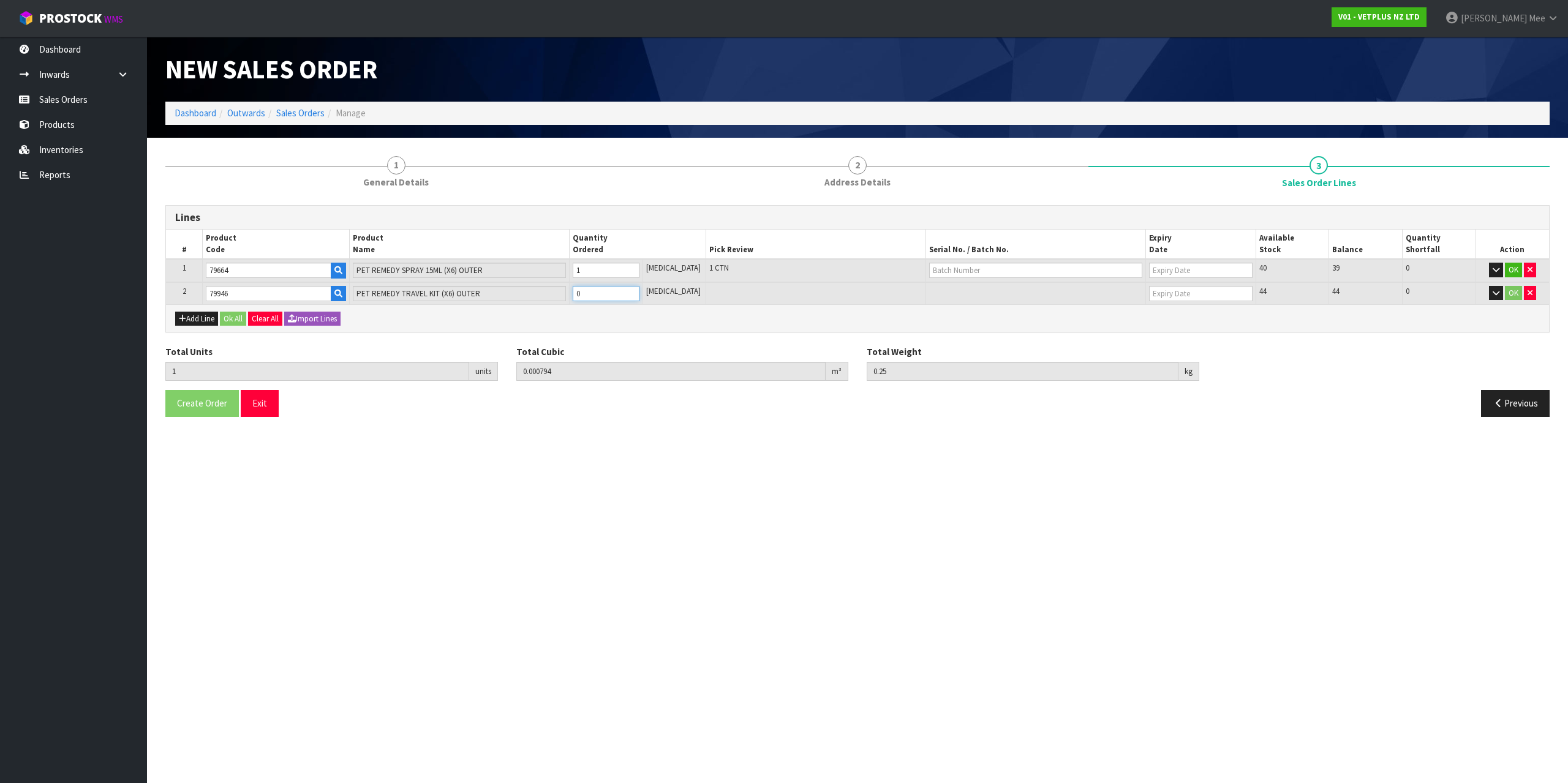
type input "1.25"
type input "1"
click at [640, 290] on input "1" at bounding box center [605, 294] width 66 height 16
click at [230, 312] on button "Ok All" at bounding box center [233, 319] width 26 height 15
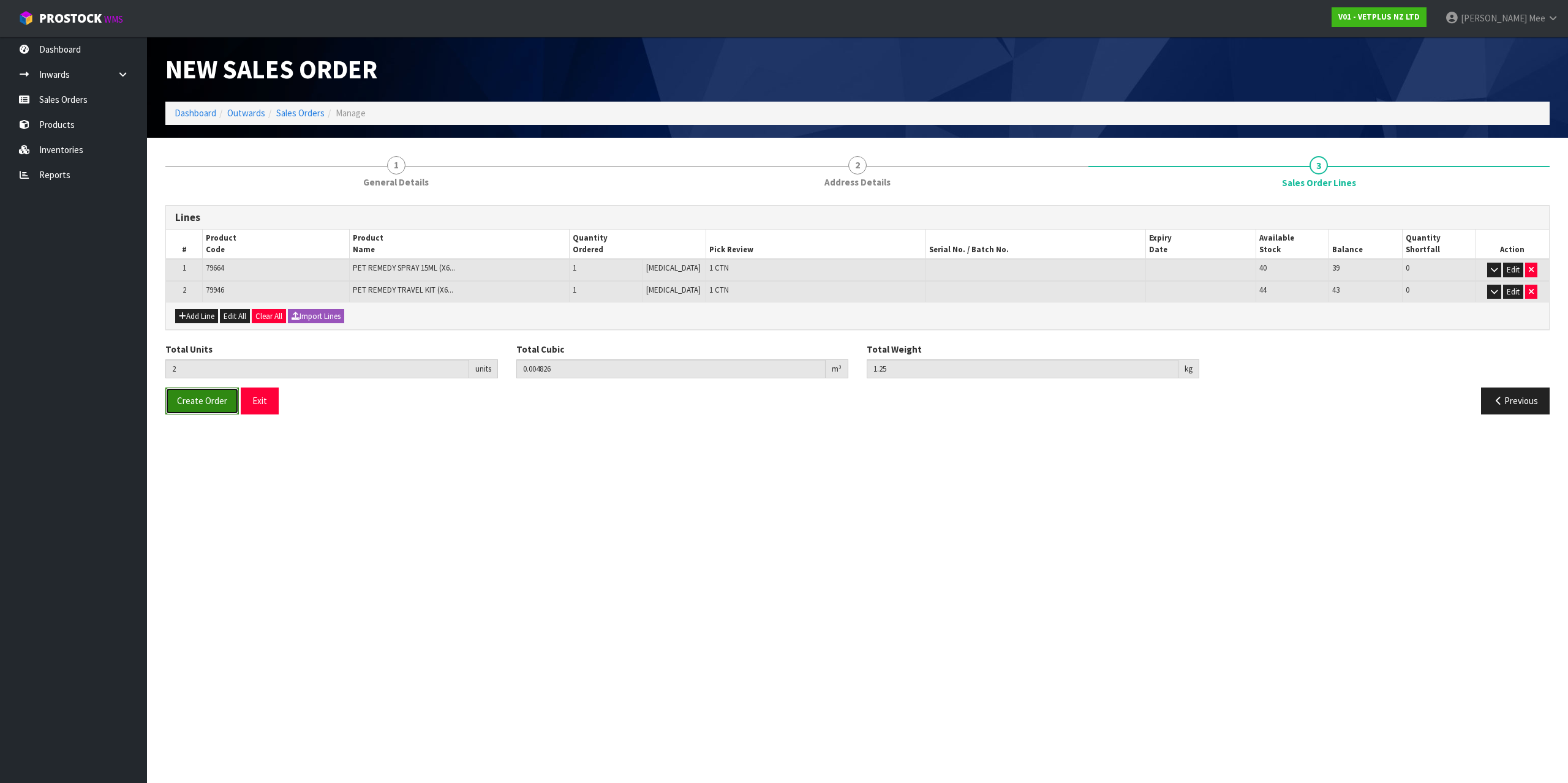
click at [196, 404] on span "Create Order" at bounding box center [202, 401] width 50 height 11
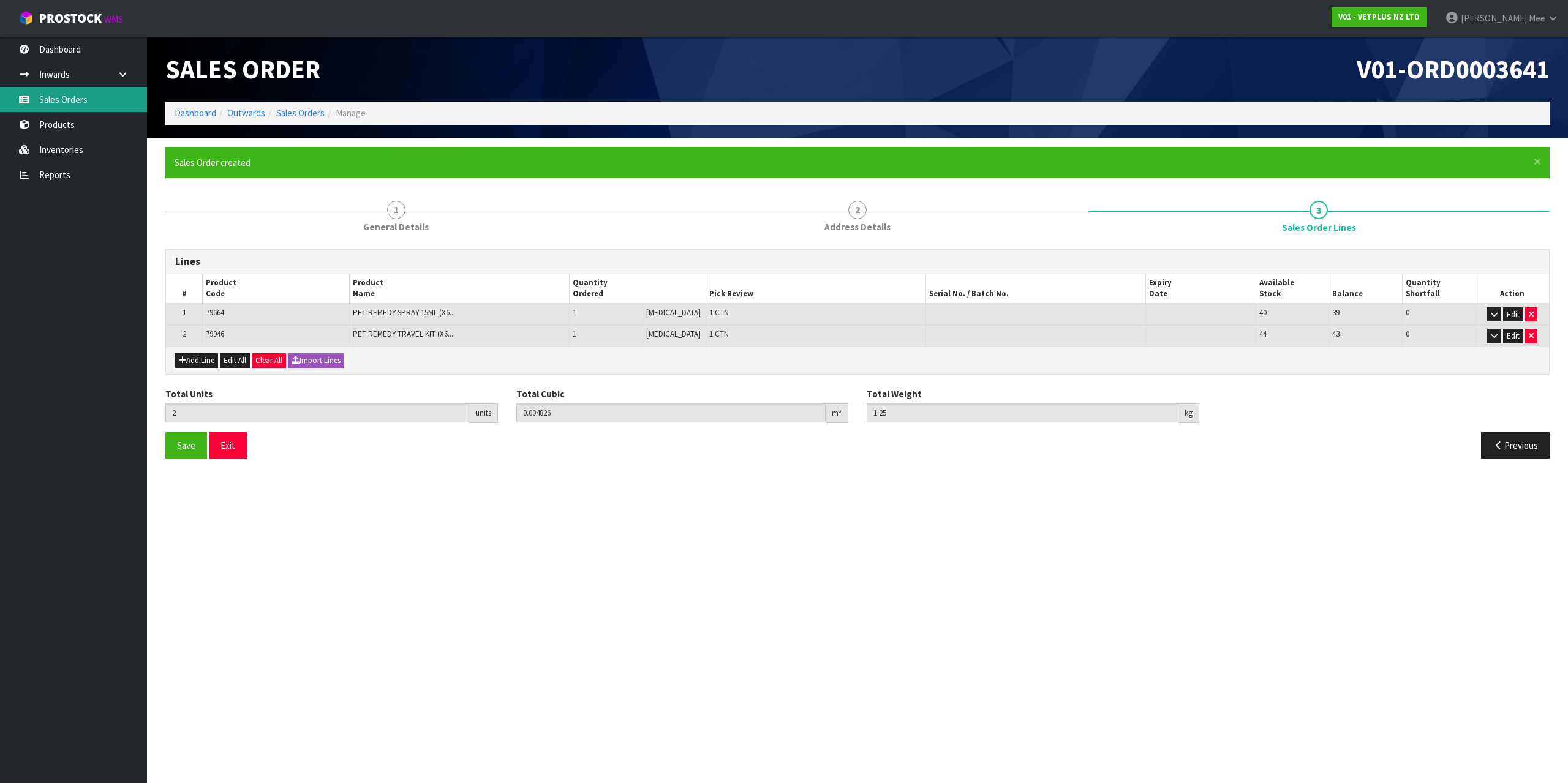
click at [91, 96] on link "Sales Orders" at bounding box center [73, 99] width 147 height 25
